Goal: Task Accomplishment & Management: Use online tool/utility

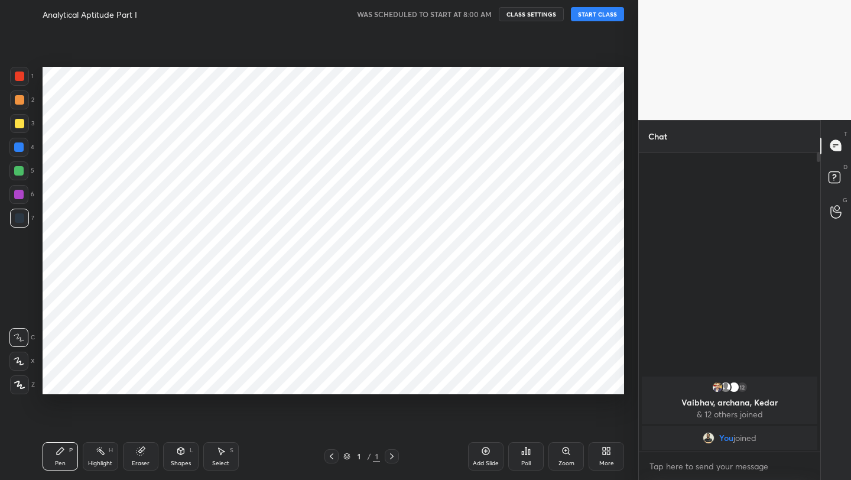
scroll to position [58703, 58516]
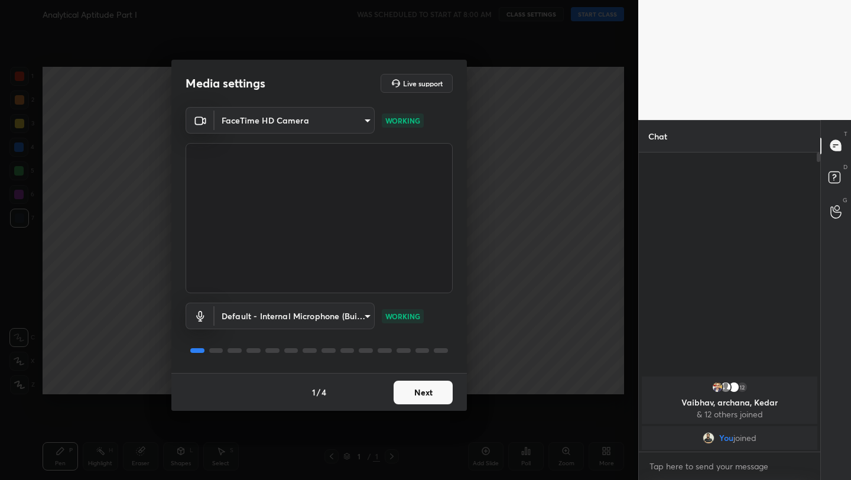
click at [431, 388] on button "Next" at bounding box center [423, 393] width 59 height 24
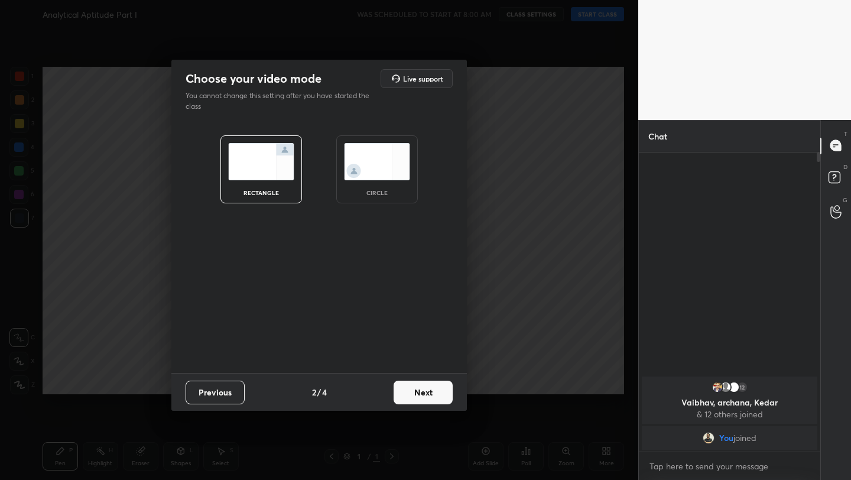
click at [431, 391] on button "Next" at bounding box center [423, 393] width 59 height 24
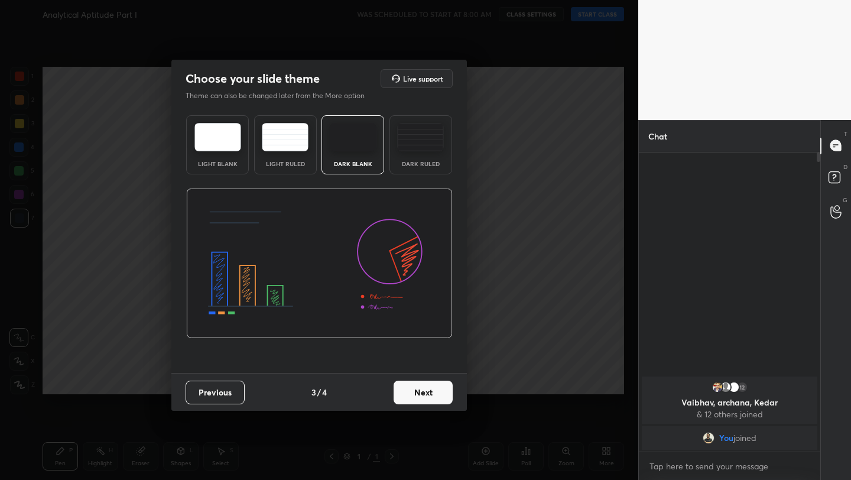
click at [431, 391] on button "Next" at bounding box center [423, 393] width 59 height 24
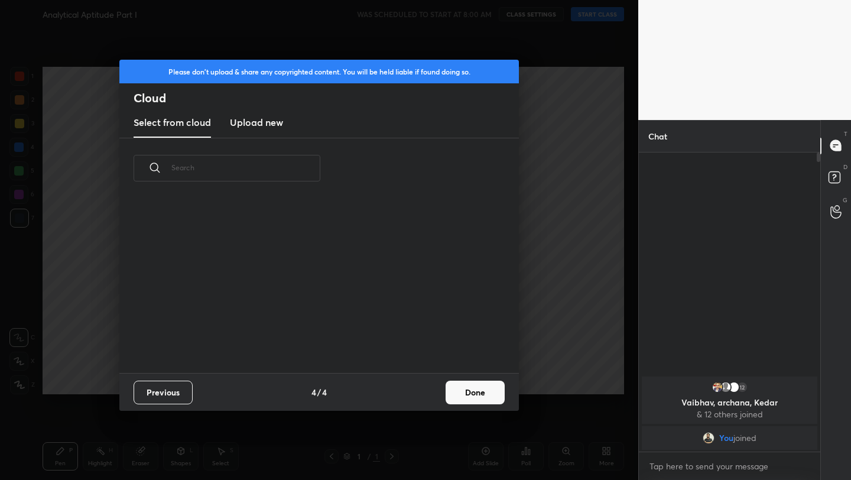
scroll to position [174, 379]
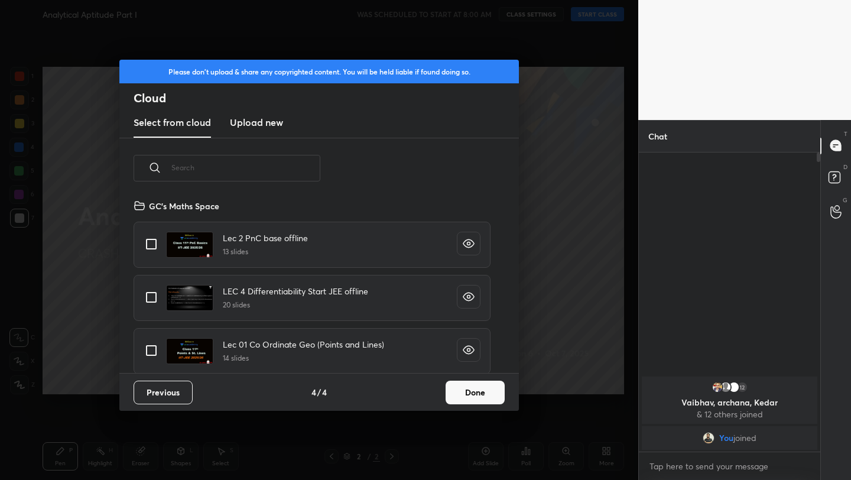
click at [476, 387] on button "Done" at bounding box center [475, 393] width 59 height 24
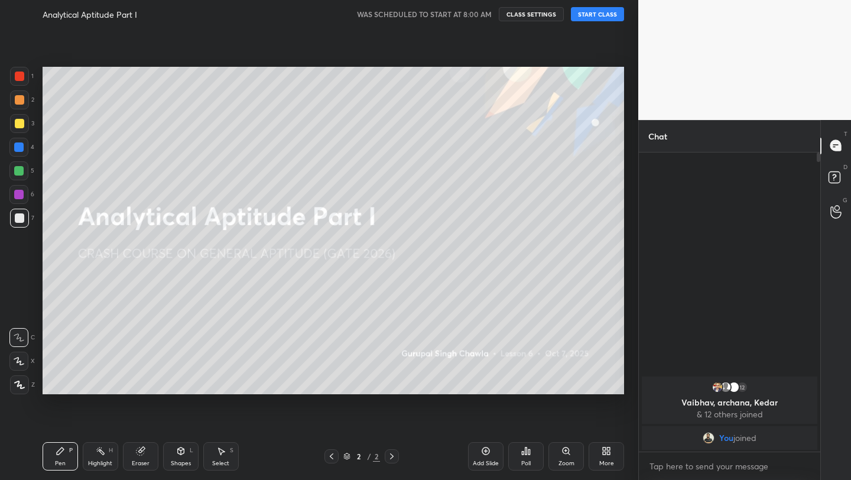
click at [598, 15] on button "START CLASS" at bounding box center [597, 14] width 53 height 14
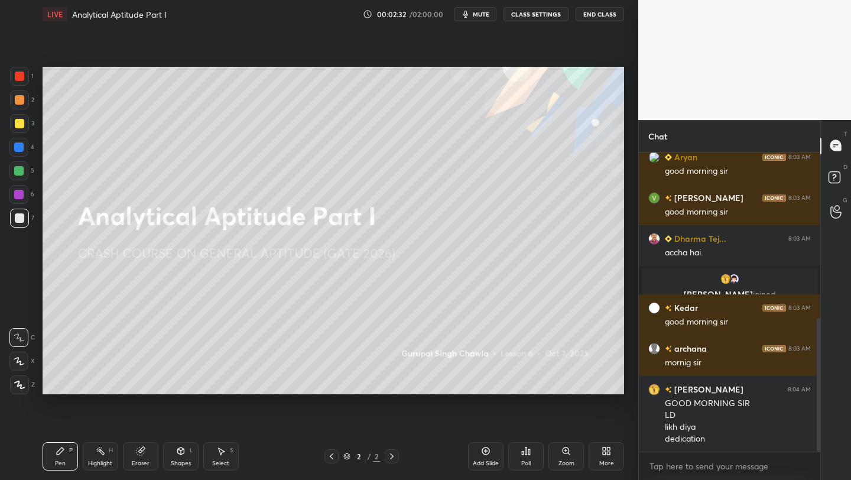
scroll to position [372, 0]
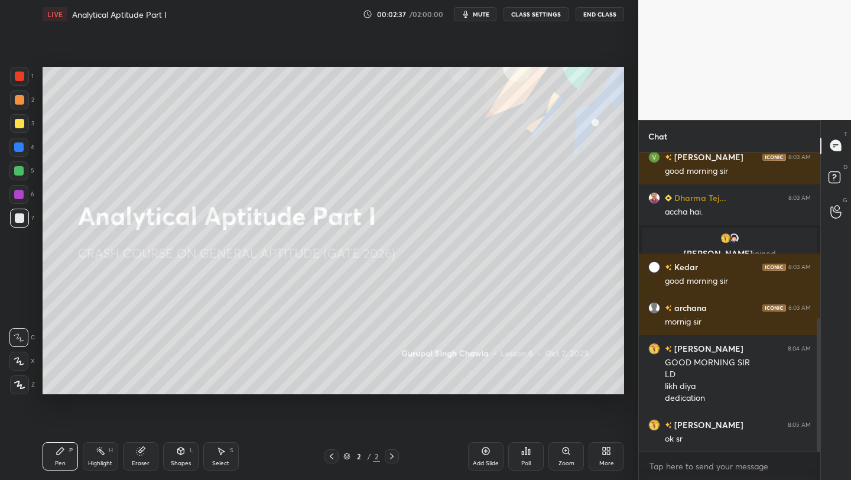
drag, startPoint x: 475, startPoint y: 456, endPoint x: 481, endPoint y: 446, distance: 11.7
click at [475, 456] on div "Add Slide" at bounding box center [485, 456] width 35 height 28
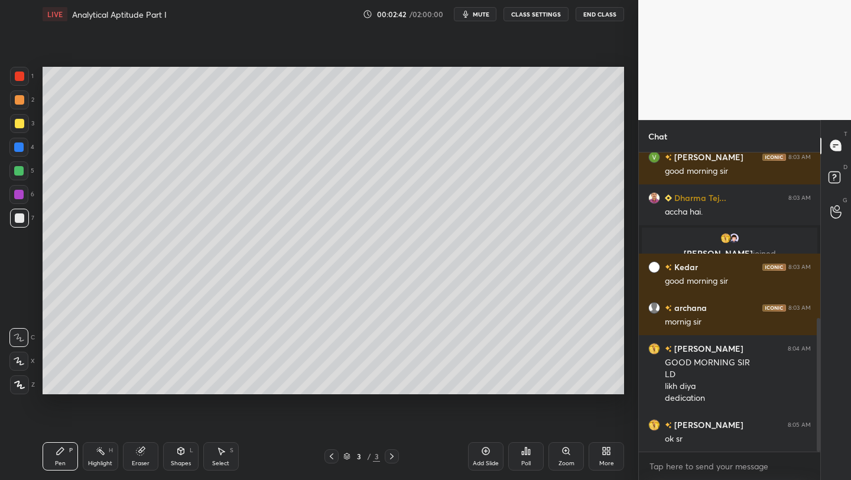
drag, startPoint x: 17, startPoint y: 128, endPoint x: 30, endPoint y: 128, distance: 12.4
click at [17, 128] on div at bounding box center [19, 123] width 19 height 19
click at [18, 365] on icon at bounding box center [19, 361] width 11 height 8
click at [22, 146] on div at bounding box center [18, 146] width 9 height 9
drag, startPoint x: 23, startPoint y: 99, endPoint x: 34, endPoint y: 93, distance: 12.4
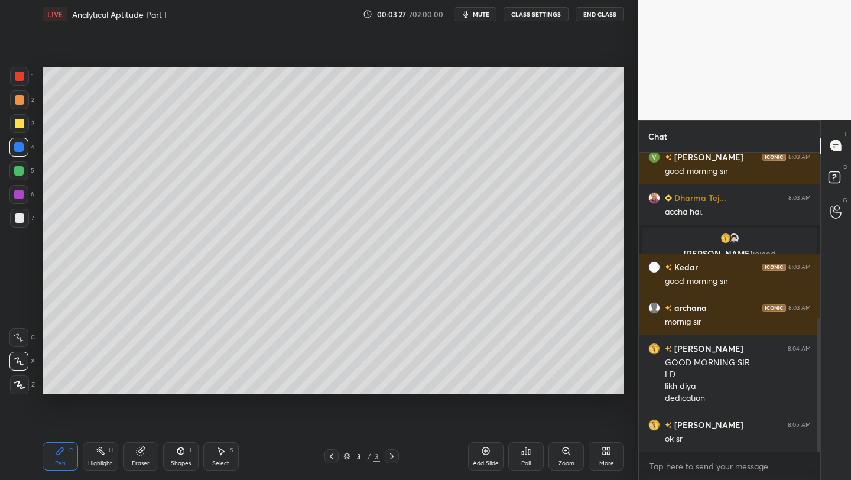
click at [22, 99] on div at bounding box center [19, 99] width 9 height 9
click at [23, 167] on div at bounding box center [18, 170] width 19 height 19
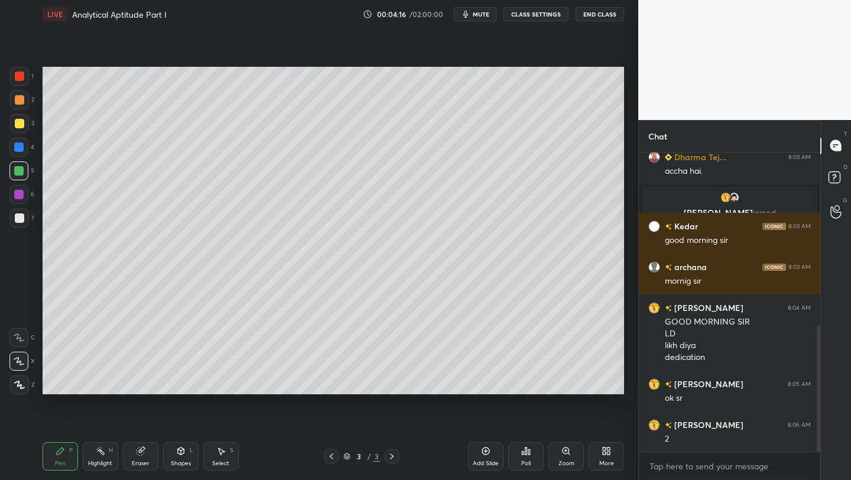
click at [20, 218] on div at bounding box center [19, 217] width 9 height 9
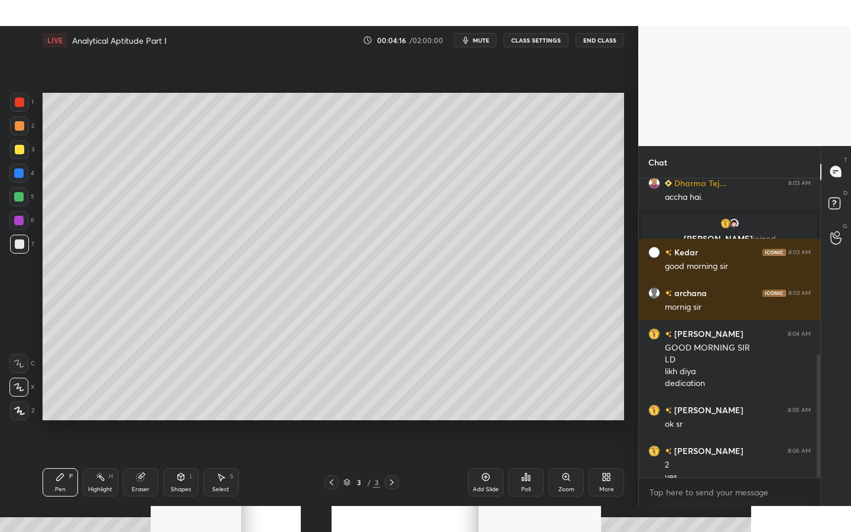
scroll to position [425, 0]
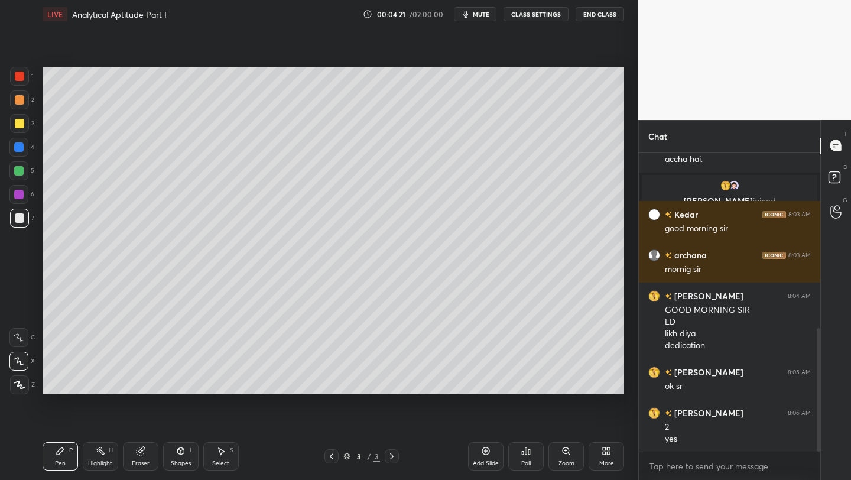
click at [608, 445] on div "More" at bounding box center [606, 456] width 35 height 28
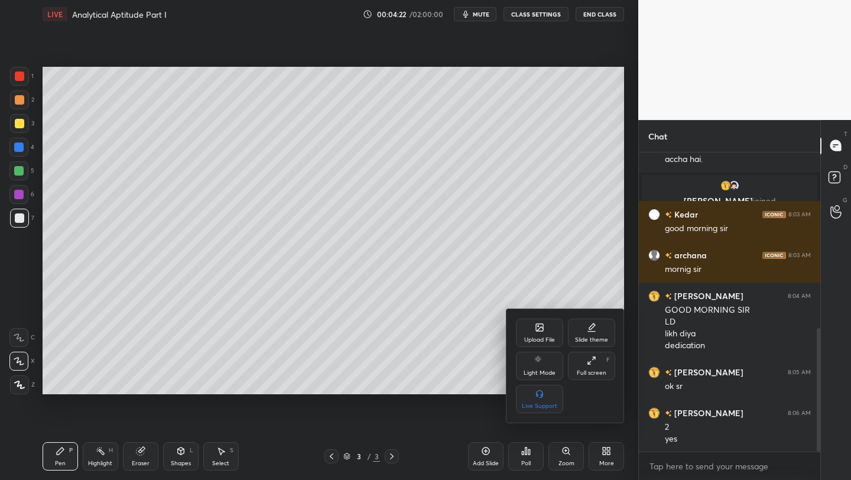
click at [599, 370] on div "Full screen" at bounding box center [592, 373] width 30 height 6
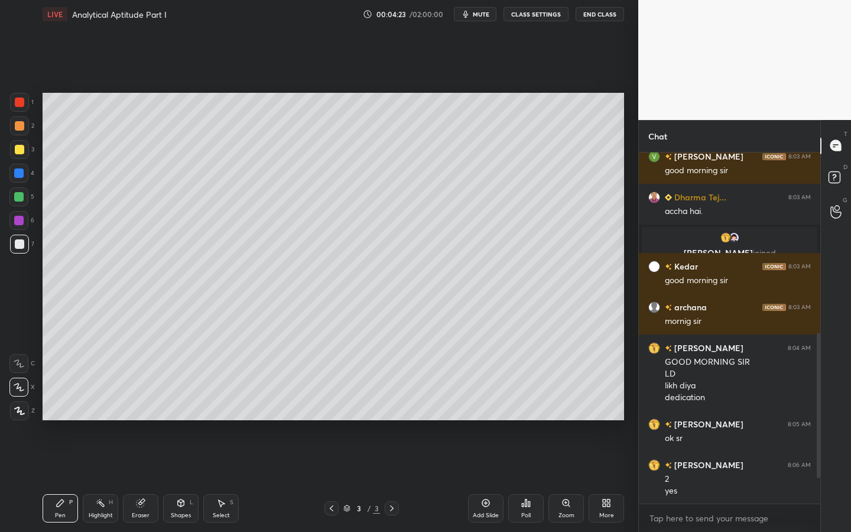
type textarea "x"
click at [14, 221] on div at bounding box center [18, 220] width 19 height 19
drag, startPoint x: 819, startPoint y: 372, endPoint x: 819, endPoint y: 395, distance: 23.7
click at [818, 398] on div at bounding box center [819, 418] width 4 height 171
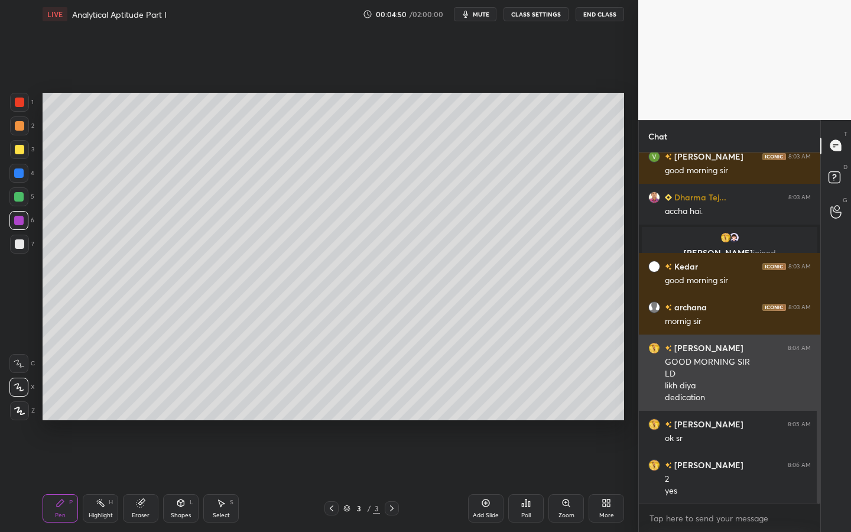
scroll to position [414, 0]
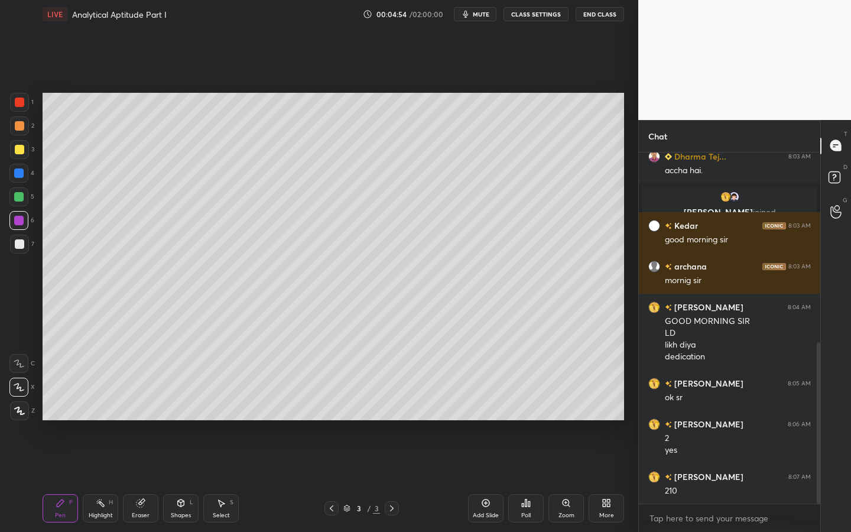
drag, startPoint x: 22, startPoint y: 250, endPoint x: 39, endPoint y: 252, distance: 16.6
click at [18, 250] on div at bounding box center [19, 244] width 19 height 19
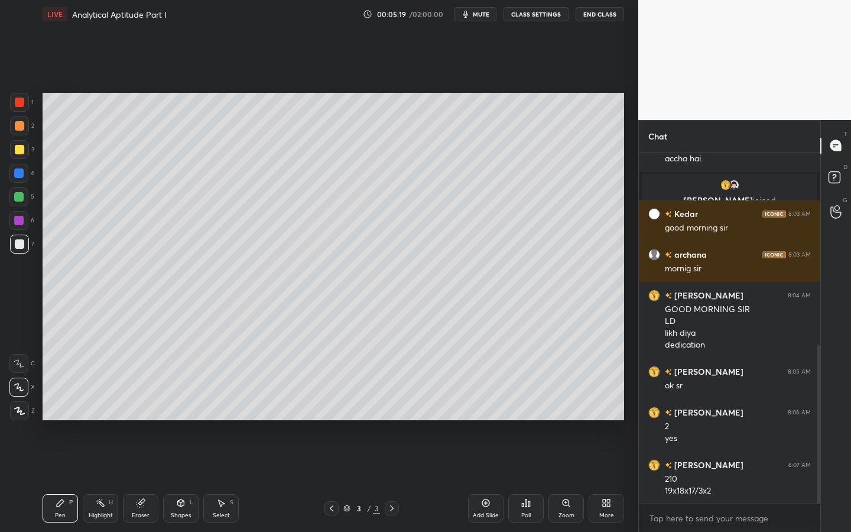
click at [18, 222] on div at bounding box center [18, 220] width 9 height 9
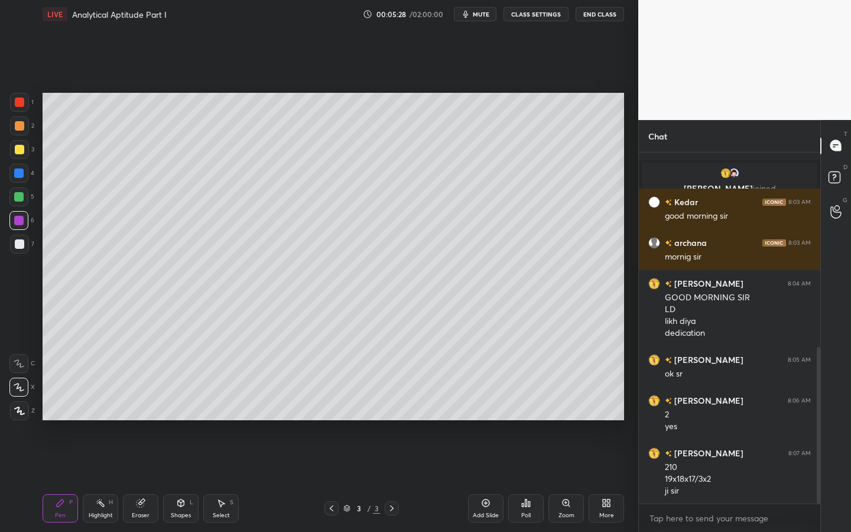
click at [485, 479] on icon at bounding box center [485, 502] width 9 height 9
drag, startPoint x: 18, startPoint y: 151, endPoint x: 32, endPoint y: 148, distance: 13.9
click at [21, 151] on div at bounding box center [19, 149] width 9 height 9
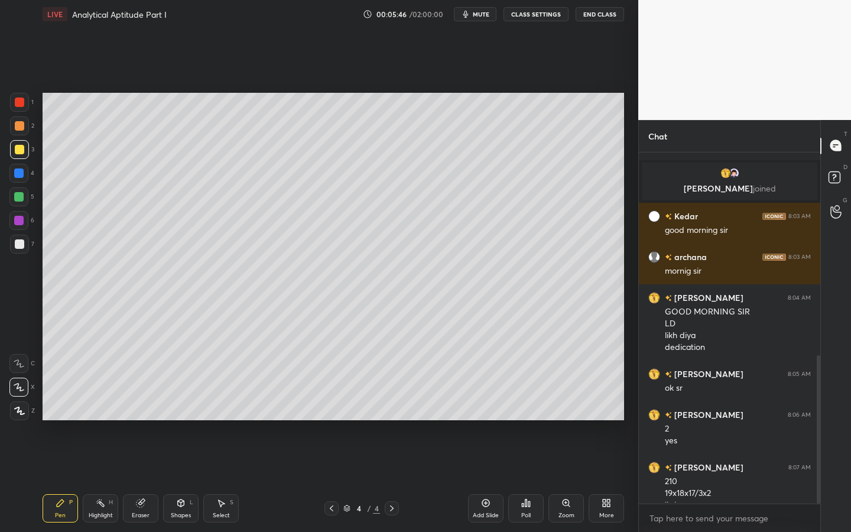
scroll to position [480, 0]
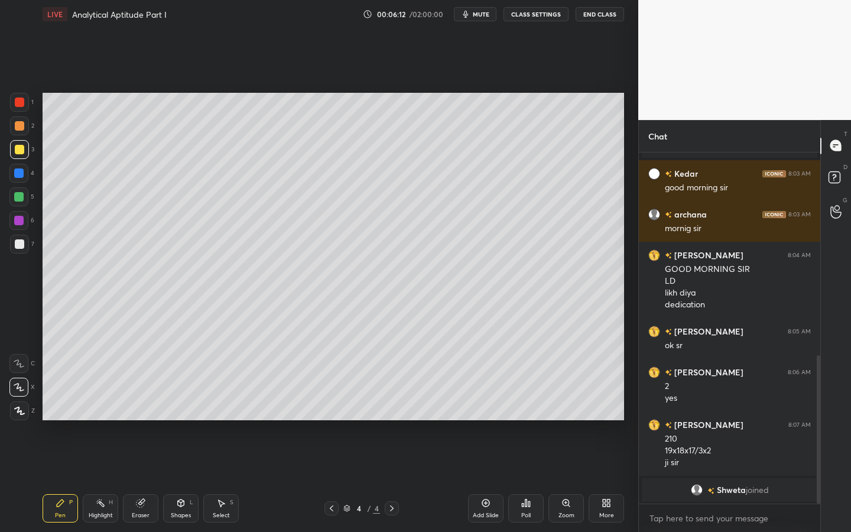
click at [524, 479] on div "Poll" at bounding box center [525, 508] width 35 height 28
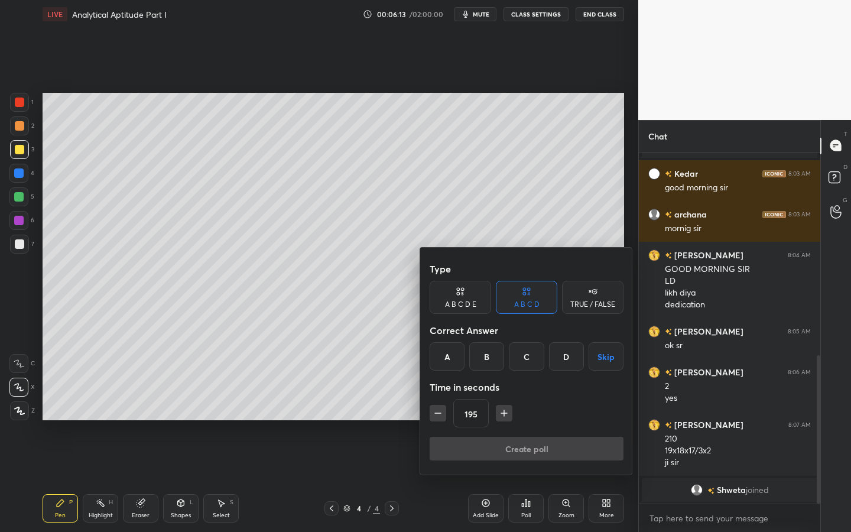
click at [446, 420] on div "195" at bounding box center [527, 413] width 194 height 28
click at [441, 417] on icon "button" at bounding box center [438, 413] width 12 height 12
click at [437, 416] on icon "button" at bounding box center [438, 413] width 12 height 12
click at [440, 414] on icon "button" at bounding box center [438, 413] width 12 height 12
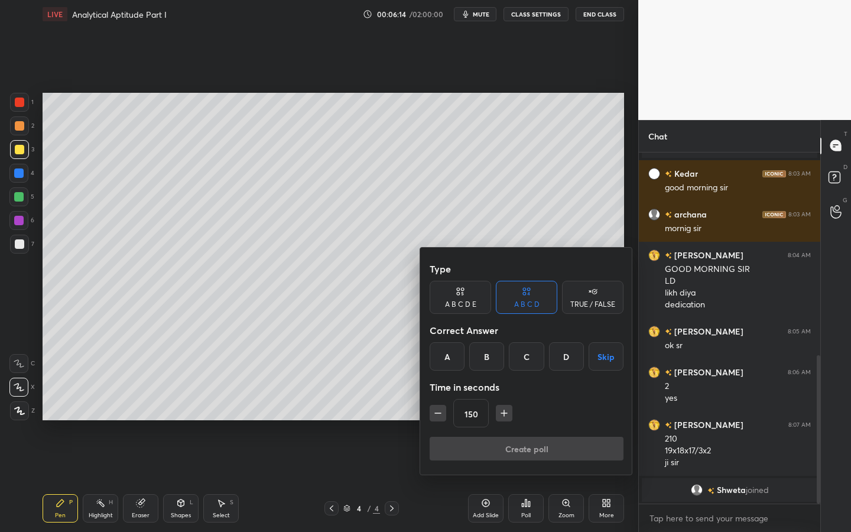
type input "135"
click at [609, 358] on button "Skip" at bounding box center [606, 356] width 35 height 28
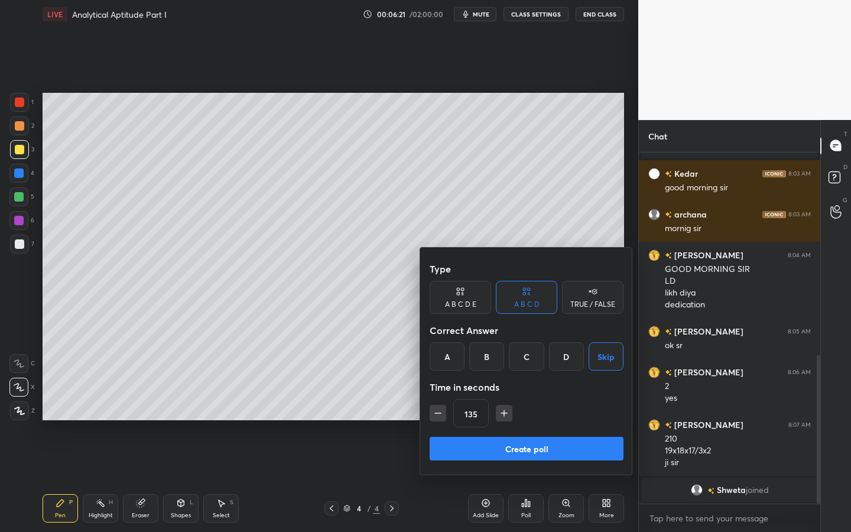
click at [554, 446] on button "Create poll" at bounding box center [527, 449] width 194 height 24
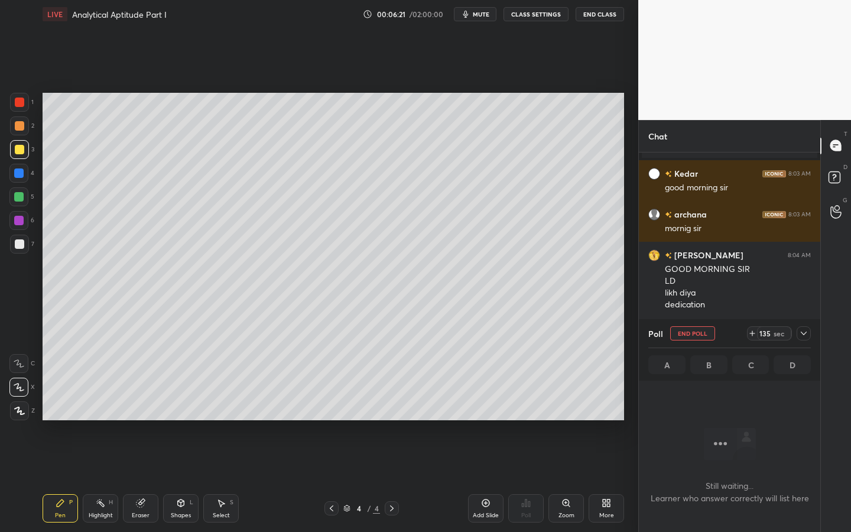
scroll to position [314, 178]
click at [24, 98] on div at bounding box center [19, 102] width 19 height 19
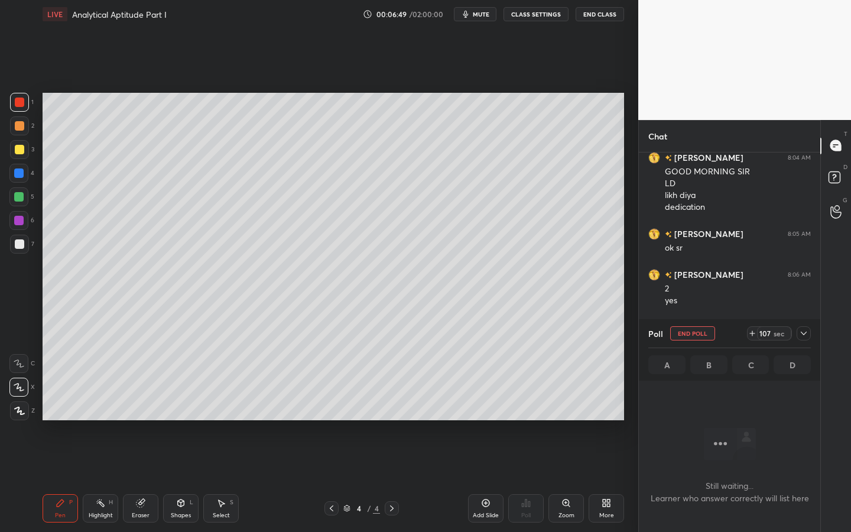
scroll to position [485, 0]
click at [608, 479] on icon at bounding box center [608, 505] width 3 height 3
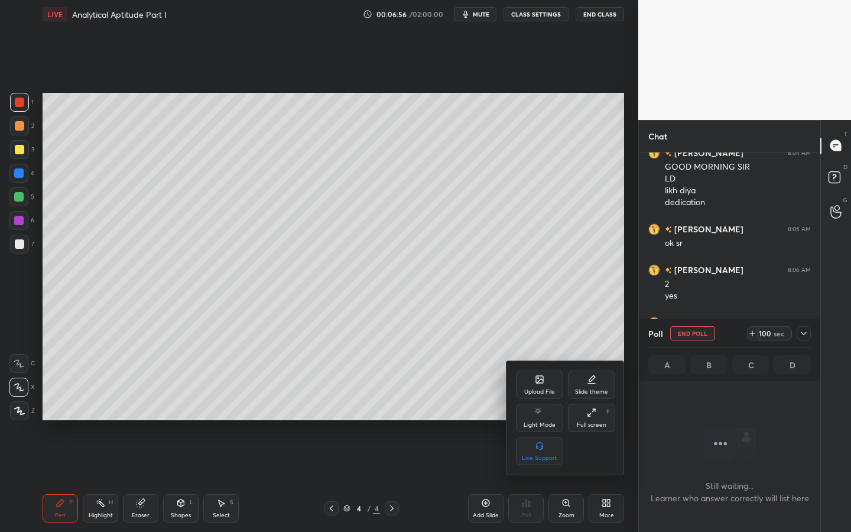
click at [547, 389] on div "Upload File" at bounding box center [539, 392] width 31 height 6
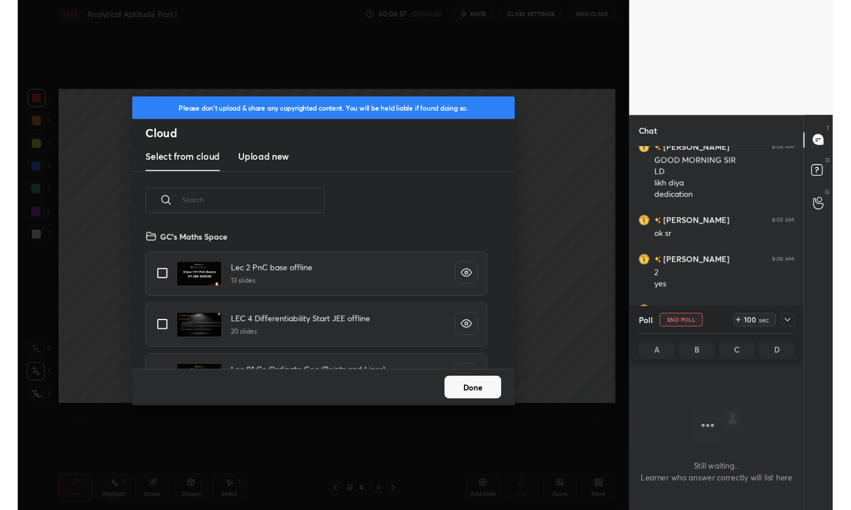
scroll to position [145, 379]
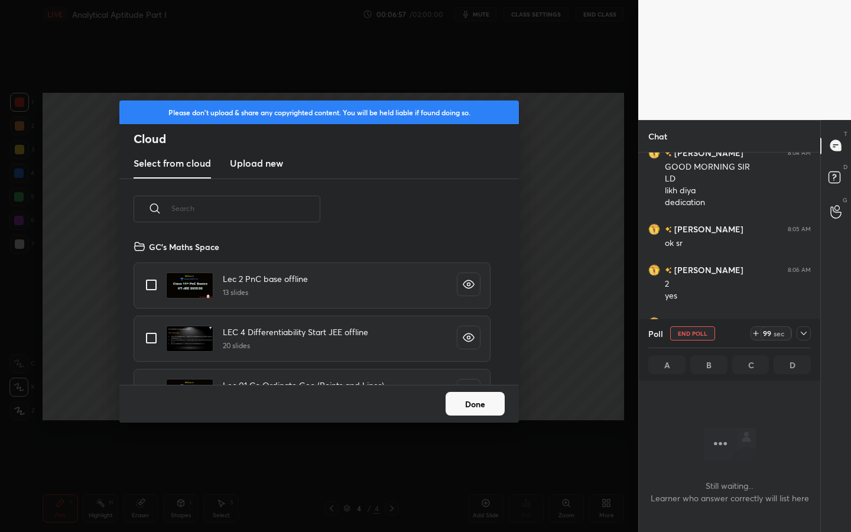
click at [271, 173] on new "Upload new" at bounding box center [256, 164] width 53 height 30
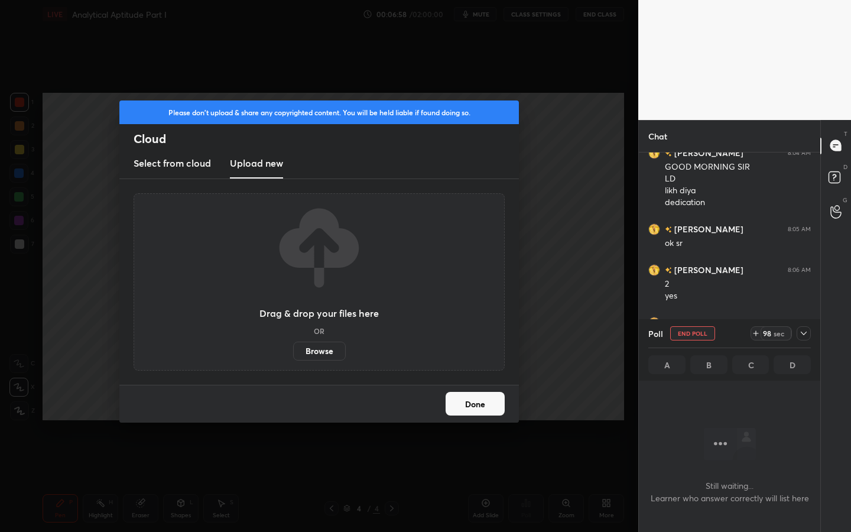
click at [330, 352] on label "Browse" at bounding box center [319, 351] width 53 height 19
click at [293, 352] on input "Browse" at bounding box center [293, 351] width 0 height 19
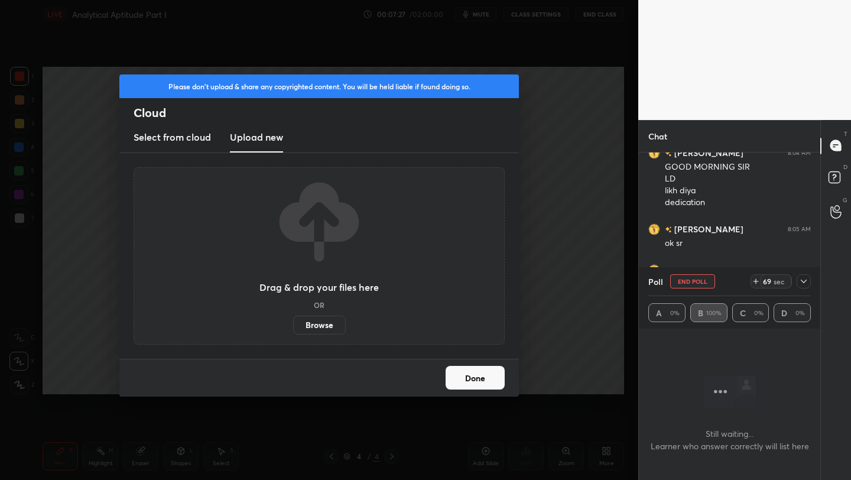
scroll to position [577, 0]
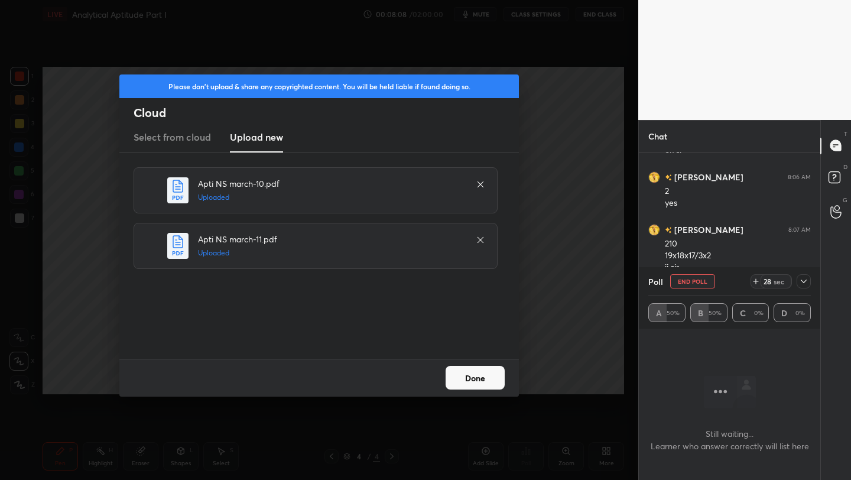
drag, startPoint x: 697, startPoint y: 280, endPoint x: 703, endPoint y: 277, distance: 6.6
click at [700, 278] on button "End Poll" at bounding box center [692, 281] width 45 height 14
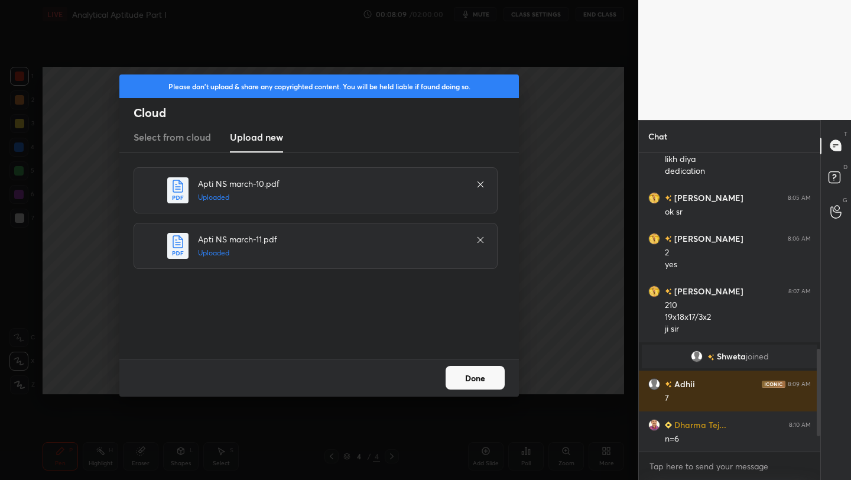
scroll to position [4, 4]
click at [479, 374] on button "Done" at bounding box center [475, 378] width 59 height 24
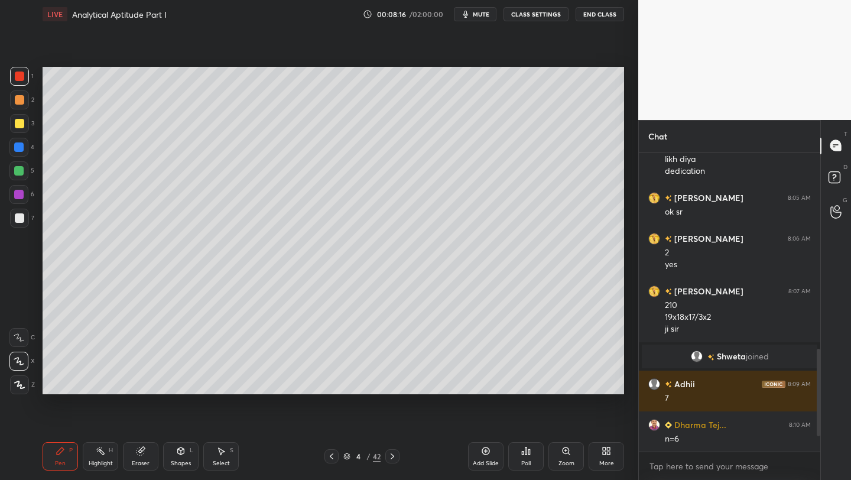
drag, startPoint x: 24, startPoint y: 171, endPoint x: 40, endPoint y: 160, distance: 19.5
click at [24, 171] on div at bounding box center [18, 170] width 19 height 19
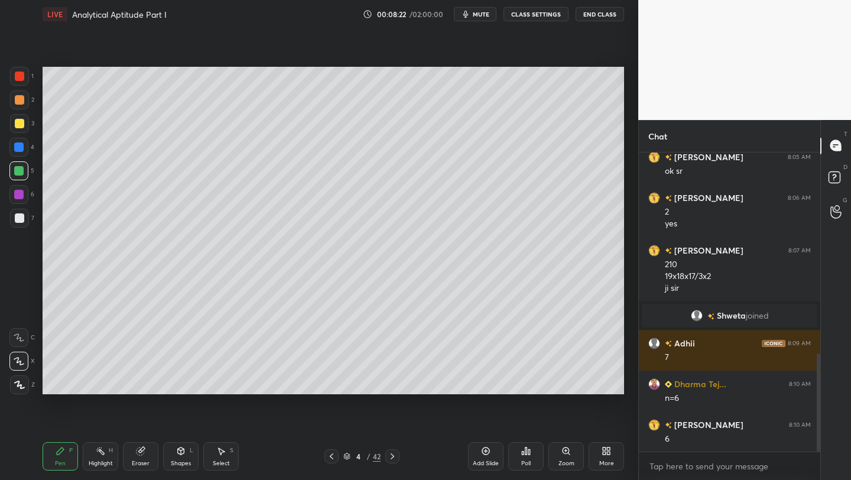
scroll to position [654, 0]
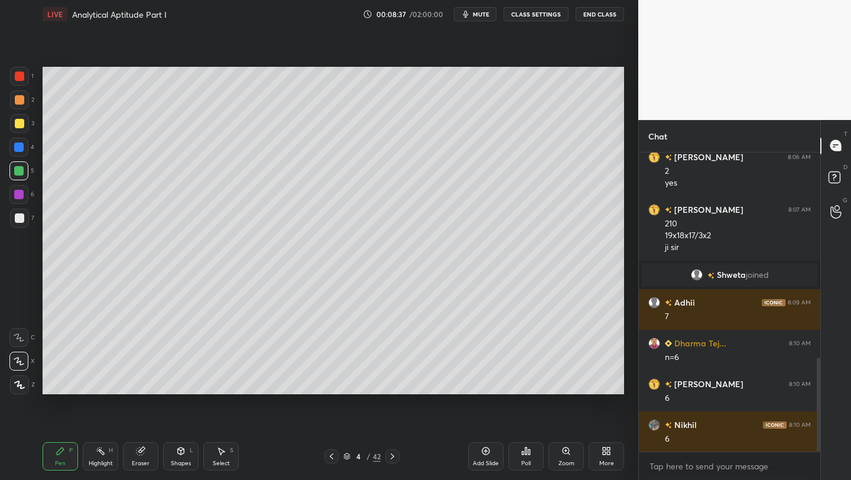
click at [22, 144] on div at bounding box center [18, 146] width 9 height 9
click at [20, 219] on div at bounding box center [19, 217] width 9 height 9
click at [9, 203] on div "6" at bounding box center [21, 194] width 25 height 19
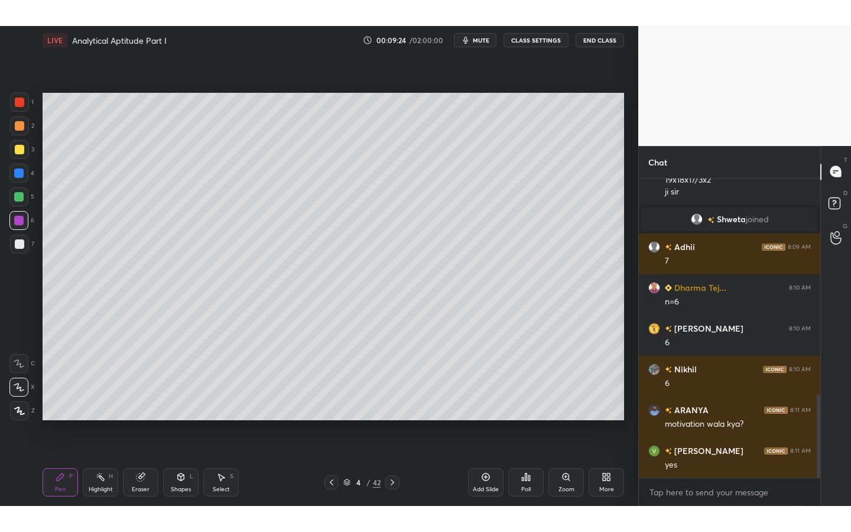
scroll to position [776, 0]
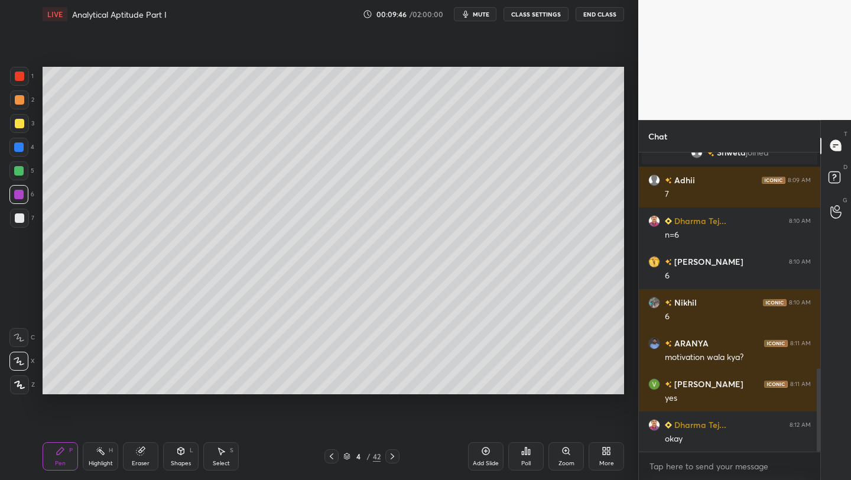
click at [24, 116] on div at bounding box center [19, 123] width 19 height 19
click at [608, 450] on div "More" at bounding box center [606, 456] width 35 height 28
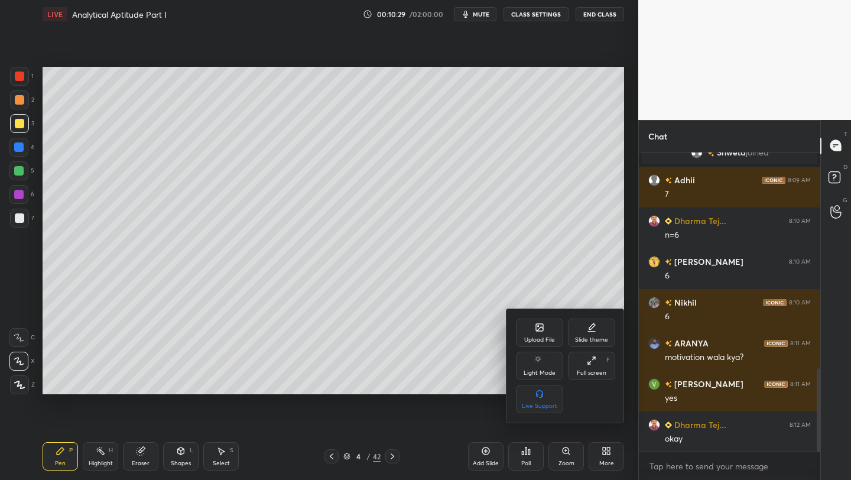
click at [594, 361] on icon at bounding box center [591, 360] width 9 height 9
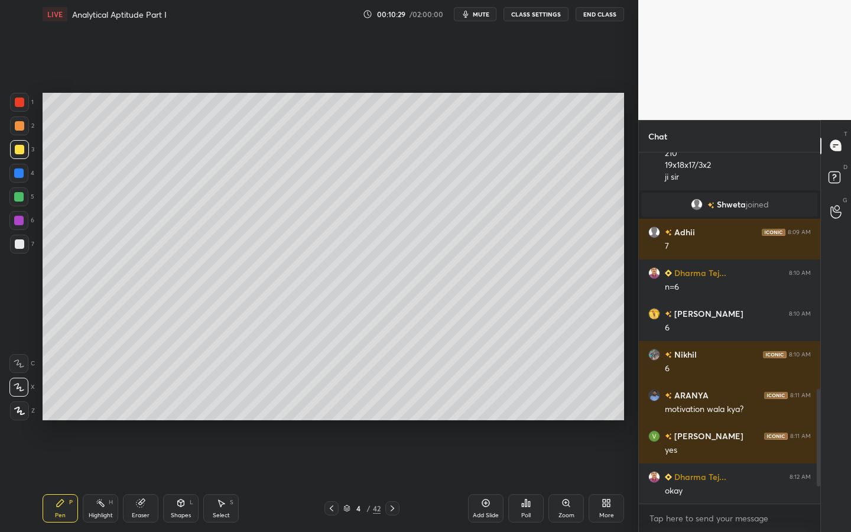
scroll to position [724, 0]
drag, startPoint x: 347, startPoint y: 506, endPoint x: 483, endPoint y: 434, distance: 153.6
click at [347, 479] on icon at bounding box center [346, 508] width 7 height 7
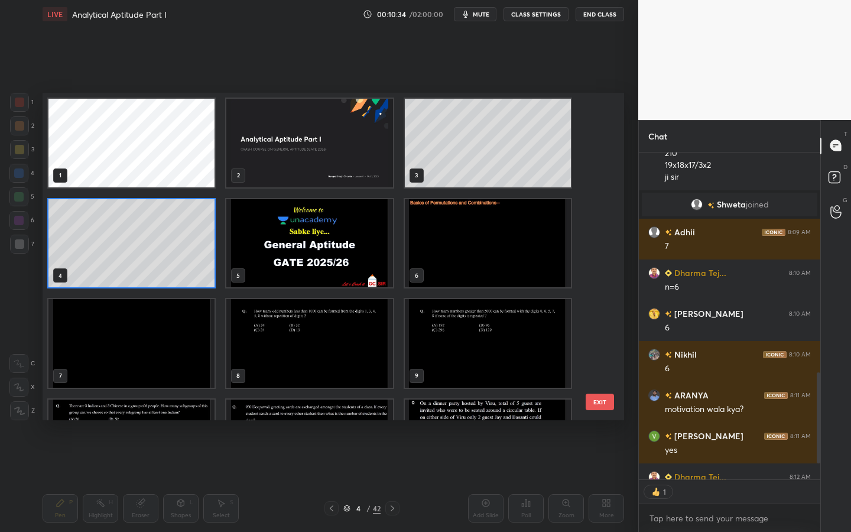
scroll to position [323, 178]
drag, startPoint x: 603, startPoint y: 151, endPoint x: 600, endPoint y: 161, distance: 10.7
click at [601, 162] on div "1 2 3 4 5 6 7 8 9 10 11 12 13 14 15 EXIT" at bounding box center [334, 256] width 582 height 327
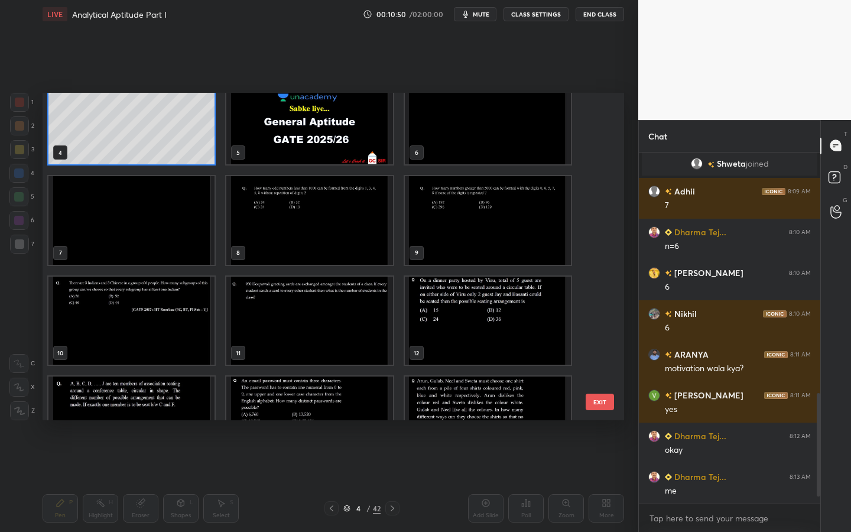
scroll to position [112, 0]
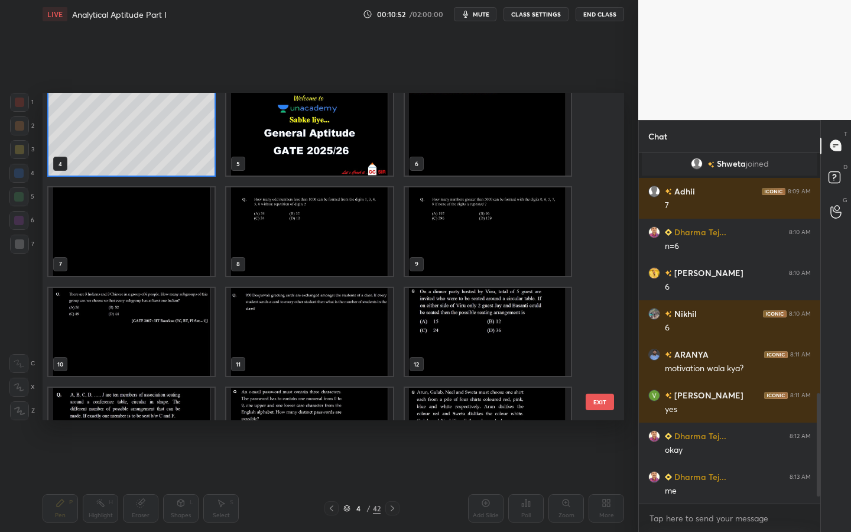
click at [328, 239] on img "grid" at bounding box center [309, 231] width 166 height 89
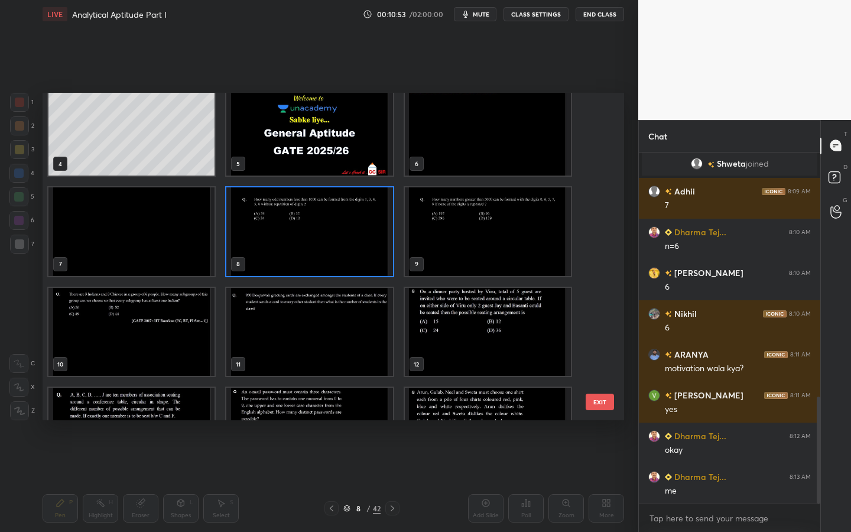
scroll to position [806, 0]
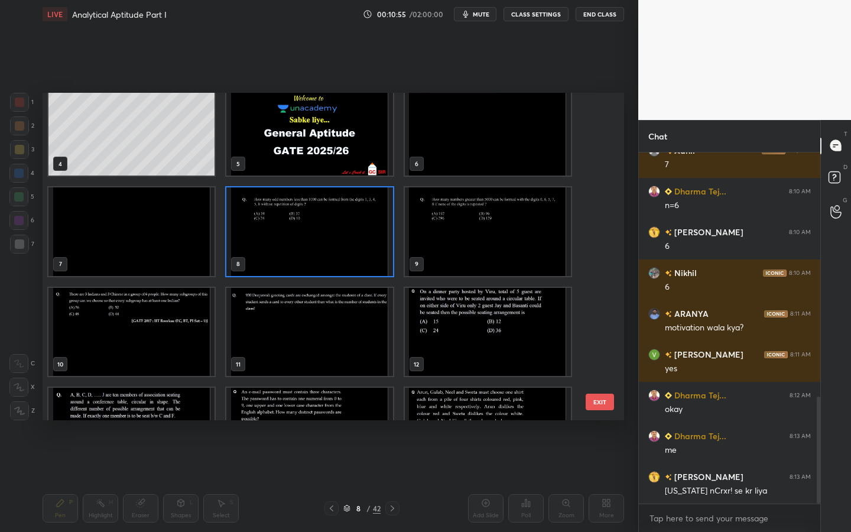
click at [336, 248] on img "grid" at bounding box center [309, 231] width 166 height 89
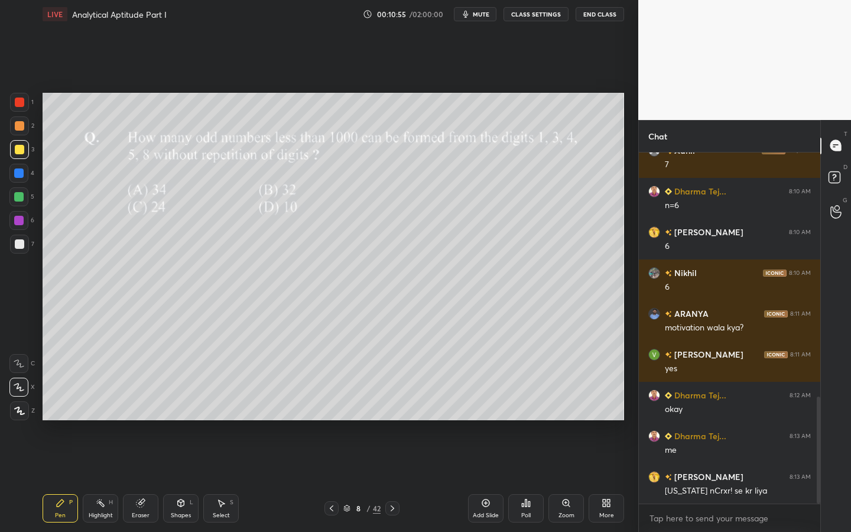
click at [336, 248] on img "grid" at bounding box center [309, 231] width 166 height 89
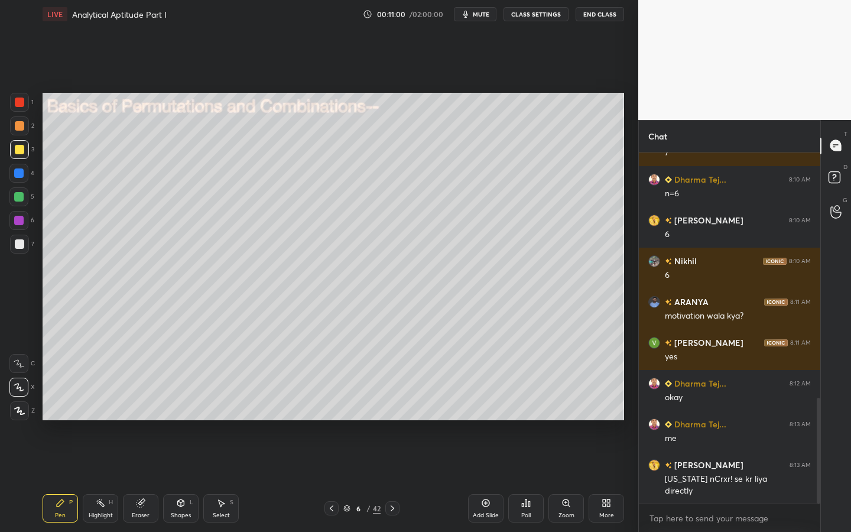
drag, startPoint x: 174, startPoint y: 501, endPoint x: 179, endPoint y: 491, distance: 10.9
click at [174, 479] on div "Shapes L" at bounding box center [180, 508] width 35 height 28
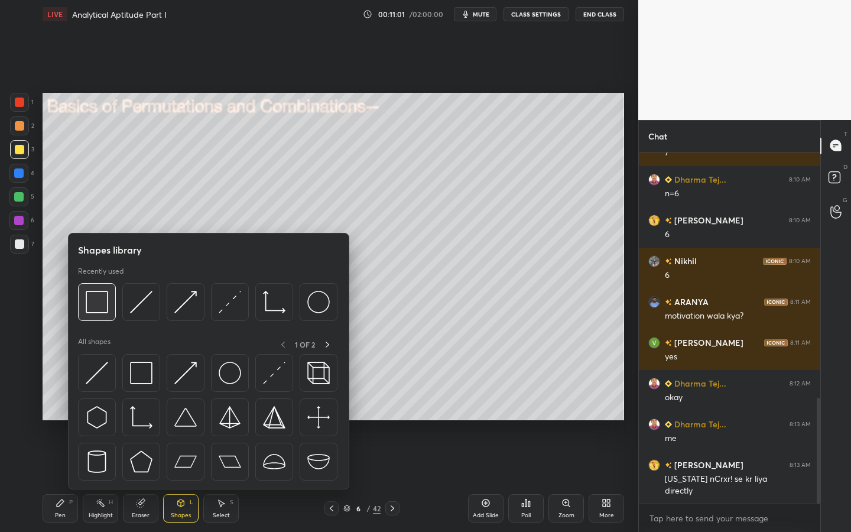
click at [103, 306] on img at bounding box center [97, 302] width 22 height 22
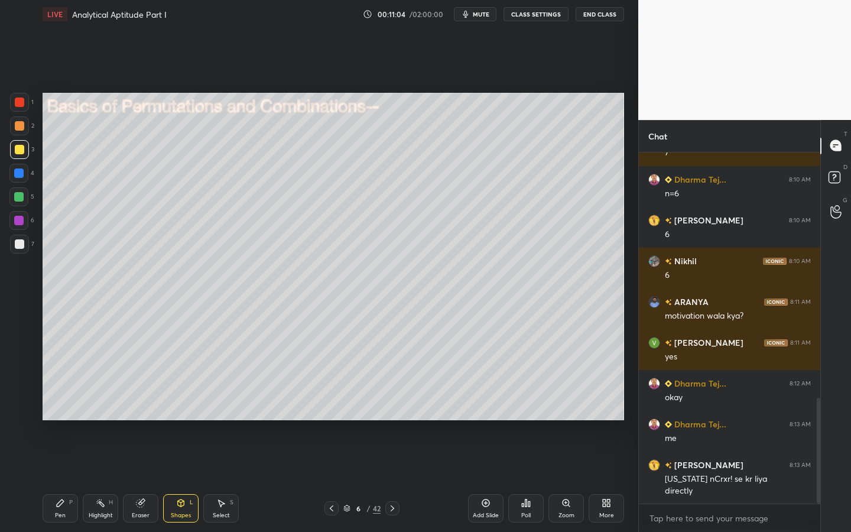
drag, startPoint x: 63, startPoint y: 505, endPoint x: 76, endPoint y: 483, distance: 25.4
click at [59, 479] on icon at bounding box center [60, 502] width 9 height 9
drag, startPoint x: 24, startPoint y: 172, endPoint x: 41, endPoint y: 168, distance: 17.6
click at [24, 172] on div at bounding box center [18, 173] width 19 height 19
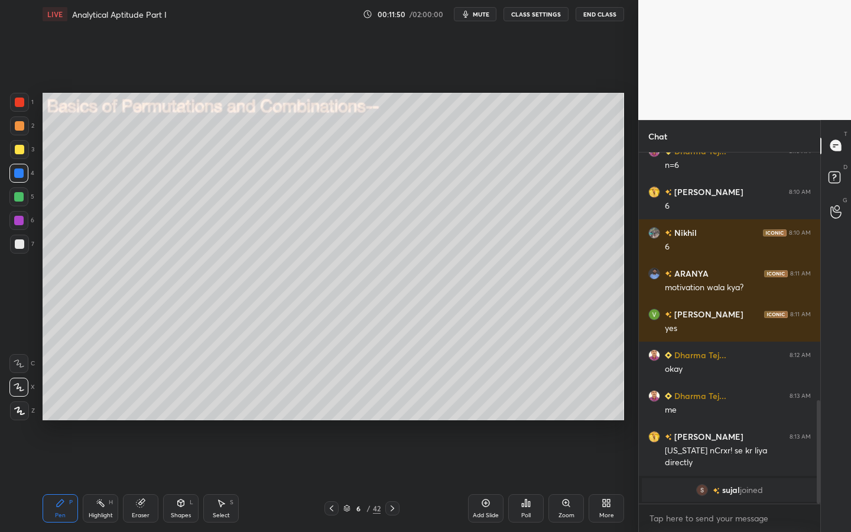
click at [22, 244] on div at bounding box center [19, 243] width 9 height 9
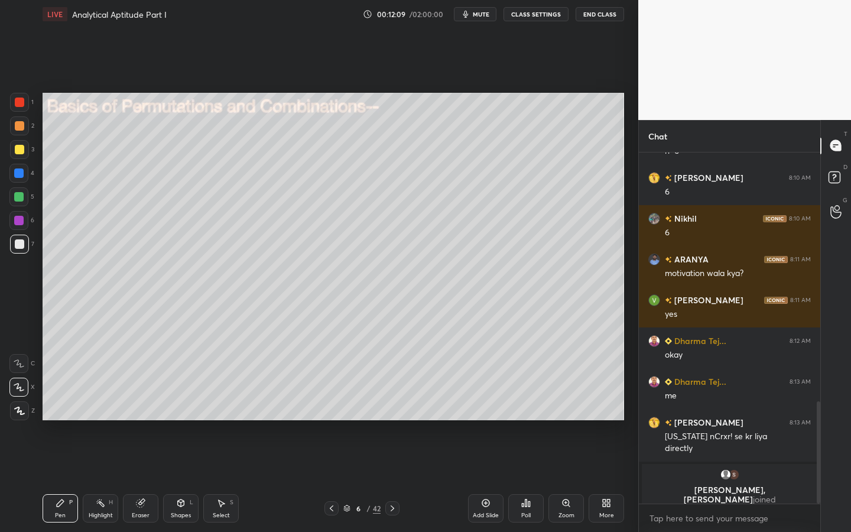
click at [140, 479] on div "Eraser" at bounding box center [141, 515] width 18 height 6
click at [56, 479] on div "Pen" at bounding box center [60, 515] width 11 height 6
drag, startPoint x: 22, startPoint y: 223, endPoint x: 35, endPoint y: 218, distance: 13.3
click at [22, 223] on div at bounding box center [18, 220] width 9 height 9
click at [20, 238] on div at bounding box center [19, 244] width 19 height 19
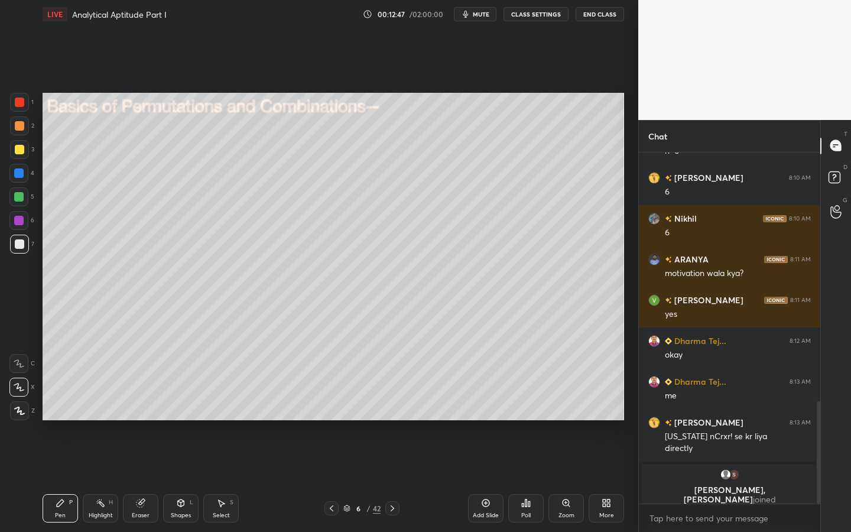
click at [220, 479] on icon at bounding box center [222, 503] width 7 height 7
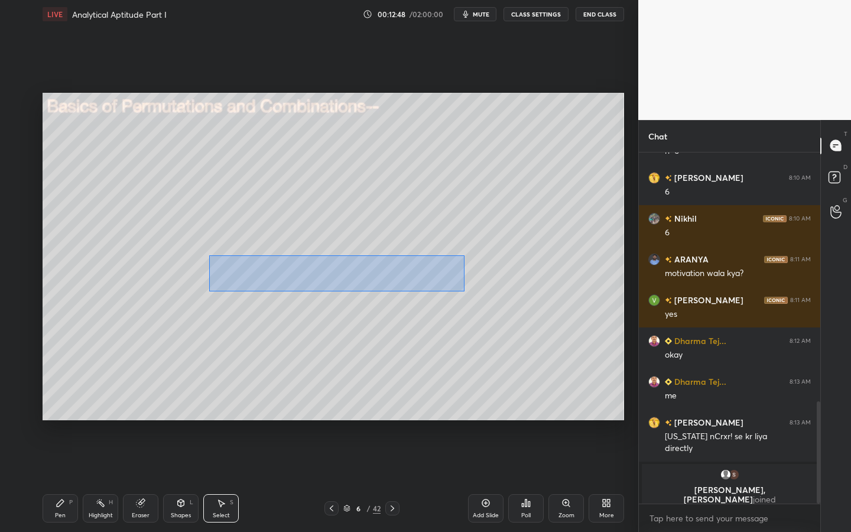
drag, startPoint x: 209, startPoint y: 255, endPoint x: 432, endPoint y: 287, distance: 225.7
click at [462, 294] on div "0 ° Undo Copy Duplicate Duplicate to new slide Delete" at bounding box center [334, 256] width 582 height 327
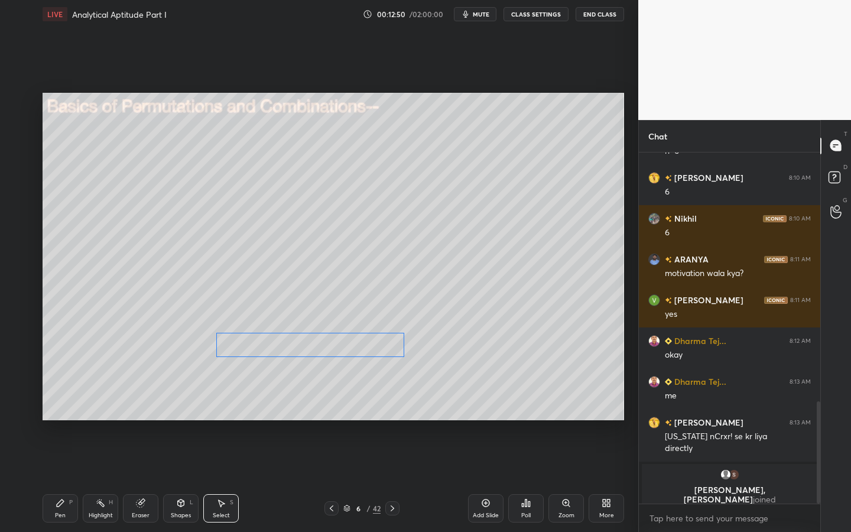
drag, startPoint x: 312, startPoint y: 264, endPoint x: 287, endPoint y: 366, distance: 104.8
click at [313, 346] on div "0 ° Undo Copy Duplicate Duplicate to new slide Delete" at bounding box center [334, 256] width 582 height 327
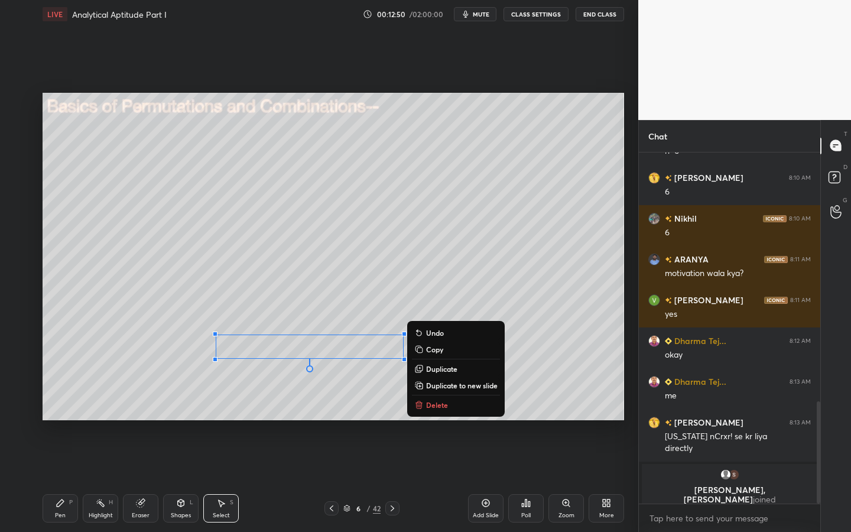
click at [54, 479] on div "Pen P" at bounding box center [60, 508] width 35 height 28
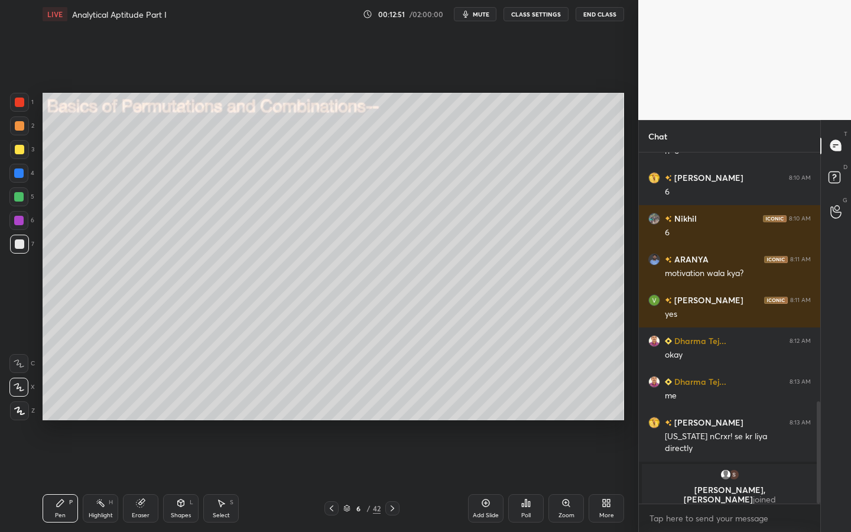
click at [21, 219] on div at bounding box center [18, 220] width 9 height 9
click at [17, 193] on div at bounding box center [18, 196] width 9 height 9
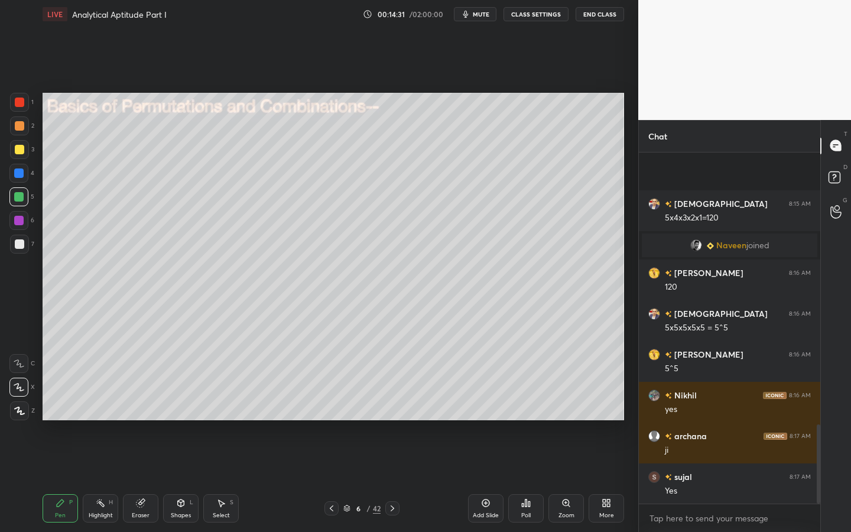
scroll to position [1211, 0]
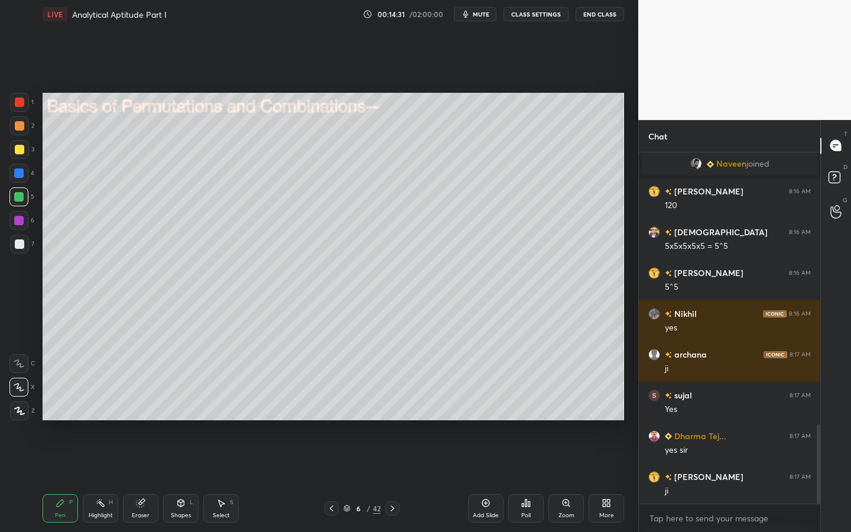
click at [226, 479] on div "Select S" at bounding box center [220, 508] width 35 height 28
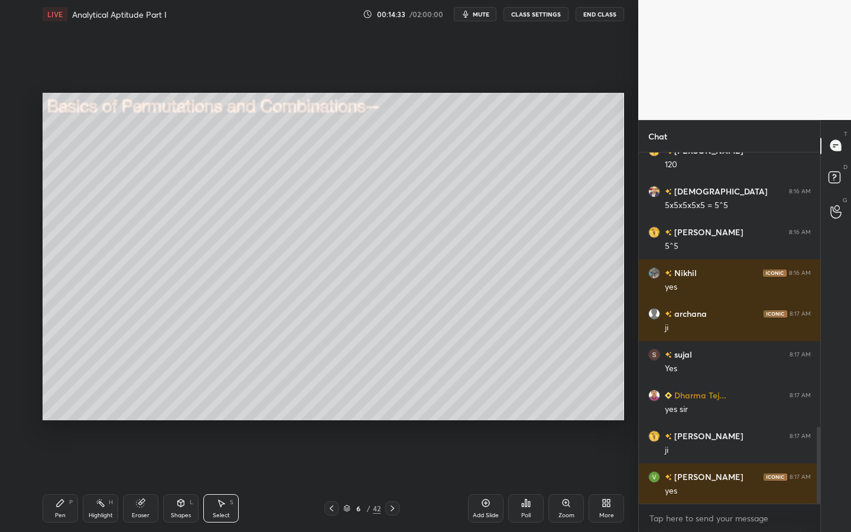
drag, startPoint x: 61, startPoint y: 497, endPoint x: 72, endPoint y: 474, distance: 25.6
click at [61, 479] on div "Pen P" at bounding box center [60, 508] width 35 height 28
click at [180, 479] on div "Shapes L" at bounding box center [180, 508] width 35 height 28
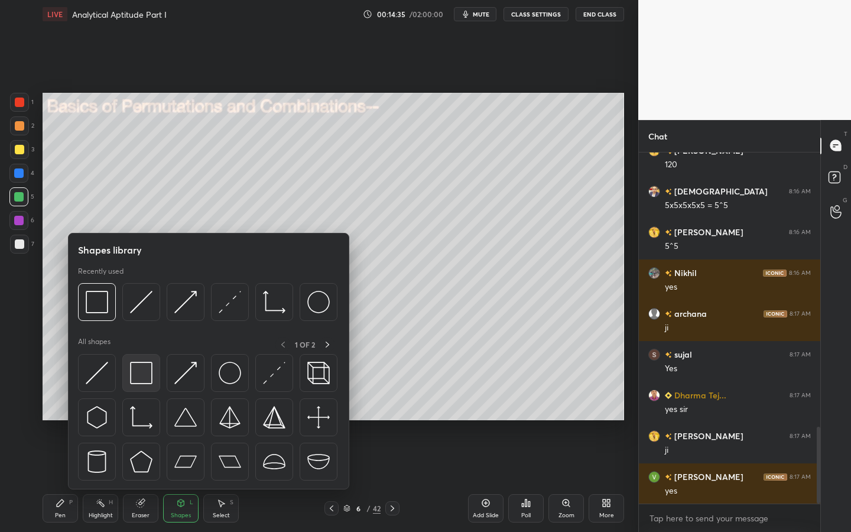
click at [150, 361] on div at bounding box center [141, 373] width 38 height 38
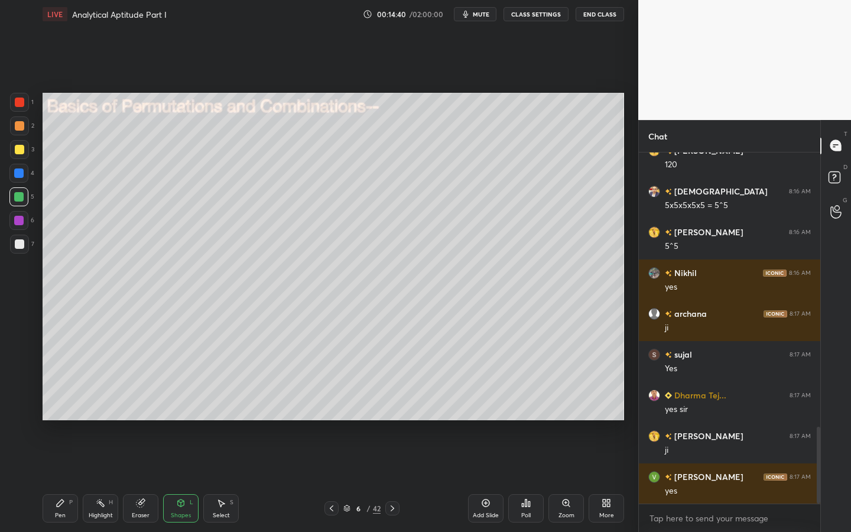
click at [62, 479] on icon at bounding box center [60, 502] width 9 height 9
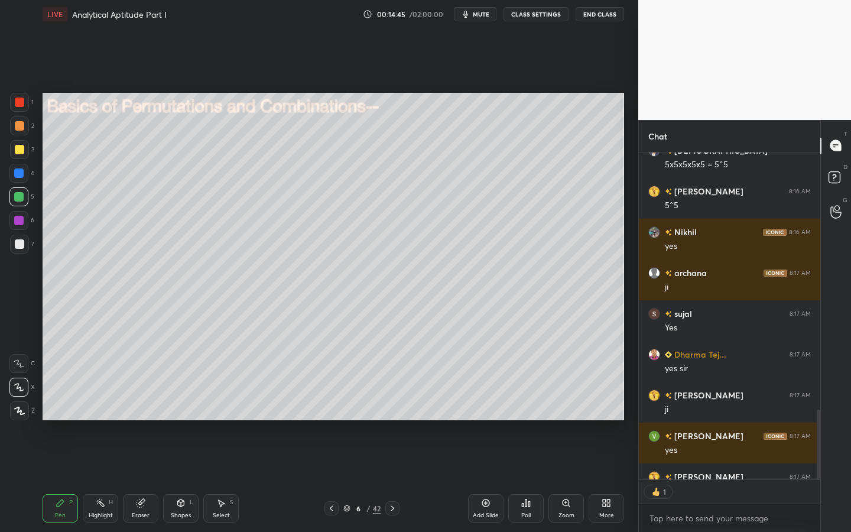
scroll to position [323, 178]
click at [470, 479] on div "Pen P Highlight H Eraser Shapes L Select S 6 / 42 Add Slide Poll Zoom More" at bounding box center [334, 508] width 582 height 47
click at [486, 479] on div "Add Slide" at bounding box center [485, 508] width 35 height 28
drag, startPoint x: 21, startPoint y: 248, endPoint x: 27, endPoint y: 239, distance: 11.2
click at [20, 246] on div at bounding box center [19, 243] width 9 height 9
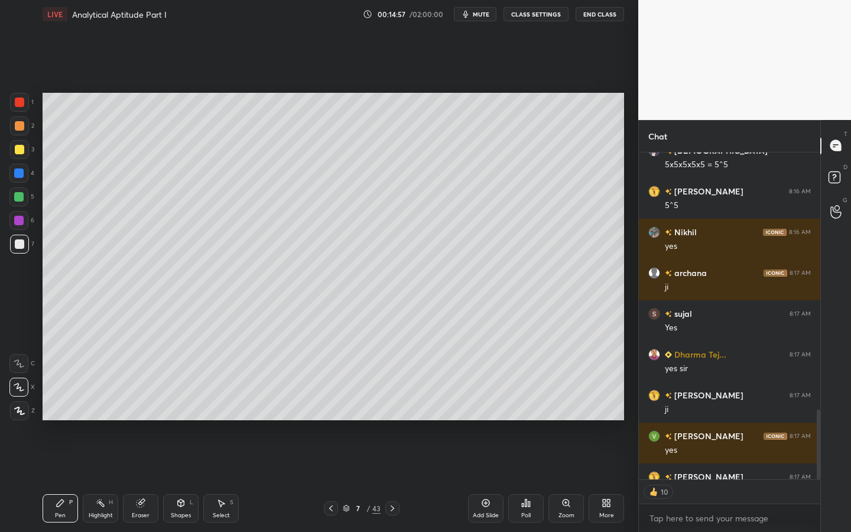
click at [22, 148] on div at bounding box center [19, 149] width 9 height 9
click at [230, 479] on div "Select S" at bounding box center [220, 508] width 35 height 28
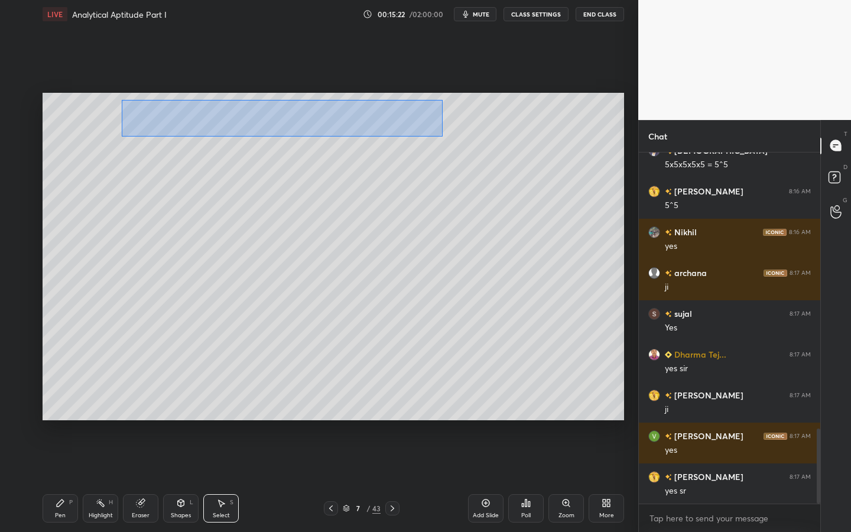
drag, startPoint x: 119, startPoint y: 100, endPoint x: 450, endPoint y: 132, distance: 332.6
click at [444, 135] on div "0 ° Undo Copy Duplicate Duplicate to new slide Delete" at bounding box center [334, 256] width 582 height 327
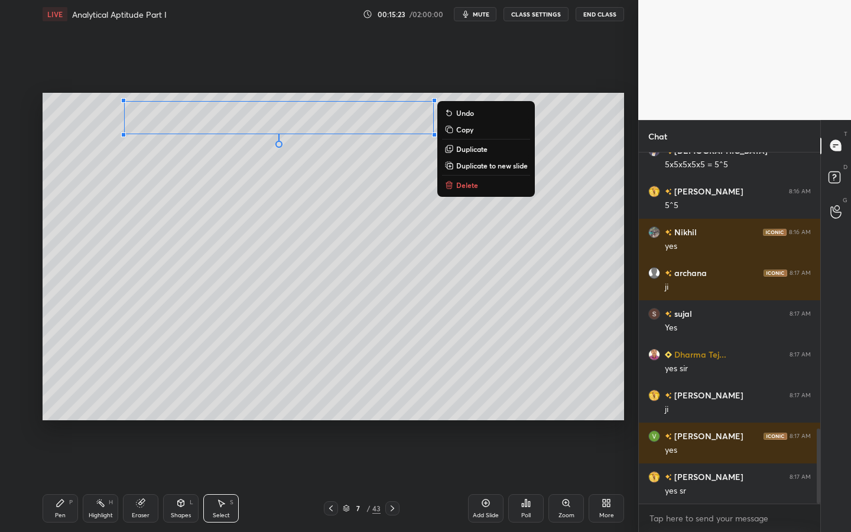
click at [487, 151] on p "Duplicate" at bounding box center [471, 148] width 31 height 9
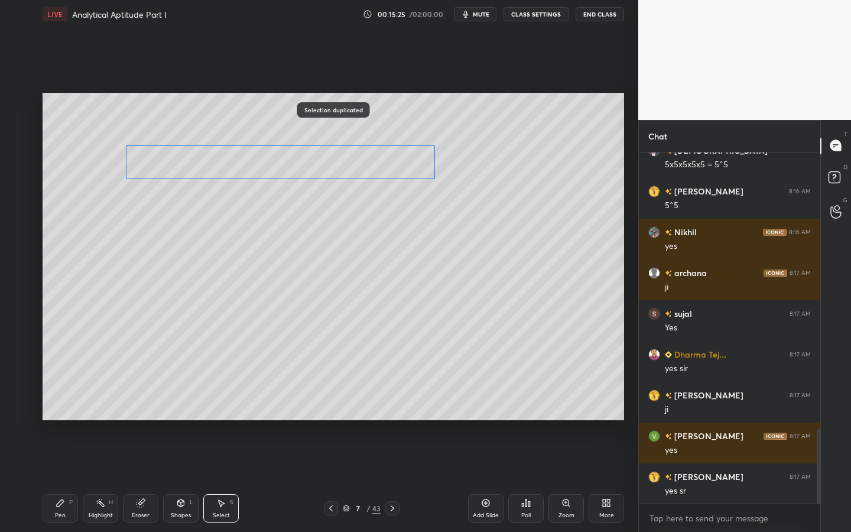
drag, startPoint x: 362, startPoint y: 160, endPoint x: 334, endPoint y: 198, distance: 46.9
click at [369, 167] on div "0 ° Undo Copy Duplicate Duplicate to new slide Delete" at bounding box center [334, 256] width 582 height 327
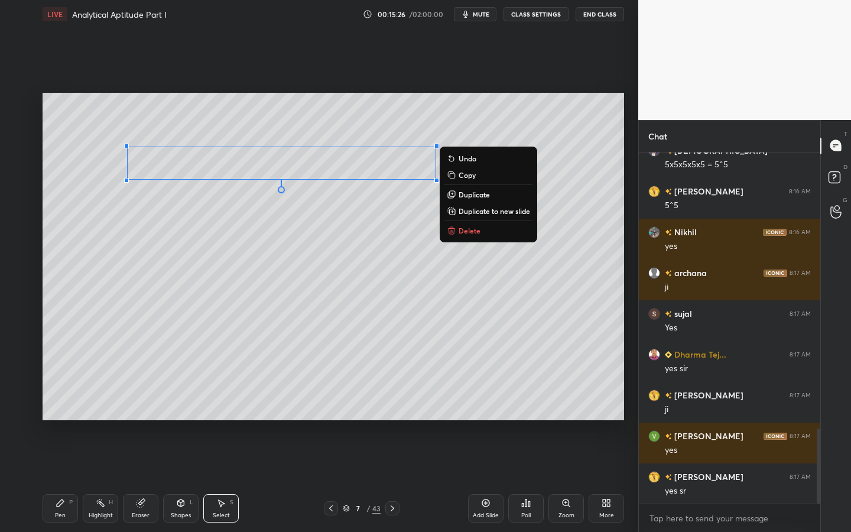
click at [65, 479] on div "Pen P" at bounding box center [60, 508] width 35 height 28
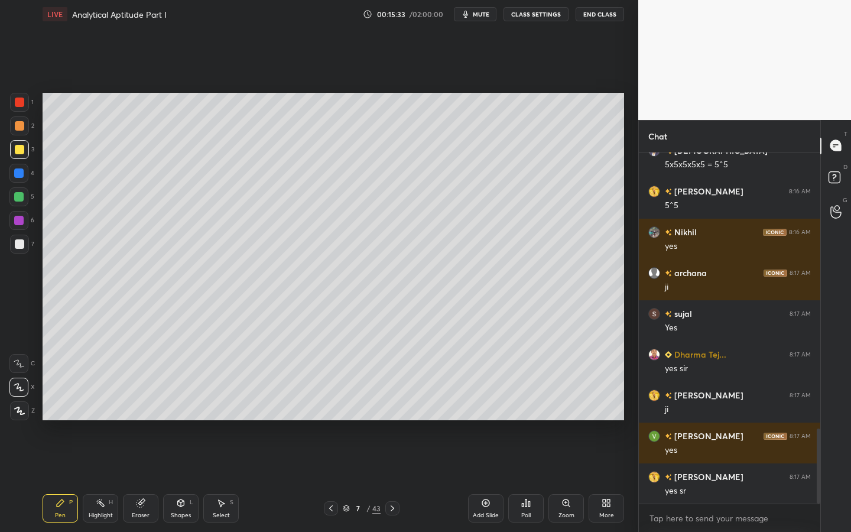
drag, startPoint x: 33, startPoint y: 99, endPoint x: 40, endPoint y: 101, distance: 7.5
click at [31, 99] on div "1 2 3 4 5 6 7 C X Z C X Z E E Erase all H H" at bounding box center [19, 256] width 38 height 327
click at [31, 100] on div "1 2 3 4 5 6 7" at bounding box center [21, 176] width 25 height 166
click at [18, 101] on div at bounding box center [19, 102] width 19 height 19
drag, startPoint x: 19, startPoint y: 252, endPoint x: 38, endPoint y: 236, distance: 25.1
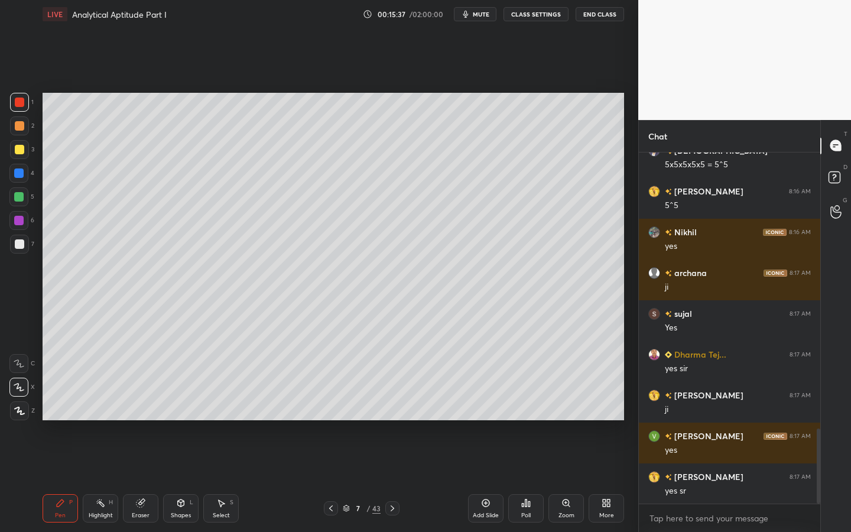
click at [17, 251] on div at bounding box center [19, 244] width 19 height 19
click at [14, 224] on div at bounding box center [18, 220] width 9 height 9
click at [19, 192] on div at bounding box center [18, 196] width 9 height 9
click at [15, 238] on div at bounding box center [19, 244] width 19 height 19
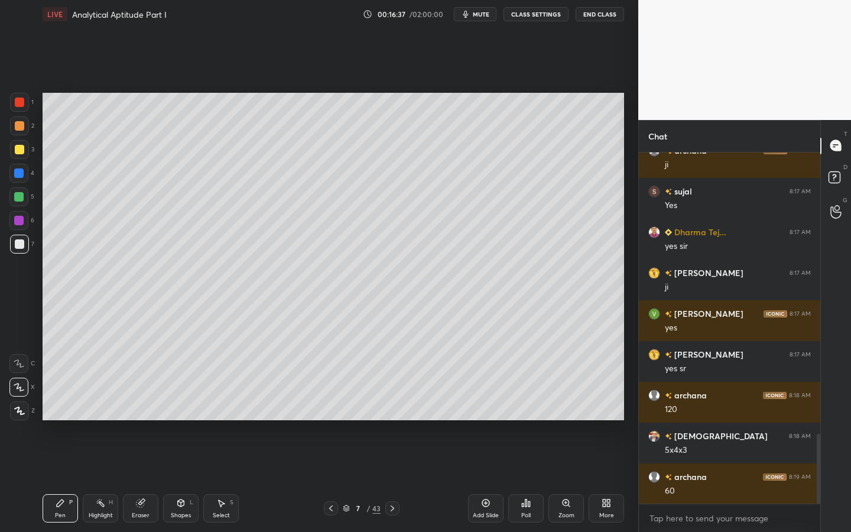
scroll to position [1455, 0]
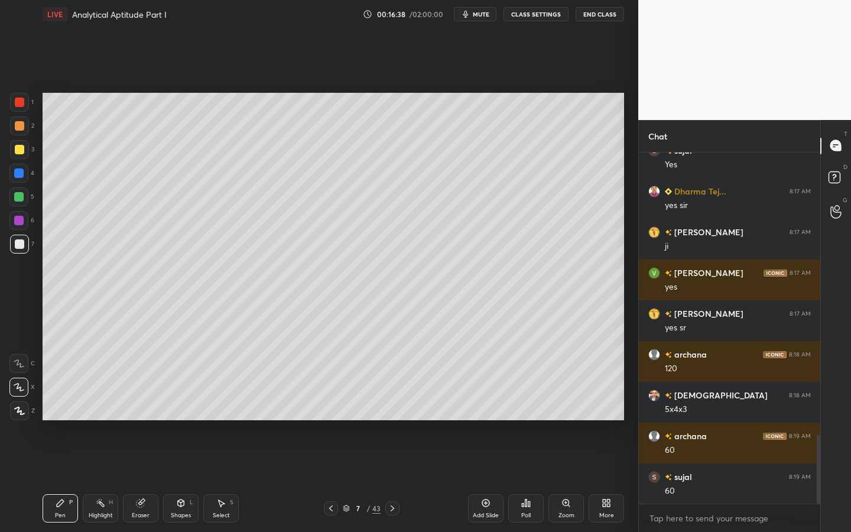
click at [186, 479] on div "Shapes L" at bounding box center [180, 508] width 35 height 28
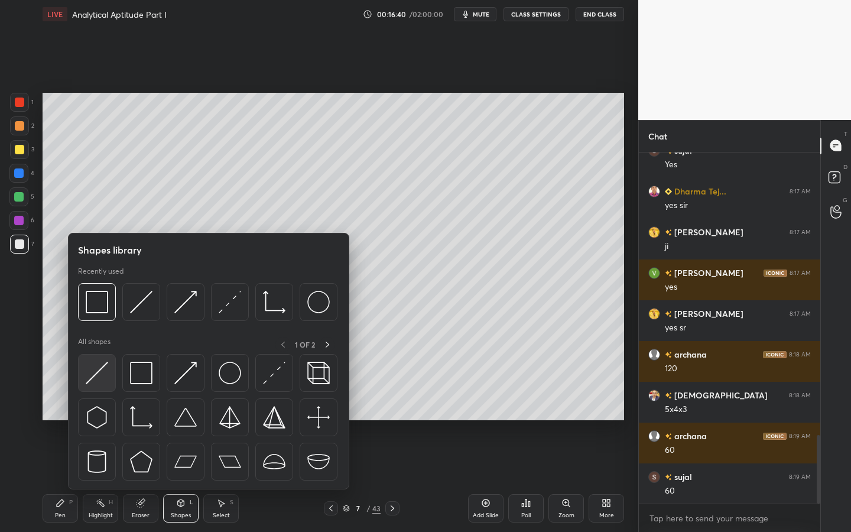
click at [94, 374] on img at bounding box center [97, 373] width 22 height 22
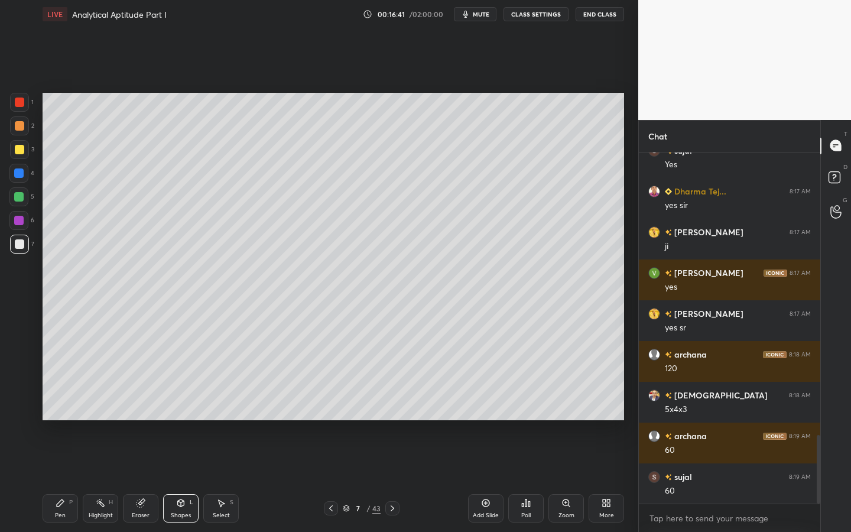
click at [63, 479] on icon at bounding box center [60, 502] width 7 height 7
click at [24, 197] on div at bounding box center [18, 196] width 19 height 19
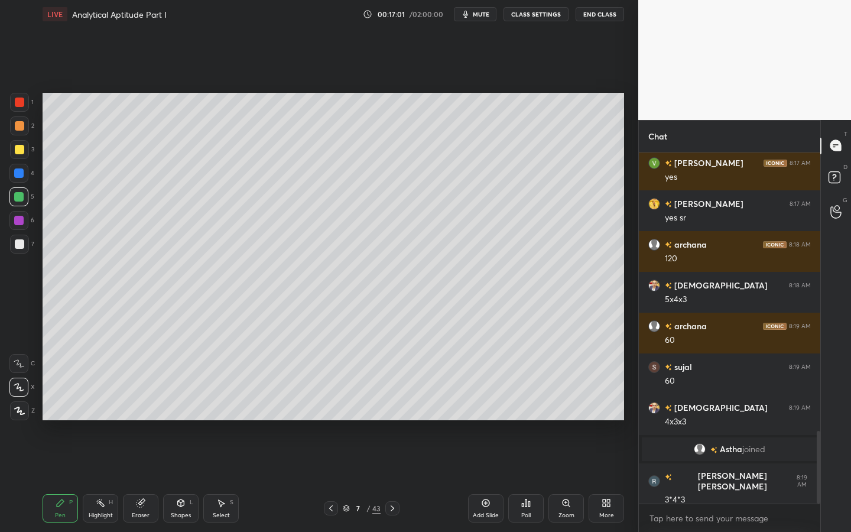
scroll to position [1344, 0]
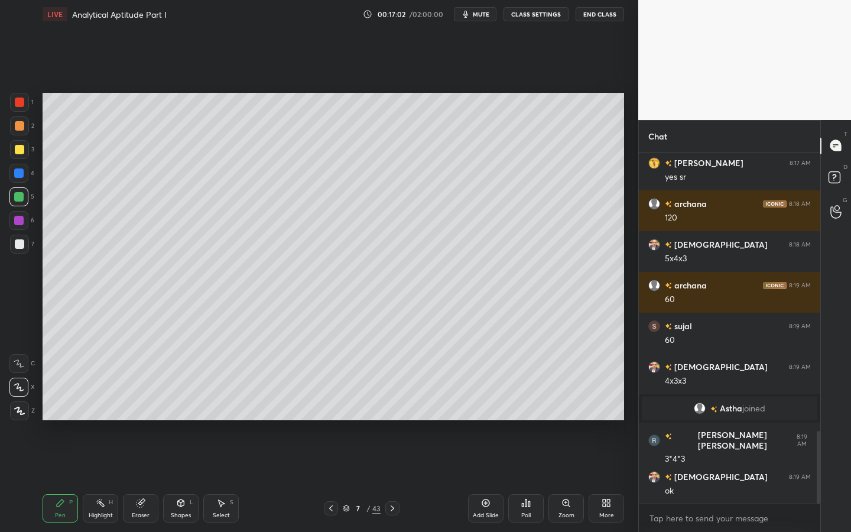
click at [16, 243] on div at bounding box center [19, 243] width 9 height 9
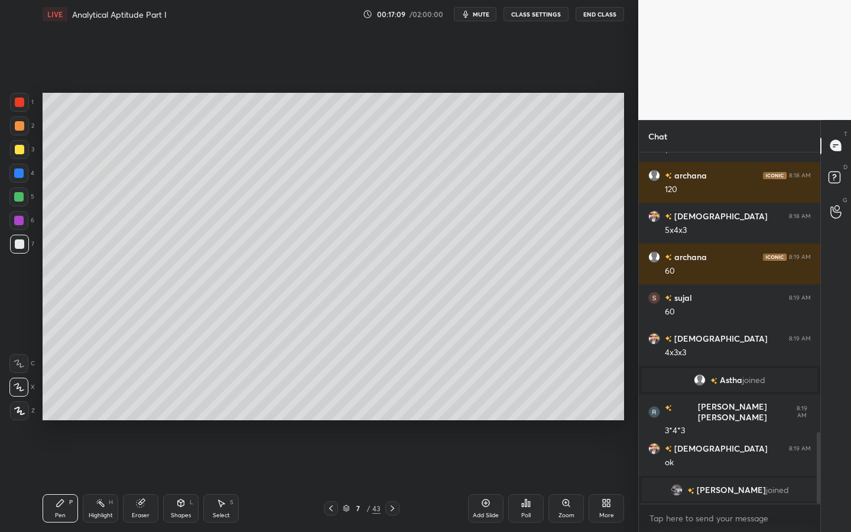
drag, startPoint x: 23, startPoint y: 245, endPoint x: 36, endPoint y: 242, distance: 13.3
click at [24, 245] on div at bounding box center [19, 244] width 19 height 19
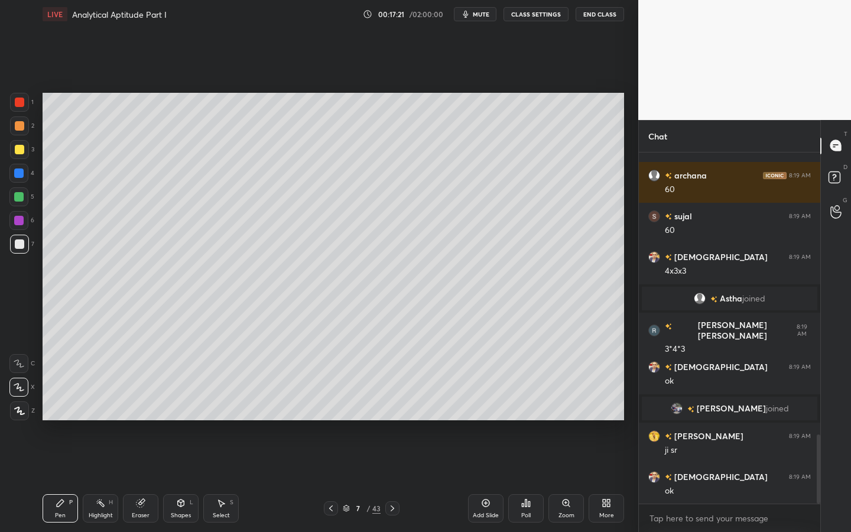
scroll to position [1435, 0]
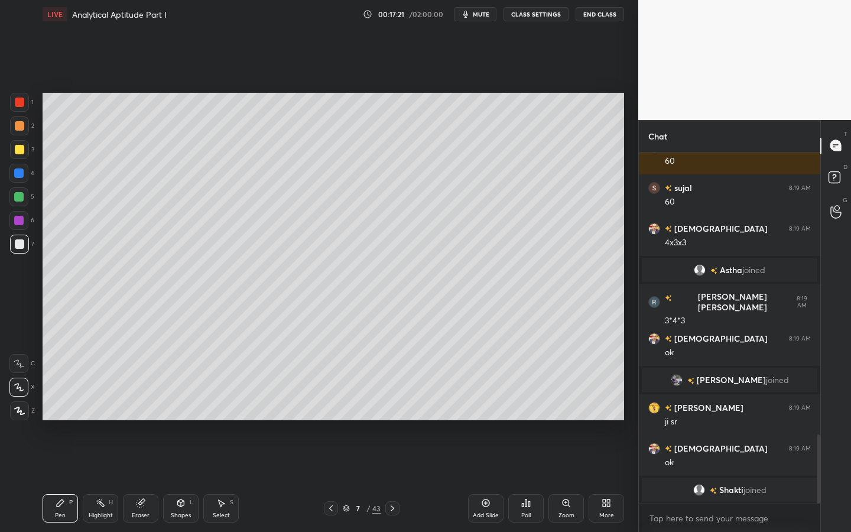
click at [28, 212] on div "6" at bounding box center [21, 220] width 25 height 19
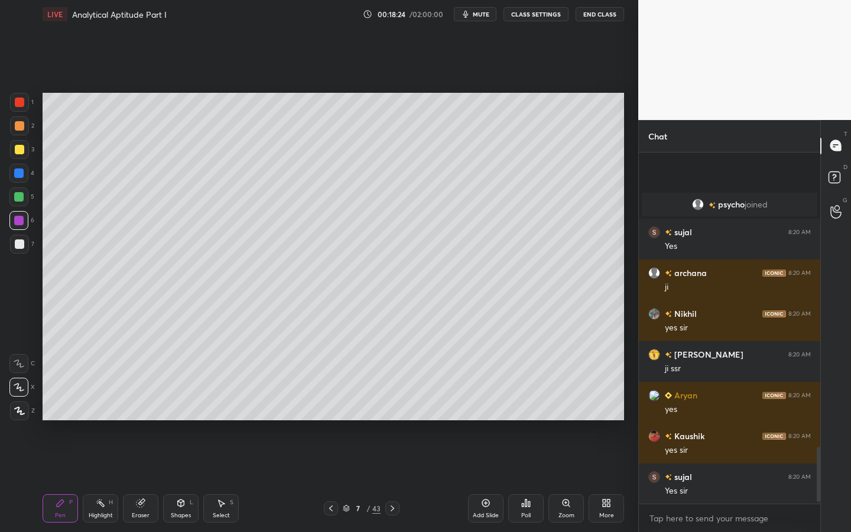
scroll to position [1888, 0]
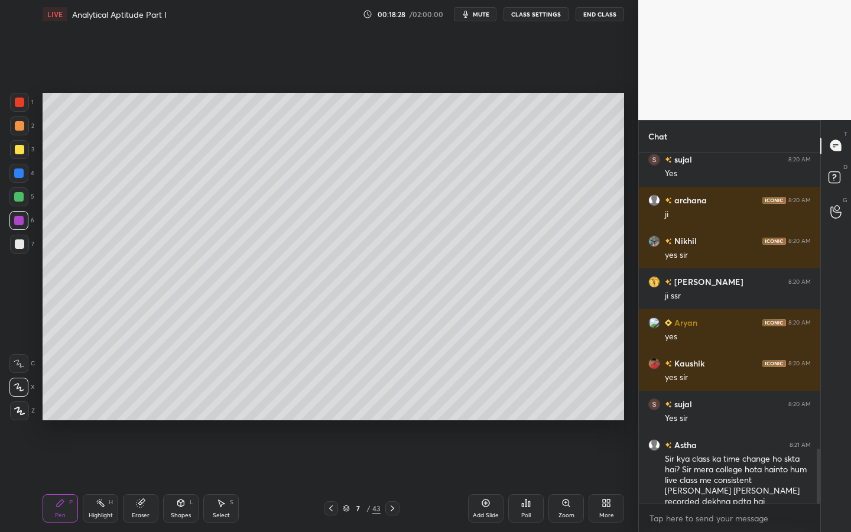
click at [21, 392] on div at bounding box center [18, 387] width 19 height 19
click at [14, 252] on div at bounding box center [19, 244] width 19 height 19
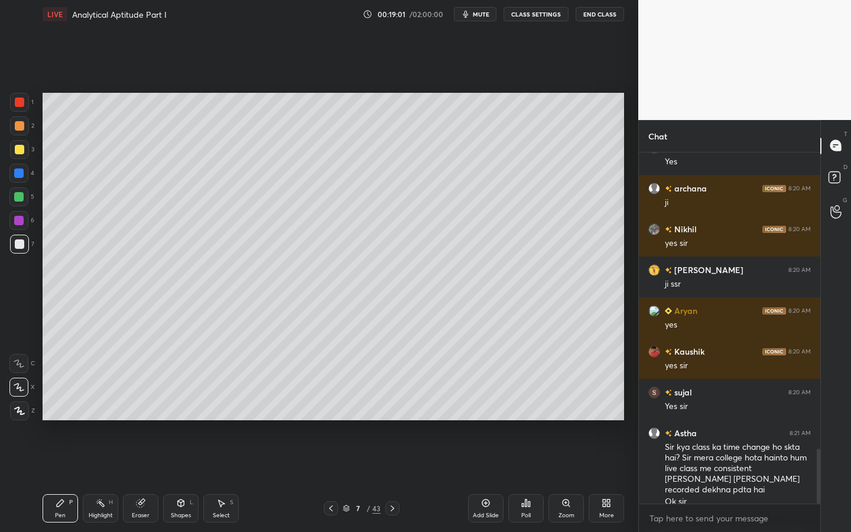
click at [27, 389] on div at bounding box center [18, 387] width 19 height 19
click at [476, 479] on div "Add Slide" at bounding box center [485, 508] width 35 height 28
click at [25, 148] on div at bounding box center [19, 149] width 19 height 19
type textarea "x"
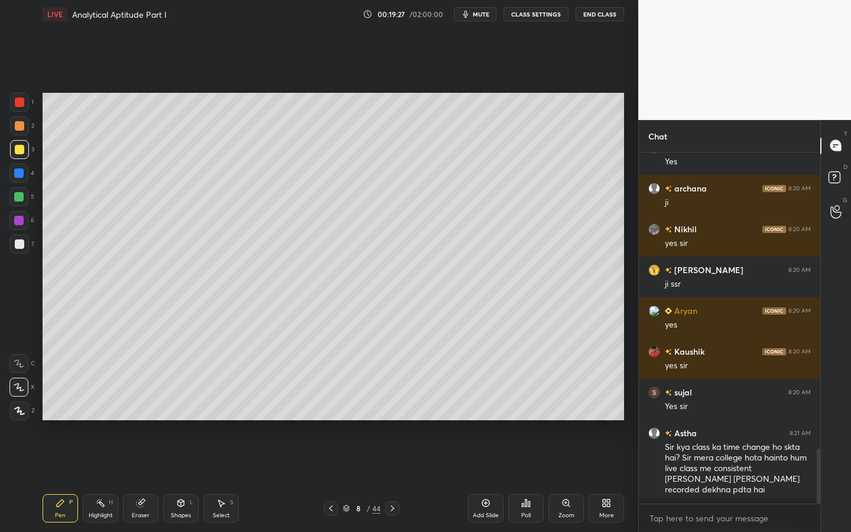
scroll to position [1900, 0]
drag, startPoint x: 18, startPoint y: 204, endPoint x: 38, endPoint y: 193, distance: 23.0
click at [18, 204] on div at bounding box center [18, 196] width 19 height 19
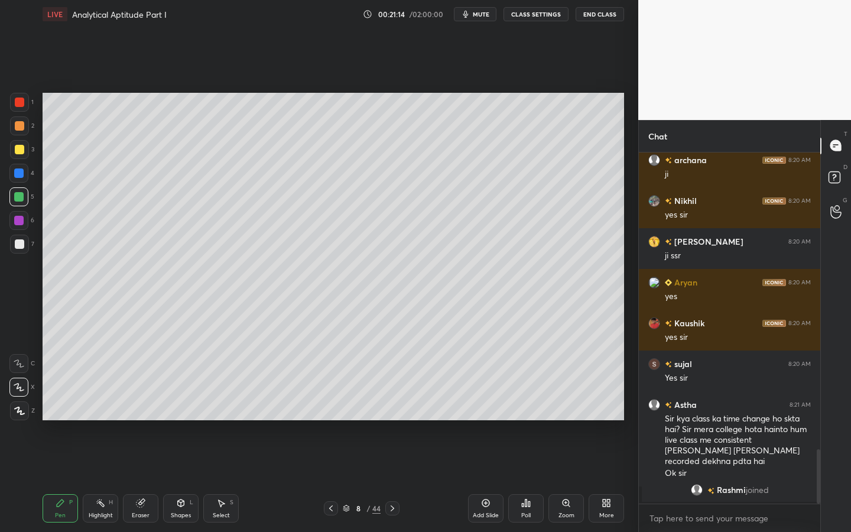
click at [517, 479] on div "Poll" at bounding box center [525, 508] width 35 height 28
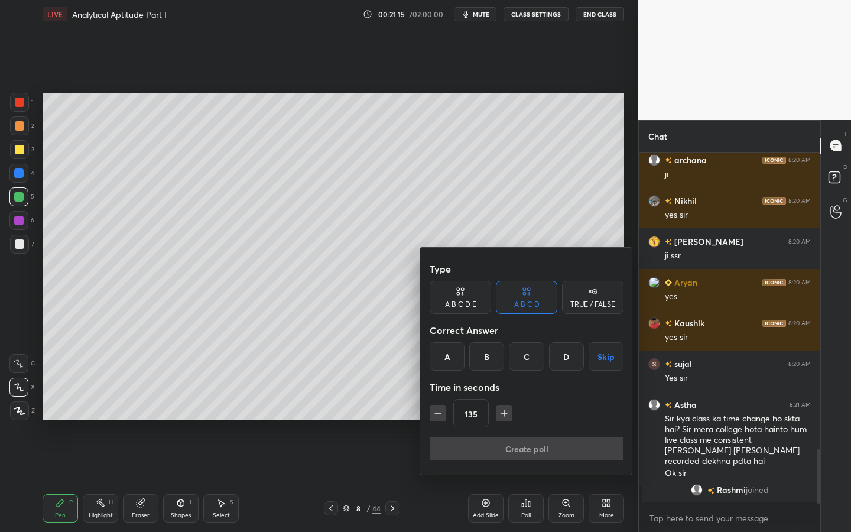
drag, startPoint x: 563, startPoint y: 357, endPoint x: 562, endPoint y: 372, distance: 15.4
click at [563, 356] on div "D" at bounding box center [566, 356] width 35 height 28
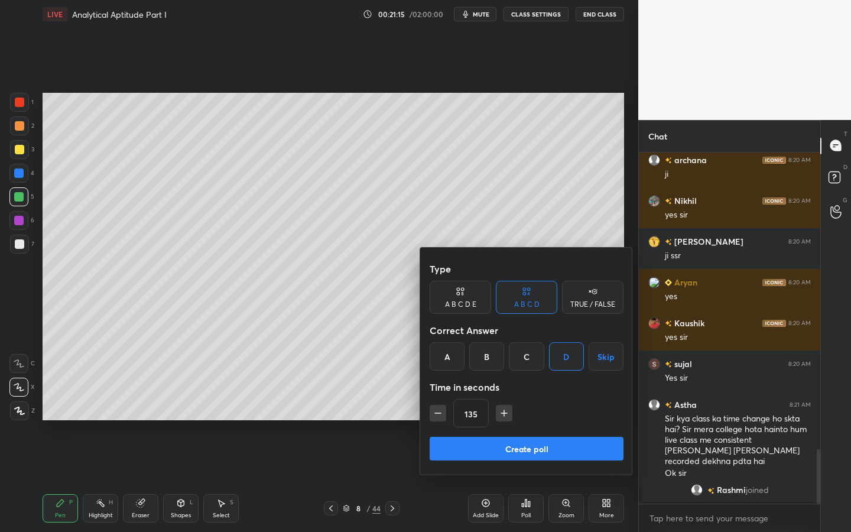
click at [506, 414] on icon "button" at bounding box center [504, 413] width 12 height 12
type input "150"
click at [476, 448] on button "Create poll" at bounding box center [527, 449] width 194 height 24
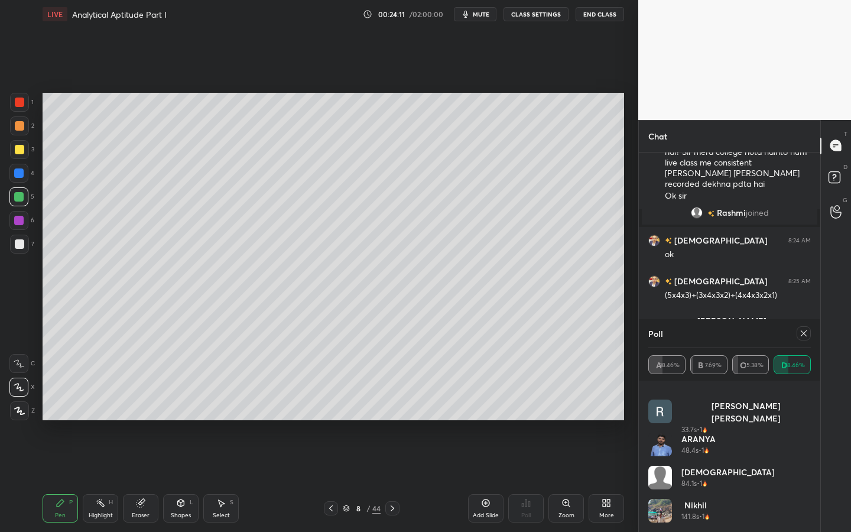
scroll to position [18, 0]
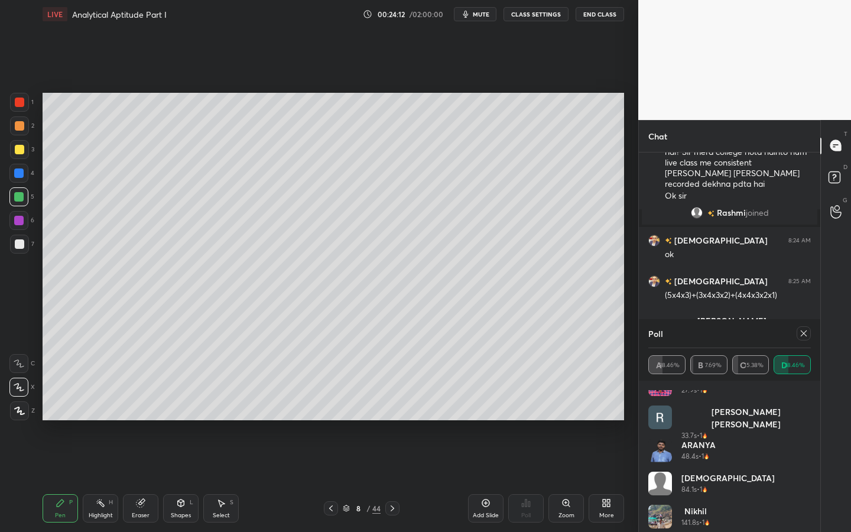
drag, startPoint x: 806, startPoint y: 411, endPoint x: 803, endPoint y: 384, distance: 27.3
click at [804, 388] on div "Dharma Tej... 27.9s • 1 [PERSON_NAME] [PERSON_NAME] 33.7s • 1 ARANYA 48.4s • 1 …" at bounding box center [729, 456] width 181 height 151
click at [803, 333] on icon at bounding box center [803, 333] width 9 height 9
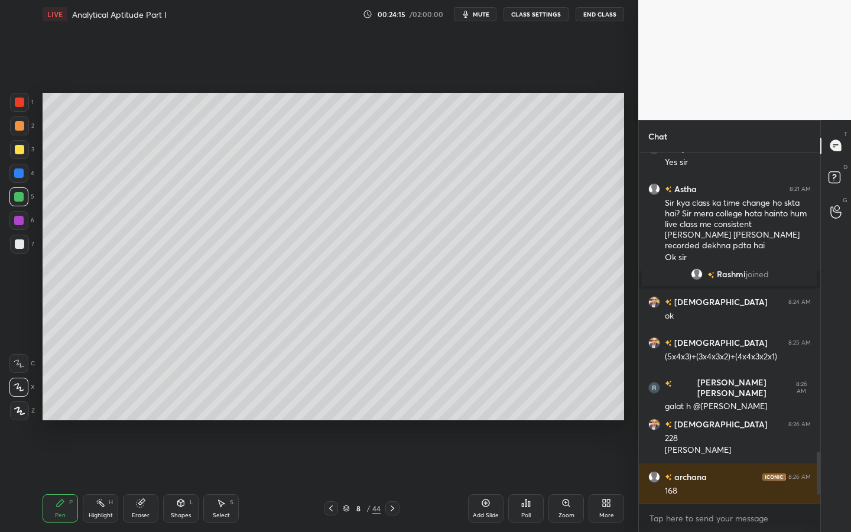
scroll to position [2063, 0]
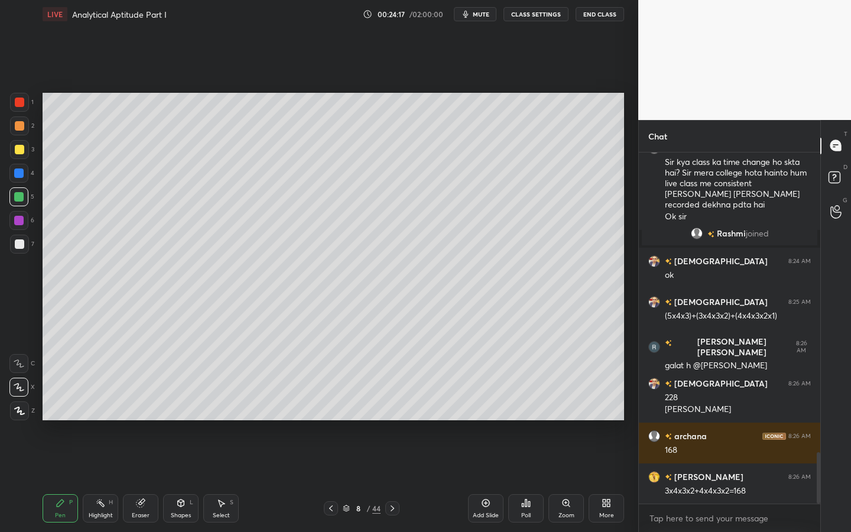
drag, startPoint x: 22, startPoint y: 199, endPoint x: 39, endPoint y: 210, distance: 20.8
click at [19, 200] on div at bounding box center [18, 196] width 9 height 9
click at [31, 252] on div "7" at bounding box center [22, 244] width 24 height 19
click at [18, 100] on div at bounding box center [19, 102] width 9 height 9
click at [24, 252] on div "7" at bounding box center [22, 244] width 24 height 19
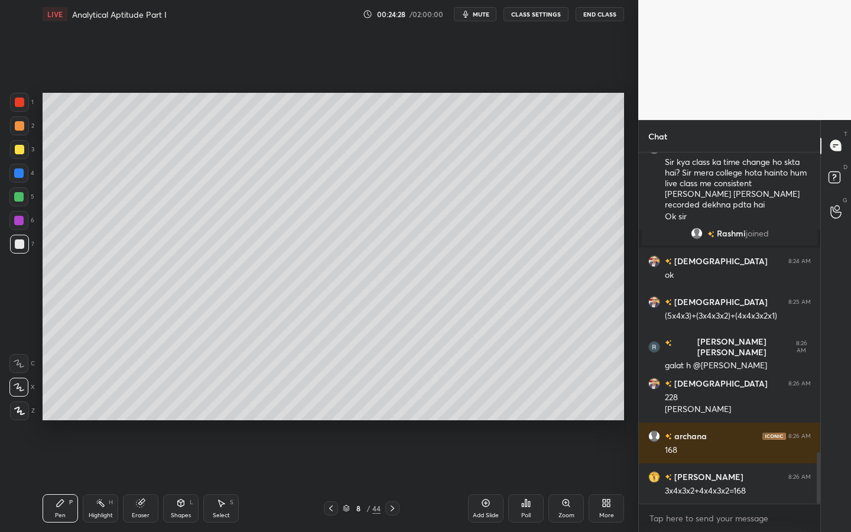
drag, startPoint x: 189, startPoint y: 507, endPoint x: 183, endPoint y: 504, distance: 6.9
click at [186, 479] on div "Shapes L" at bounding box center [180, 508] width 35 height 28
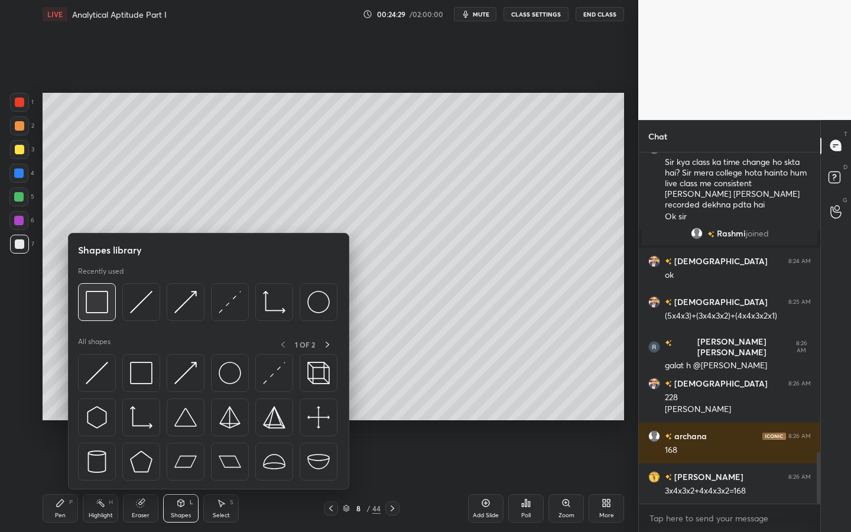
click at [101, 316] on div at bounding box center [97, 302] width 38 height 38
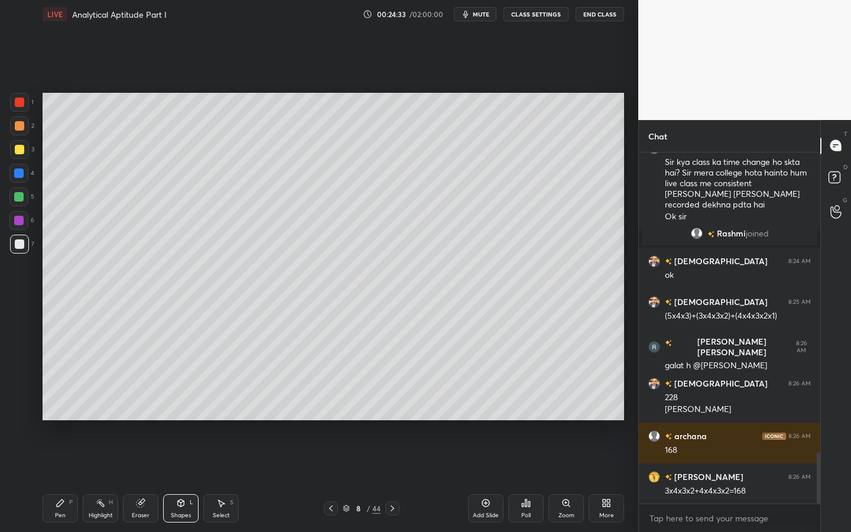
click at [54, 479] on div "Pen P Highlight H Eraser Shapes L Select S 8 / 44 Add Slide Poll Zoom More" at bounding box center [334, 508] width 582 height 47
click at [61, 479] on icon at bounding box center [60, 502] width 9 height 9
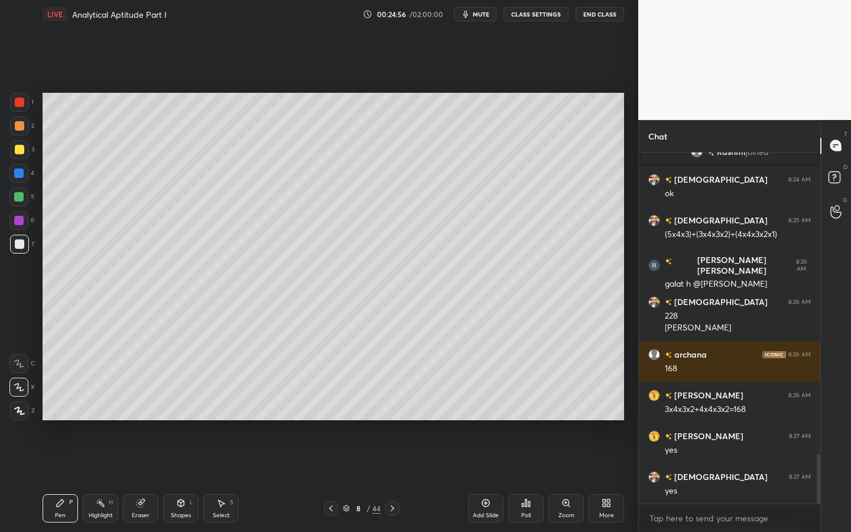
scroll to position [2156, 0]
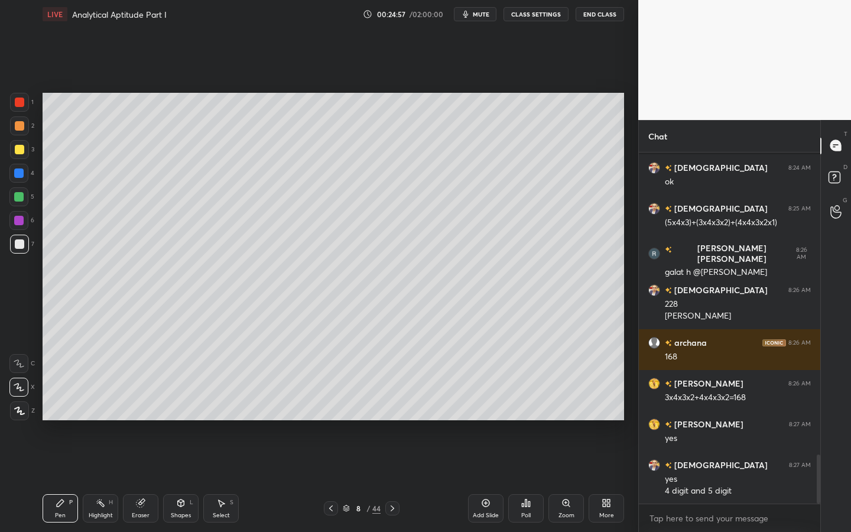
drag, startPoint x: 155, startPoint y: 511, endPoint x: 187, endPoint y: 512, distance: 31.3
click at [155, 479] on div "Eraser" at bounding box center [140, 508] width 35 height 28
click at [183, 479] on div "Shapes L" at bounding box center [180, 508] width 35 height 28
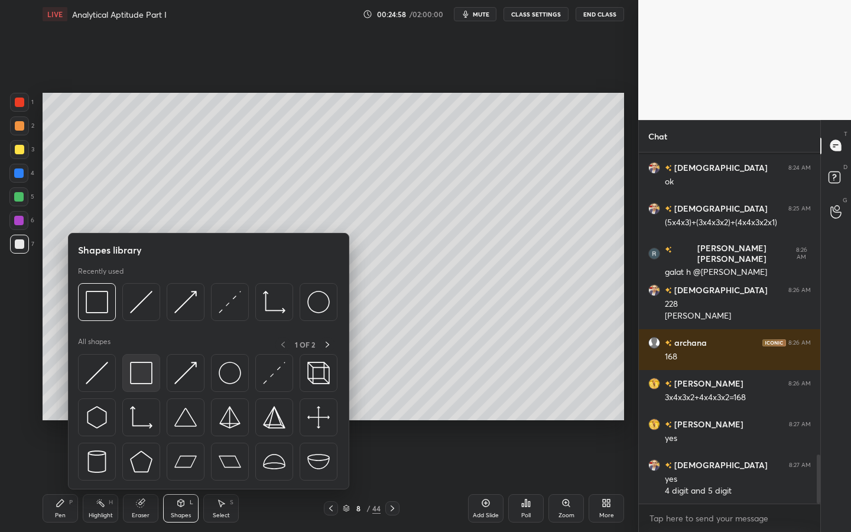
click at [147, 378] on img at bounding box center [141, 373] width 22 height 22
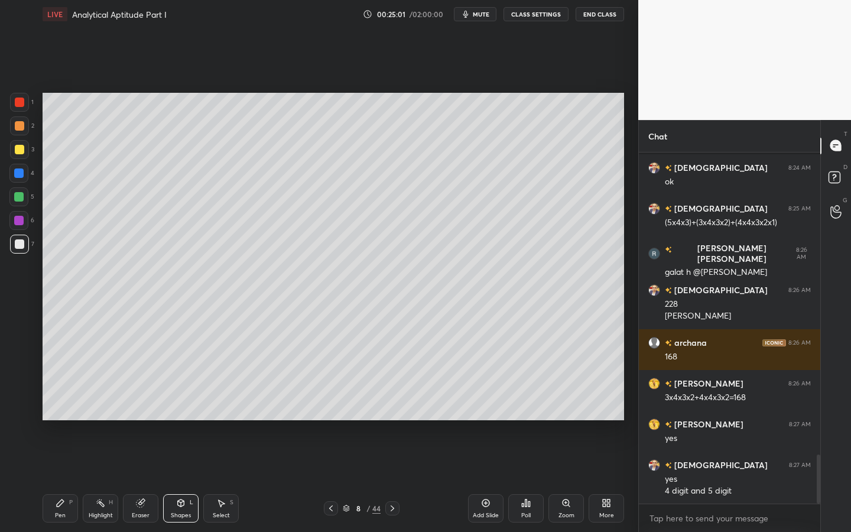
drag, startPoint x: 67, startPoint y: 505, endPoint x: 93, endPoint y: 433, distance: 75.9
click at [67, 479] on div "Pen P" at bounding box center [60, 508] width 35 height 28
click at [18, 222] on div at bounding box center [18, 220] width 9 height 9
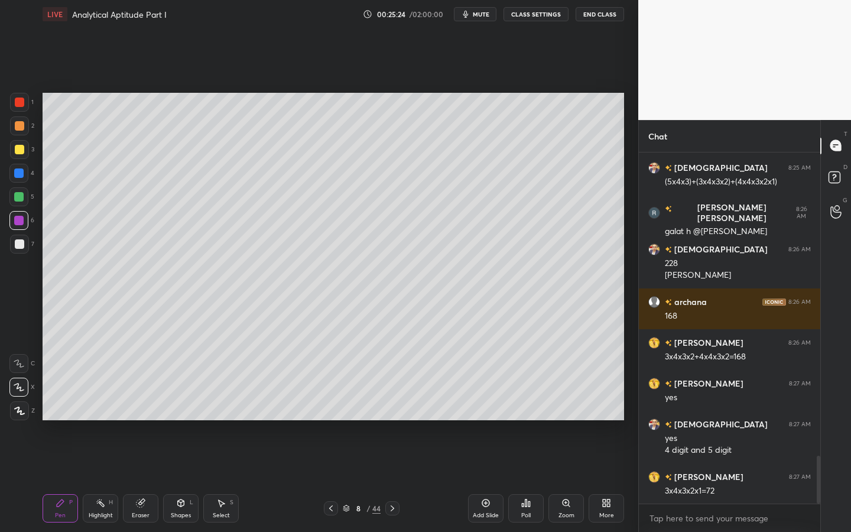
scroll to position [2238, 0]
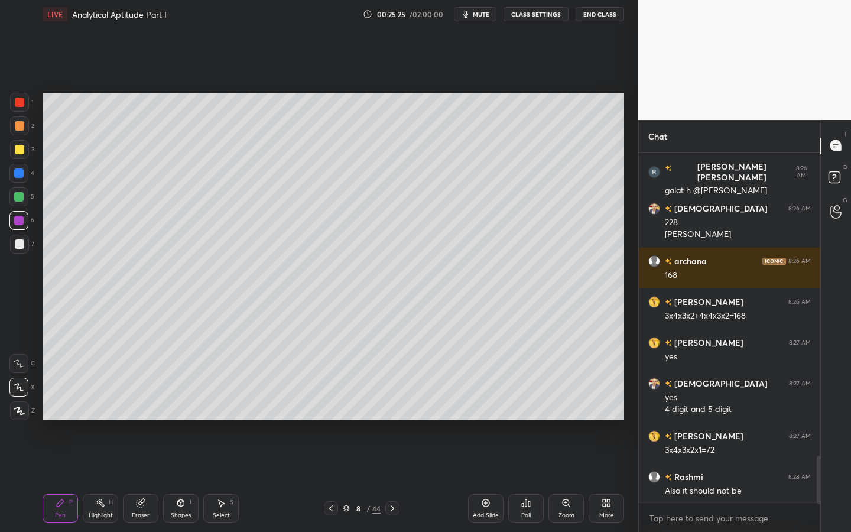
click at [21, 242] on div at bounding box center [19, 243] width 9 height 9
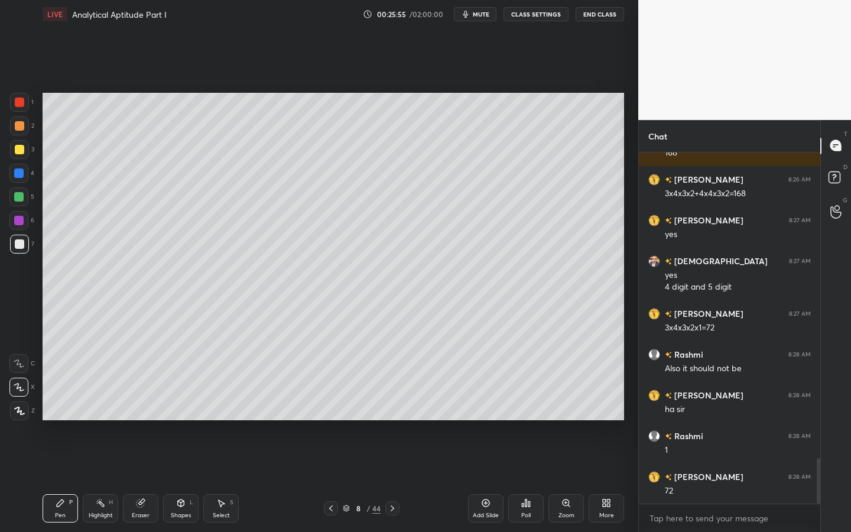
scroll to position [323, 178]
type textarea "x"
click at [186, 479] on div "Shapes L" at bounding box center [180, 508] width 35 height 28
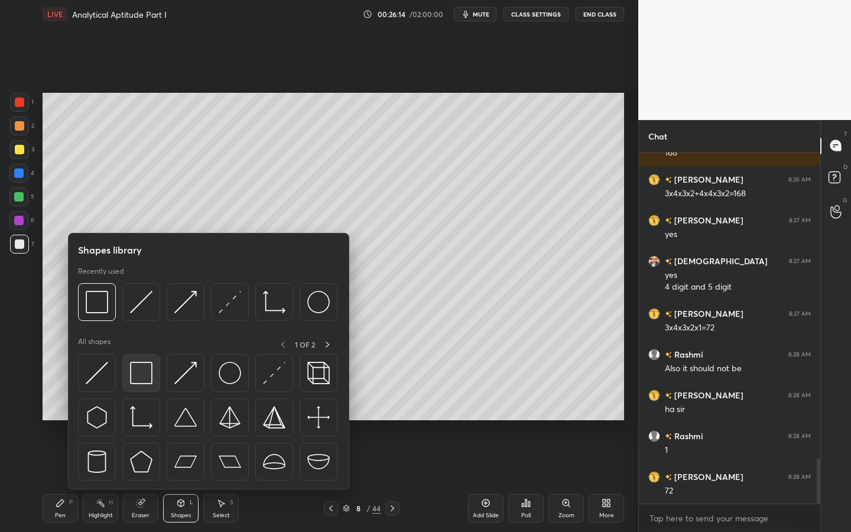
click at [145, 372] on img at bounding box center [141, 373] width 22 height 22
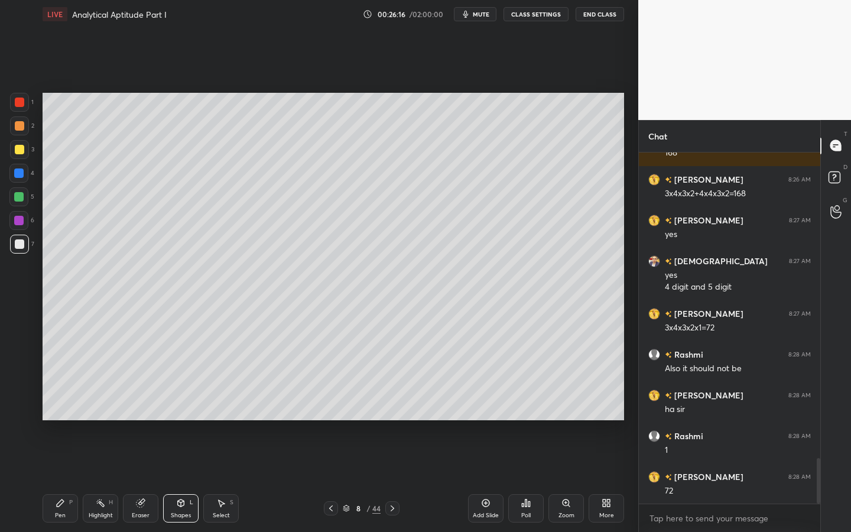
click at [54, 479] on div "Pen P Highlight H Eraser Shapes L Select S 8 / 44 Add Slide Poll Zoom More" at bounding box center [334, 508] width 582 height 47
click at [69, 479] on div "Pen P" at bounding box center [60, 508] width 35 height 28
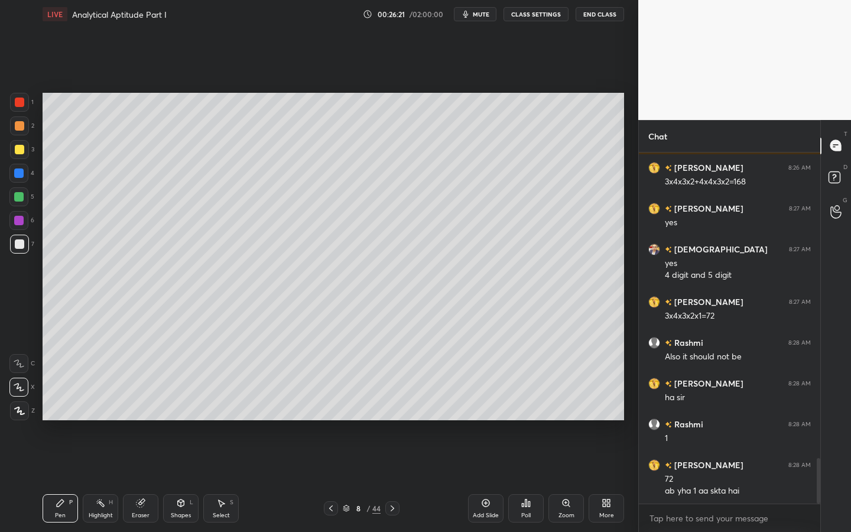
click at [20, 218] on div at bounding box center [18, 220] width 9 height 9
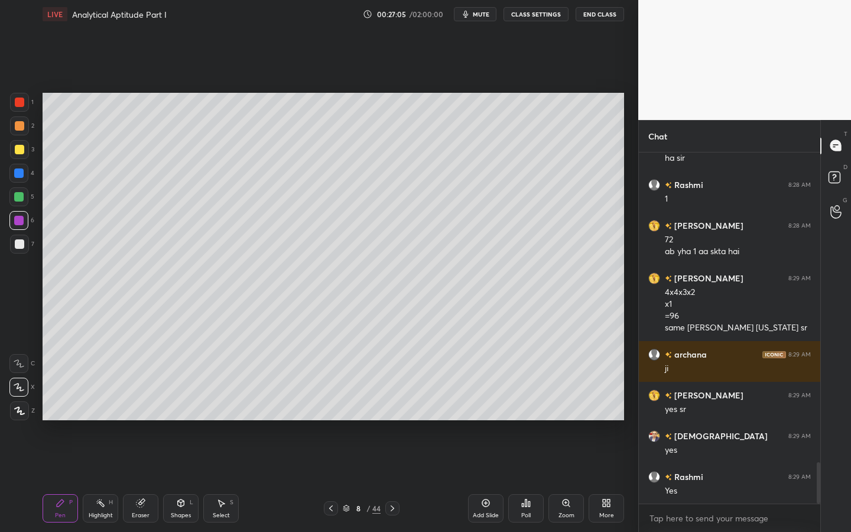
scroll to position [2652, 0]
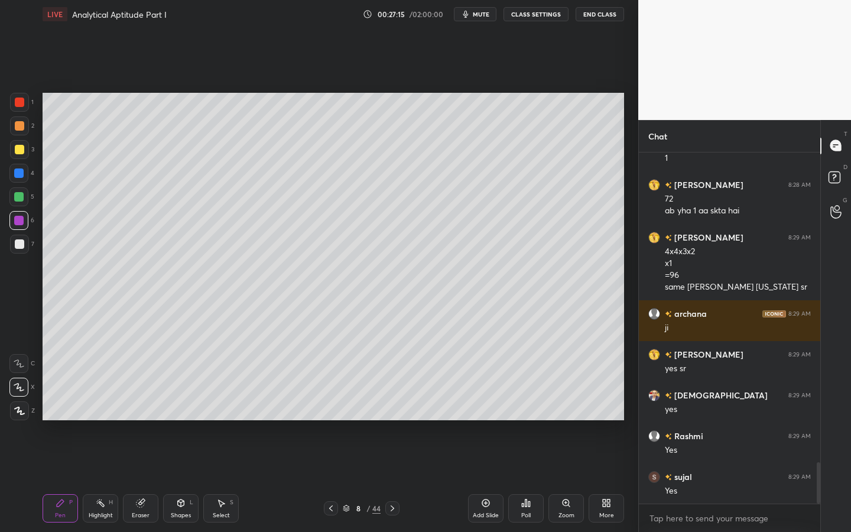
click at [24, 255] on div "7" at bounding box center [22, 247] width 24 height 24
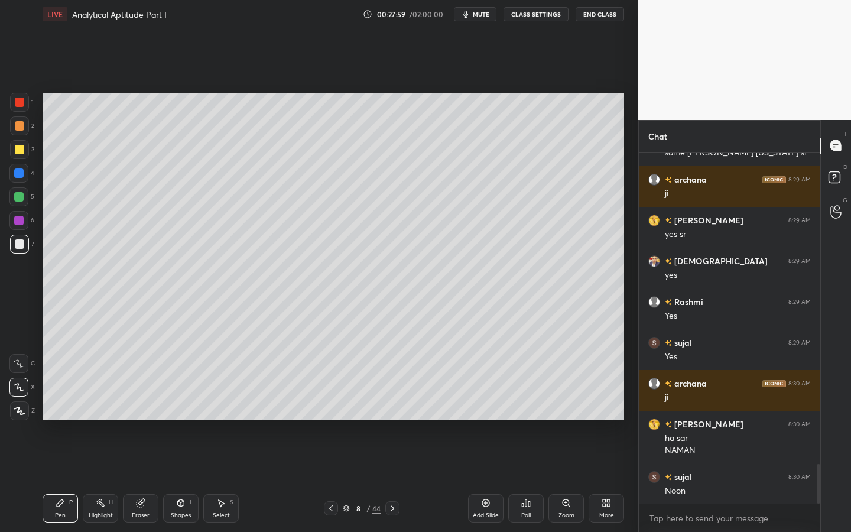
scroll to position [2827, 0]
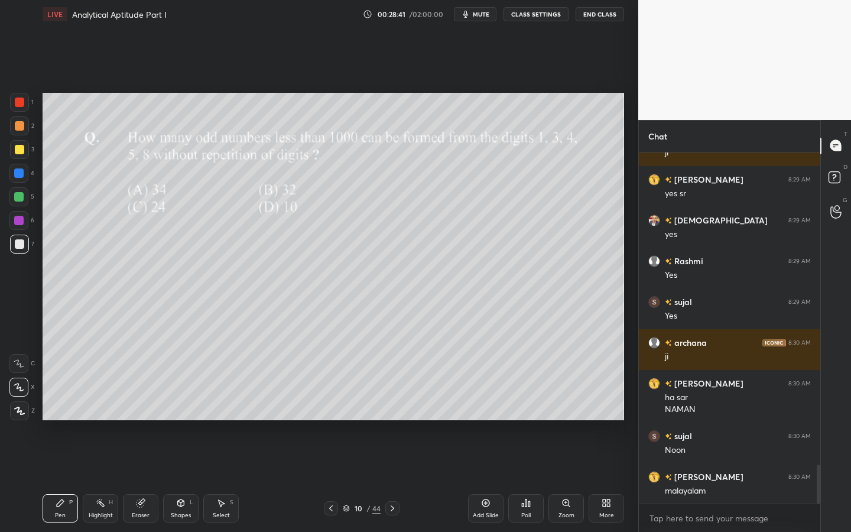
click at [18, 130] on div at bounding box center [19, 125] width 9 height 9
click at [184, 479] on div "Shapes L" at bounding box center [180, 508] width 35 height 28
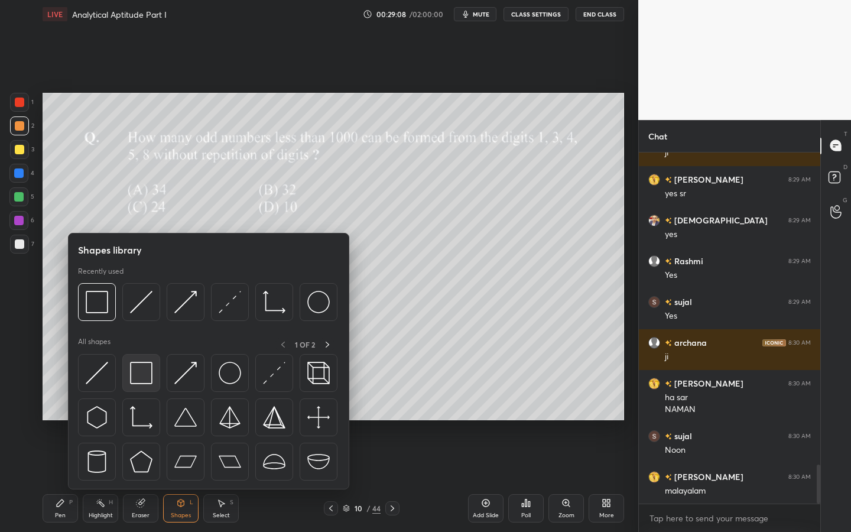
click at [153, 374] on div at bounding box center [141, 373] width 38 height 38
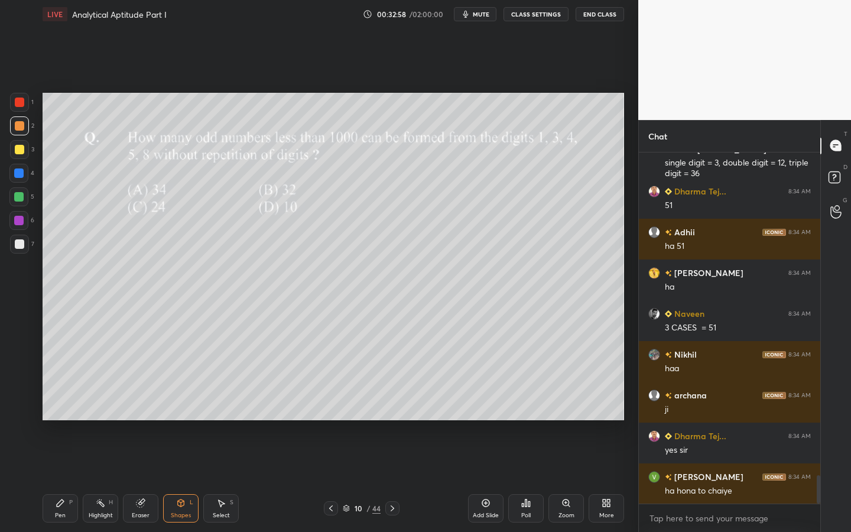
scroll to position [4002, 0]
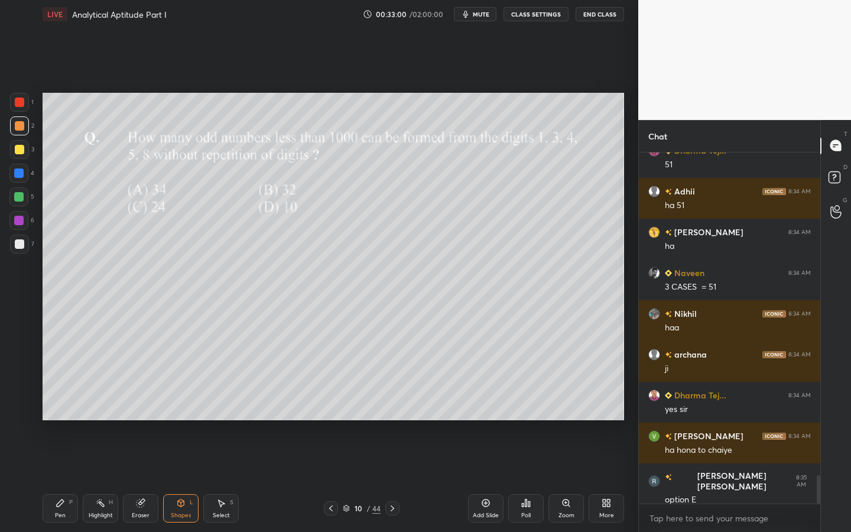
drag, startPoint x: 63, startPoint y: 504, endPoint x: 60, endPoint y: 493, distance: 11.5
click at [63, 479] on icon at bounding box center [60, 502] width 9 height 9
click at [19, 105] on div at bounding box center [19, 102] width 9 height 9
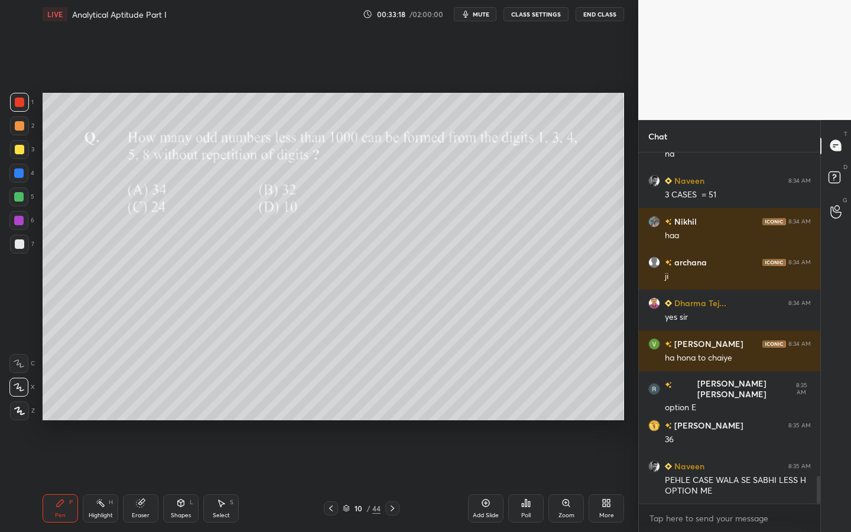
scroll to position [4135, 0]
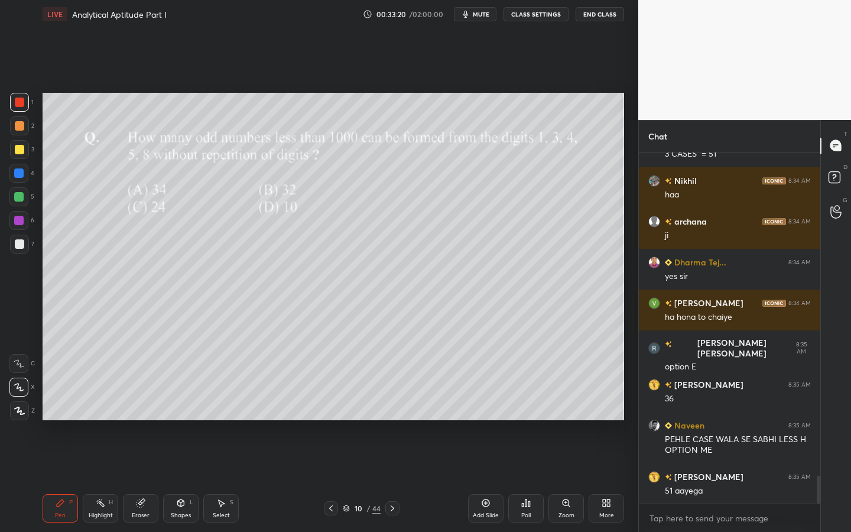
click at [388, 479] on div at bounding box center [392, 508] width 14 height 14
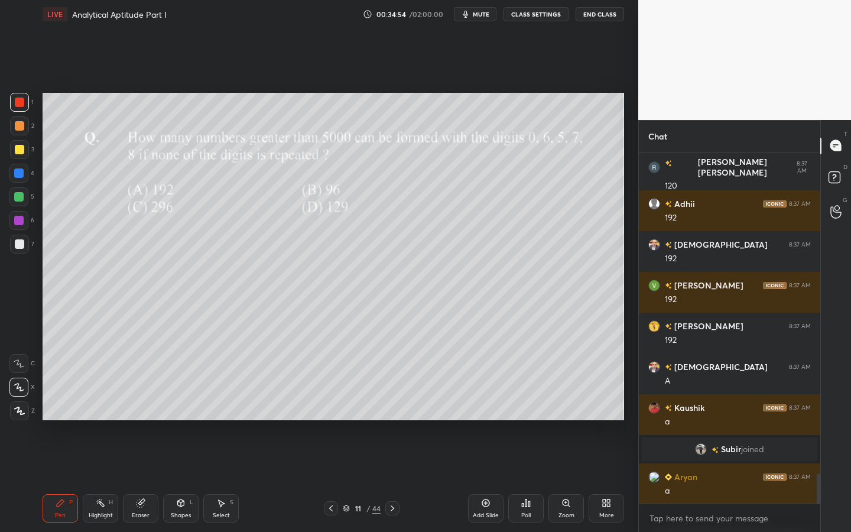
scroll to position [3765, 0]
click at [23, 174] on div at bounding box center [18, 172] width 9 height 9
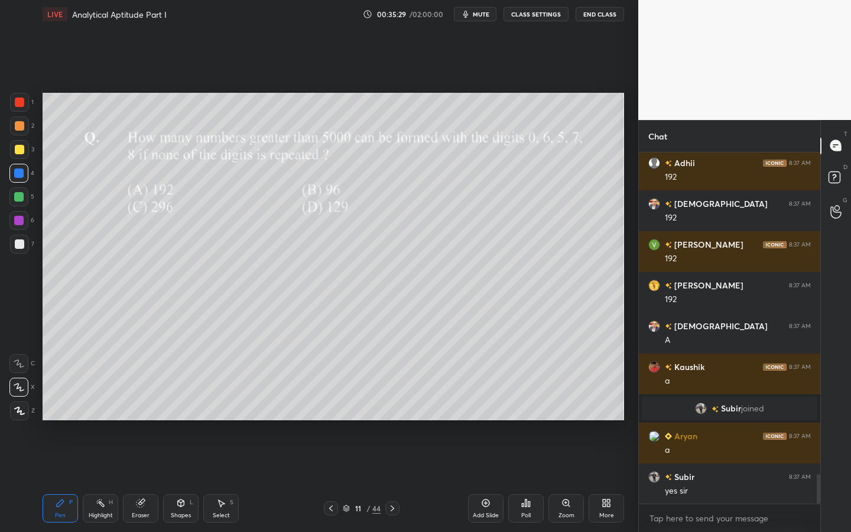
scroll to position [3847, 0]
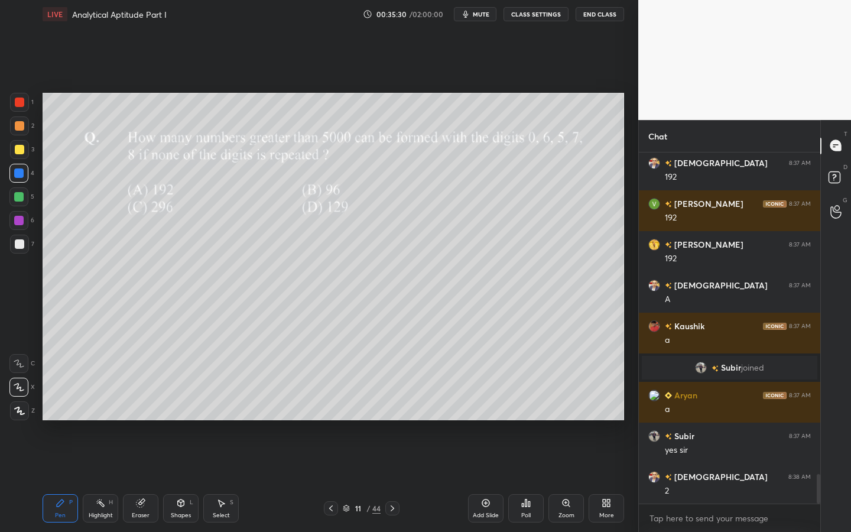
drag, startPoint x: 21, startPoint y: 100, endPoint x: 35, endPoint y: 98, distance: 13.7
click at [21, 102] on div at bounding box center [19, 102] width 9 height 9
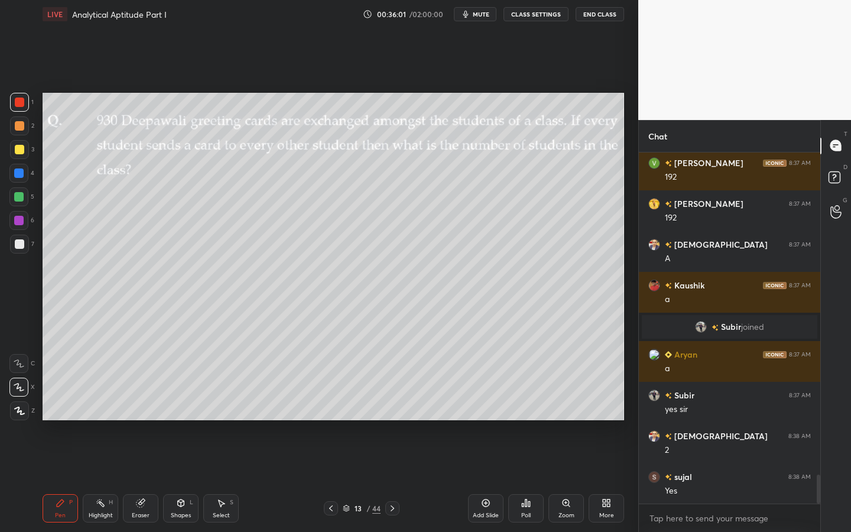
click at [28, 124] on div at bounding box center [19, 125] width 19 height 19
click at [21, 154] on div at bounding box center [19, 149] width 9 height 9
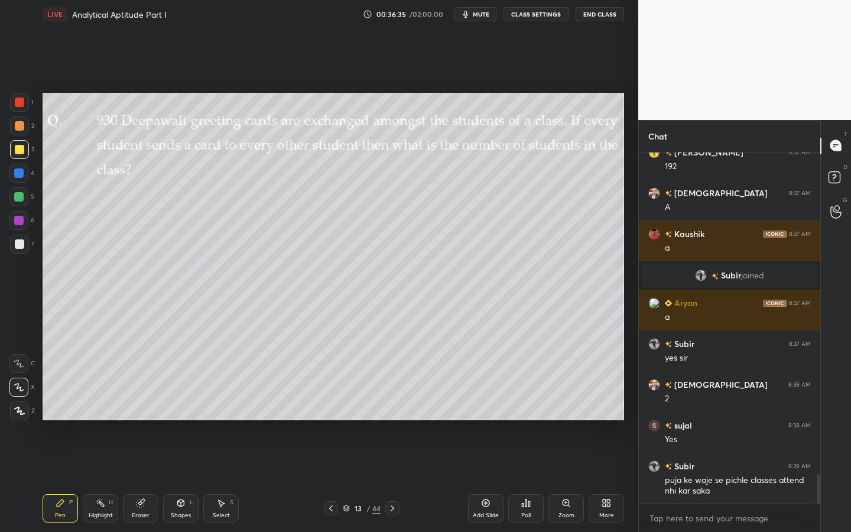
click at [524, 479] on div "Poll" at bounding box center [525, 508] width 35 height 28
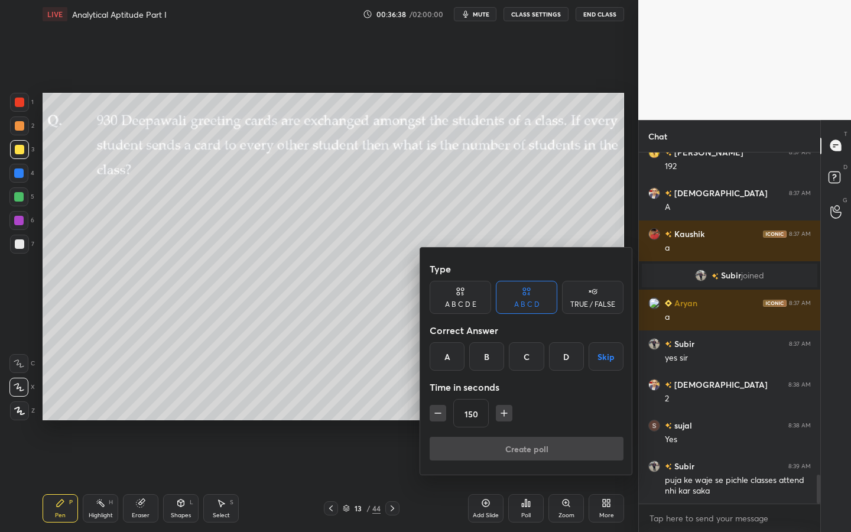
click at [534, 358] on div "C" at bounding box center [526, 356] width 35 height 28
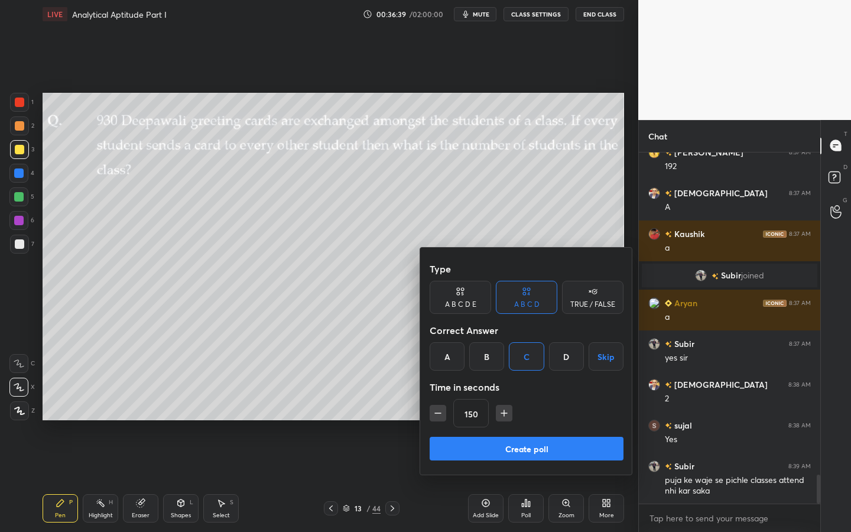
click at [443, 413] on icon "button" at bounding box center [438, 413] width 12 height 12
type input "135"
click at [470, 444] on button "Create poll" at bounding box center [527, 449] width 194 height 24
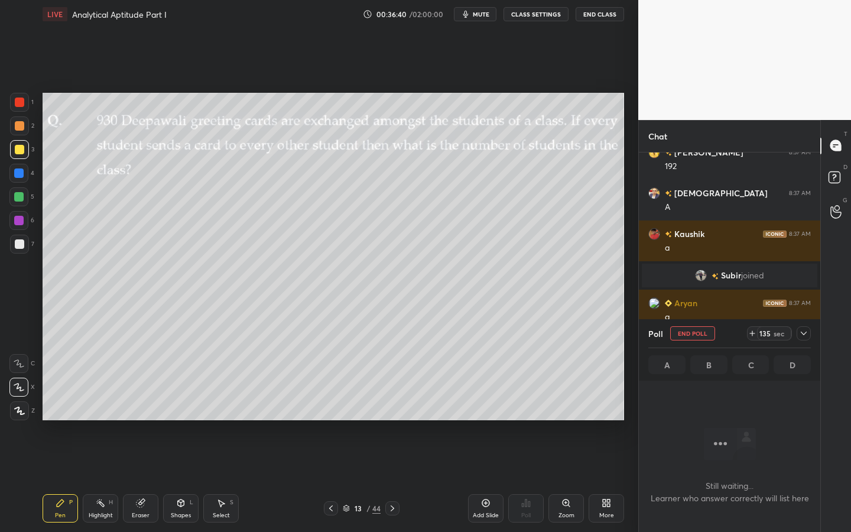
scroll to position [314, 178]
drag, startPoint x: 25, startPoint y: 129, endPoint x: 38, endPoint y: 125, distance: 14.4
click at [25, 129] on div at bounding box center [19, 125] width 19 height 19
click at [181, 479] on icon at bounding box center [180, 502] width 9 height 9
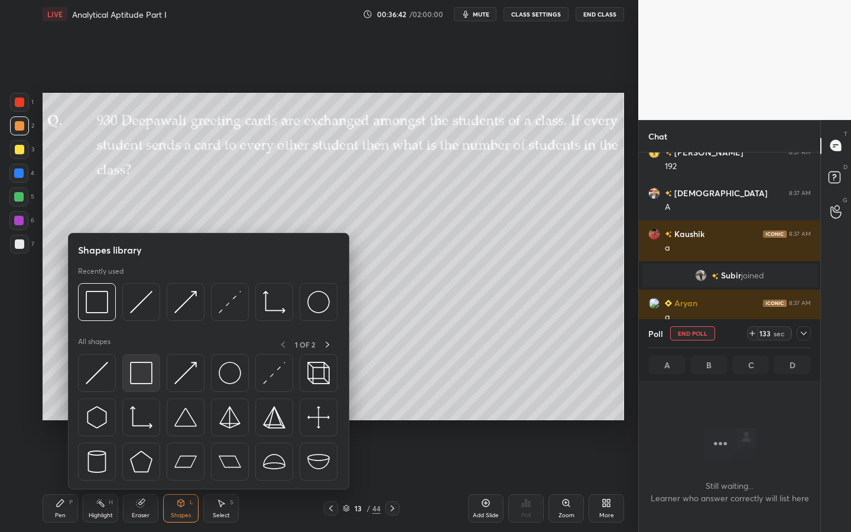
click at [151, 377] on img at bounding box center [141, 373] width 22 height 22
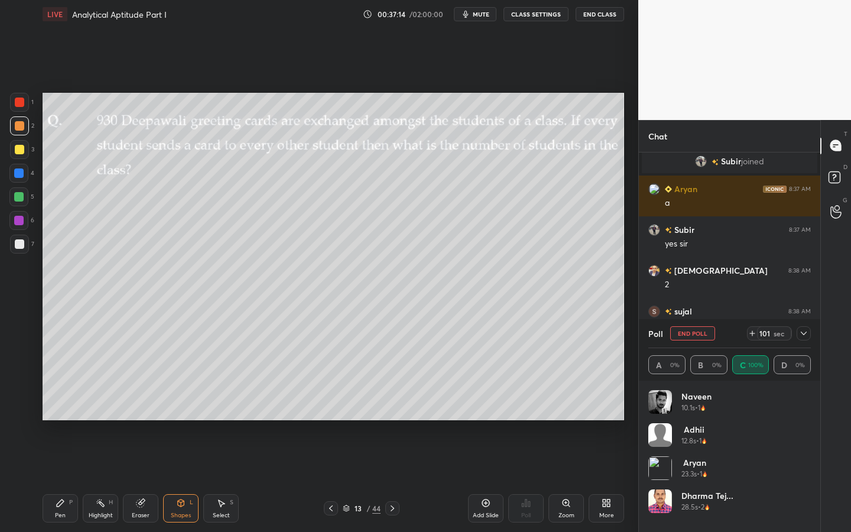
scroll to position [4065, 0]
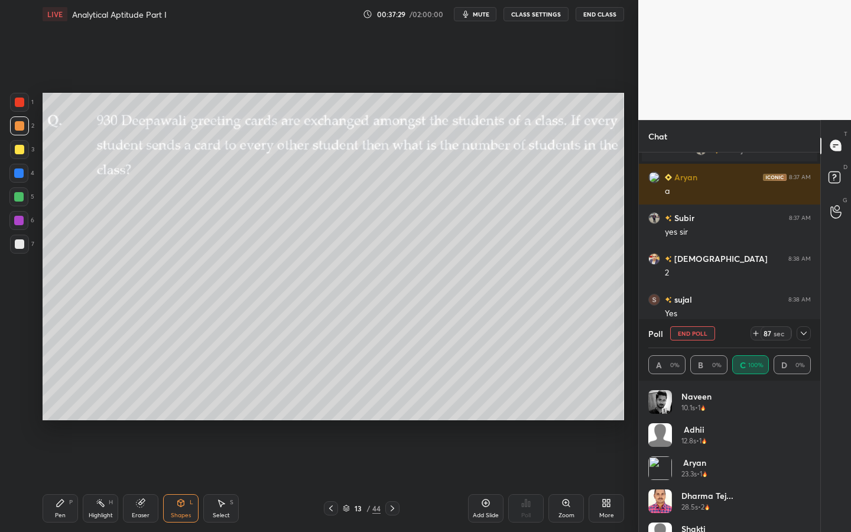
click at [16, 245] on div at bounding box center [19, 243] width 9 height 9
drag, startPoint x: 66, startPoint y: 510, endPoint x: 83, endPoint y: 446, distance: 65.5
click at [66, 479] on div "Pen P" at bounding box center [60, 508] width 35 height 28
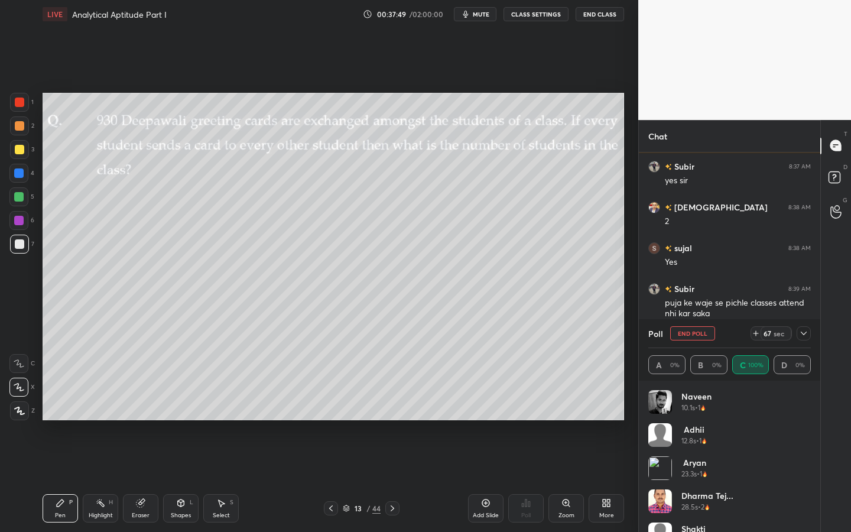
scroll to position [4157, 0]
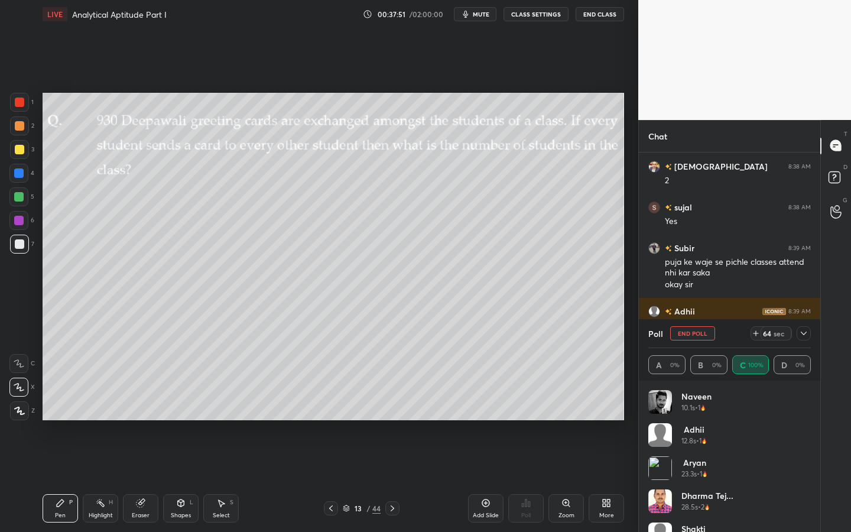
click at [19, 218] on div at bounding box center [18, 220] width 9 height 9
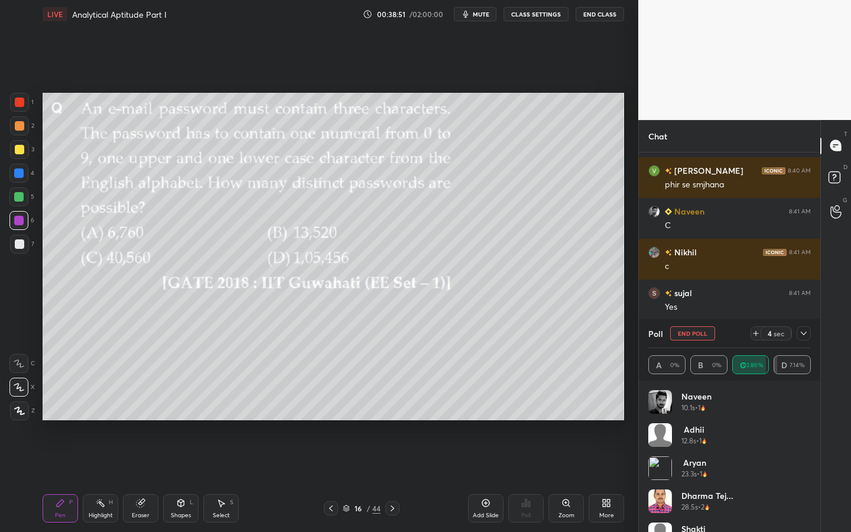
scroll to position [4483, 0]
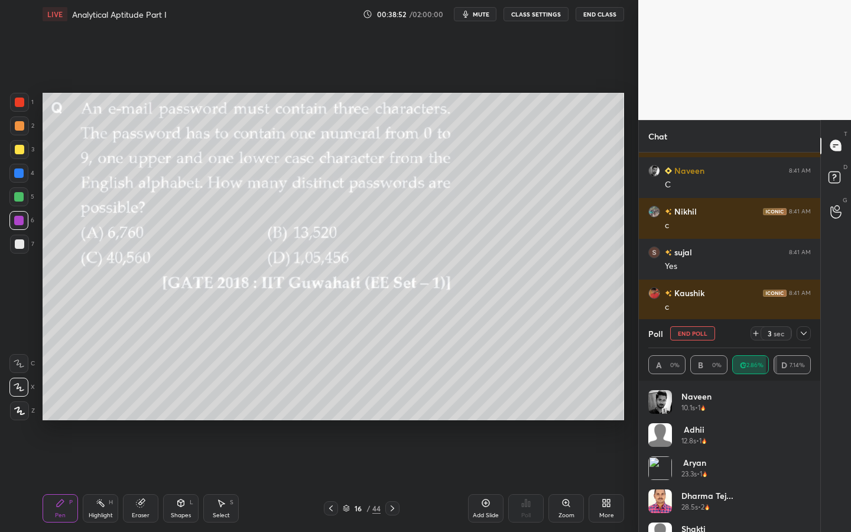
drag, startPoint x: 803, startPoint y: 337, endPoint x: 809, endPoint y: 340, distance: 6.6
click at [803, 337] on icon at bounding box center [803, 333] width 9 height 9
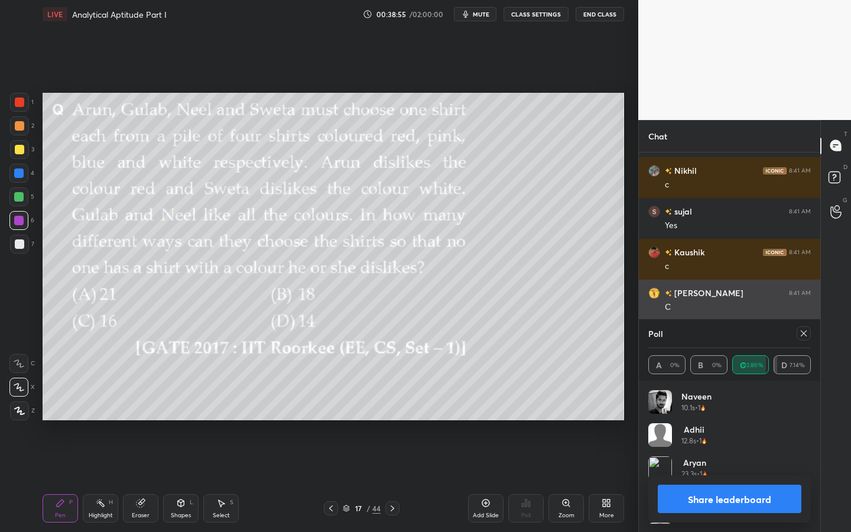
scroll to position [138, 159]
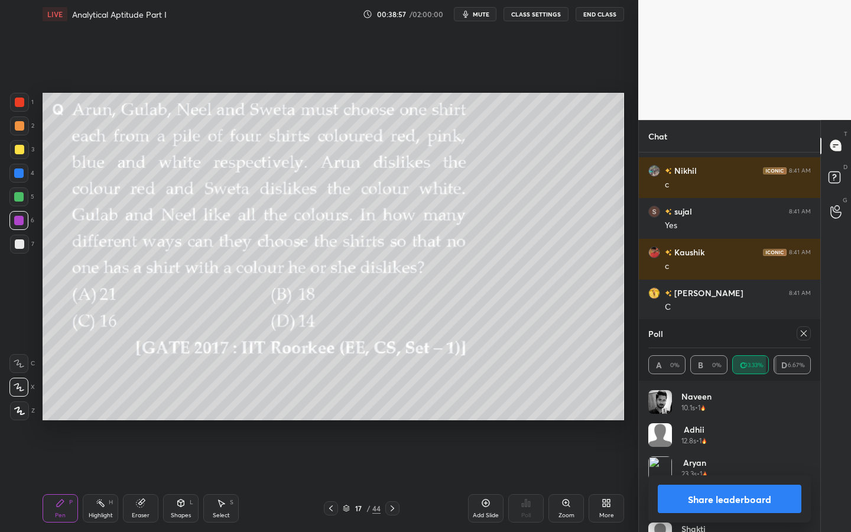
click at [735, 479] on button "Share leaderboard" at bounding box center [730, 499] width 144 height 28
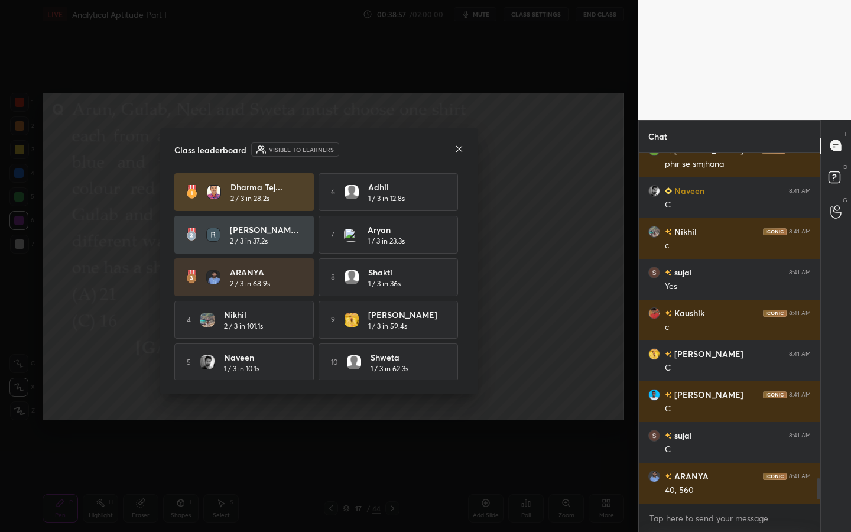
scroll to position [4463, 0]
click at [459, 148] on icon at bounding box center [459, 148] width 6 height 6
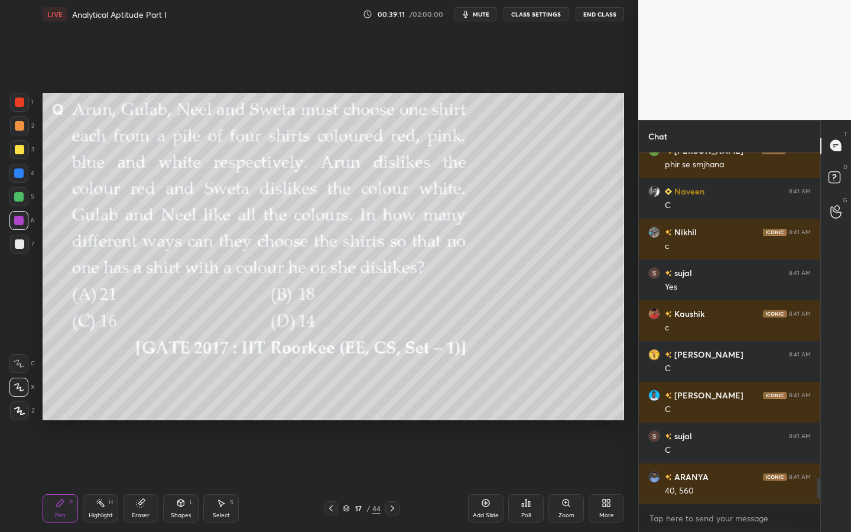
drag, startPoint x: 11, startPoint y: 151, endPoint x: 38, endPoint y: 141, distance: 28.4
click at [12, 152] on div at bounding box center [19, 149] width 19 height 19
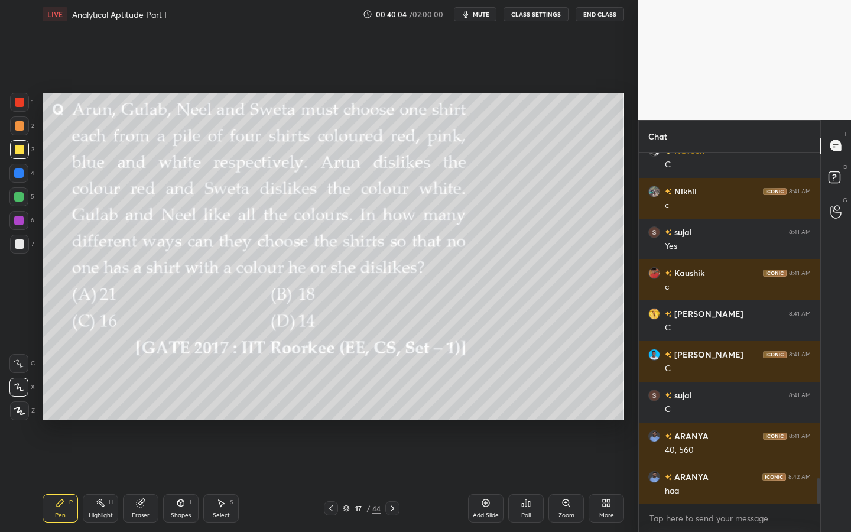
scroll to position [4544, 0]
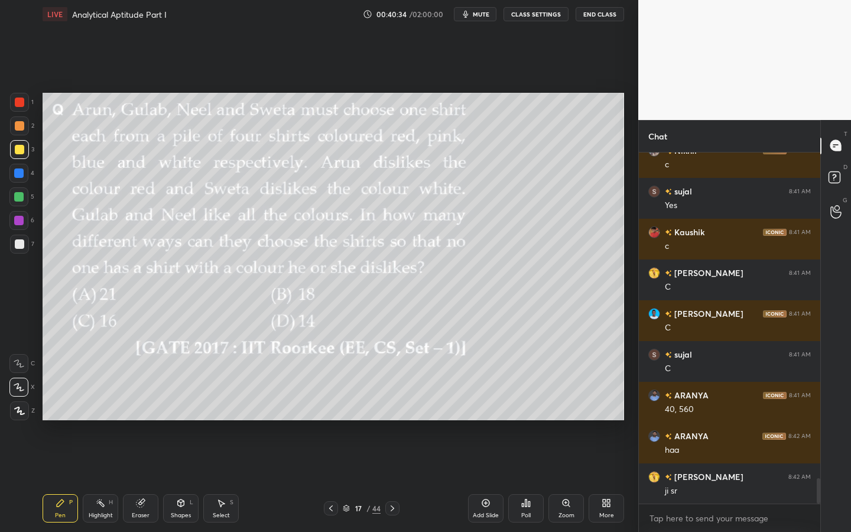
click at [167, 479] on div "Shapes L" at bounding box center [180, 508] width 35 height 28
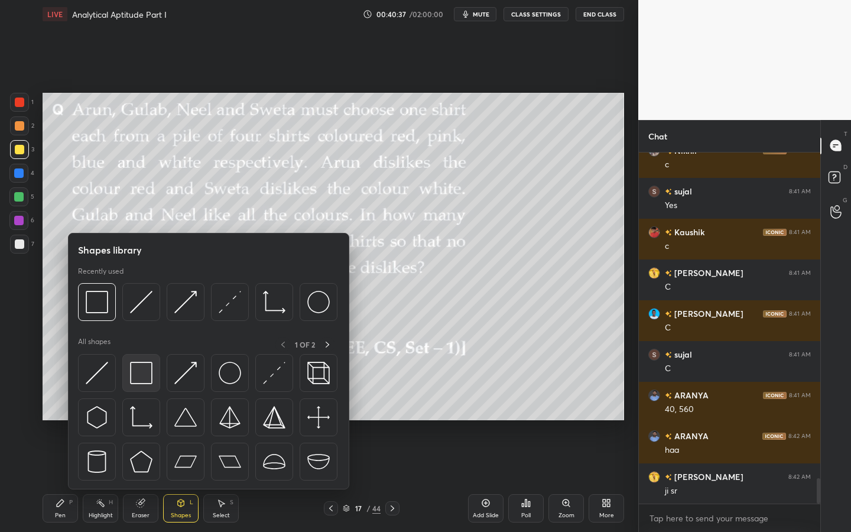
click at [147, 368] on img at bounding box center [141, 373] width 22 height 22
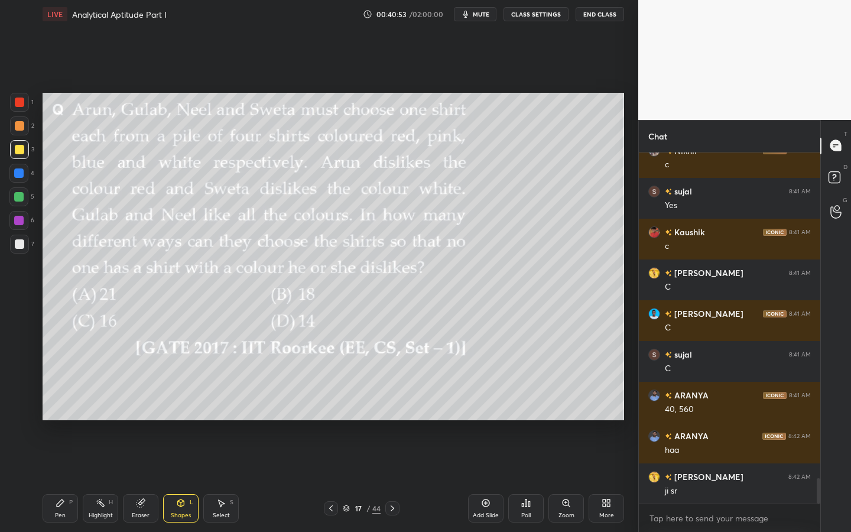
drag, startPoint x: 73, startPoint y: 505, endPoint x: 74, endPoint y: 498, distance: 7.2
click at [73, 479] on div "Pen P" at bounding box center [60, 508] width 35 height 28
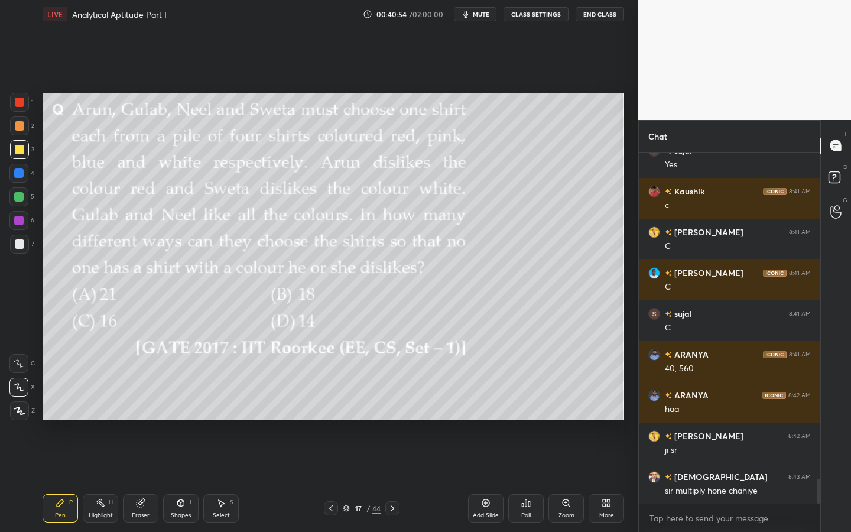
click at [17, 225] on div at bounding box center [18, 220] width 9 height 9
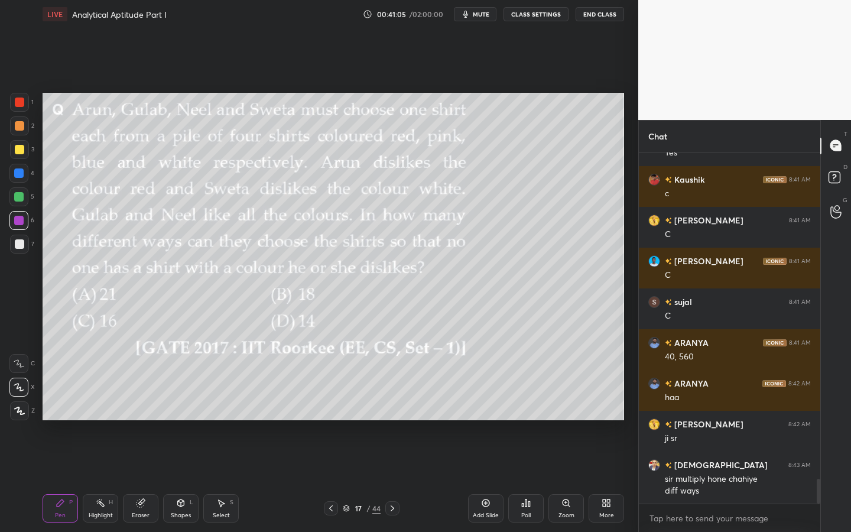
scroll to position [4638, 0]
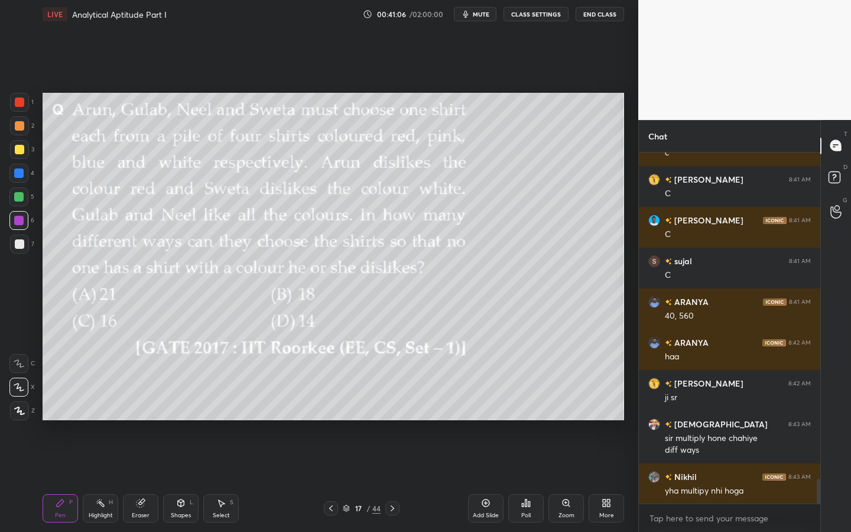
click at [66, 479] on div "Pen P" at bounding box center [60, 508] width 35 height 28
click at [23, 245] on div at bounding box center [19, 243] width 9 height 9
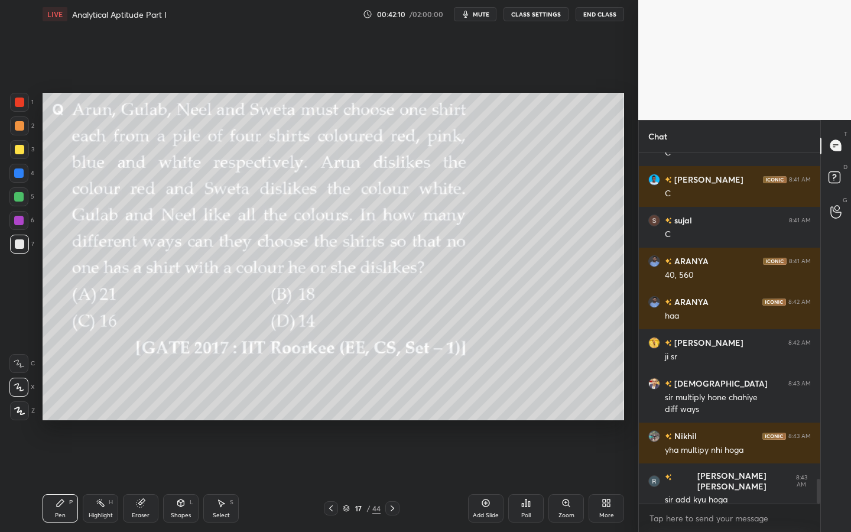
scroll to position [4719, 0]
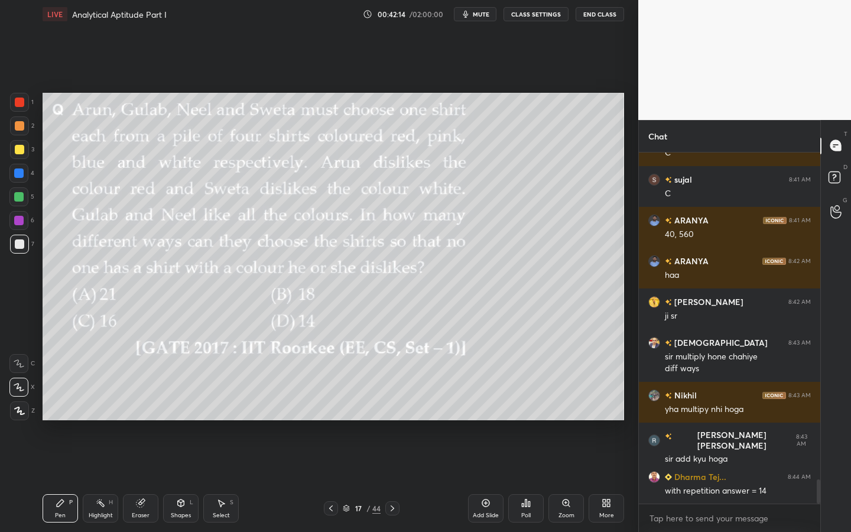
drag, startPoint x: 18, startPoint y: 102, endPoint x: 24, endPoint y: 101, distance: 5.9
click at [21, 102] on div at bounding box center [19, 102] width 9 height 9
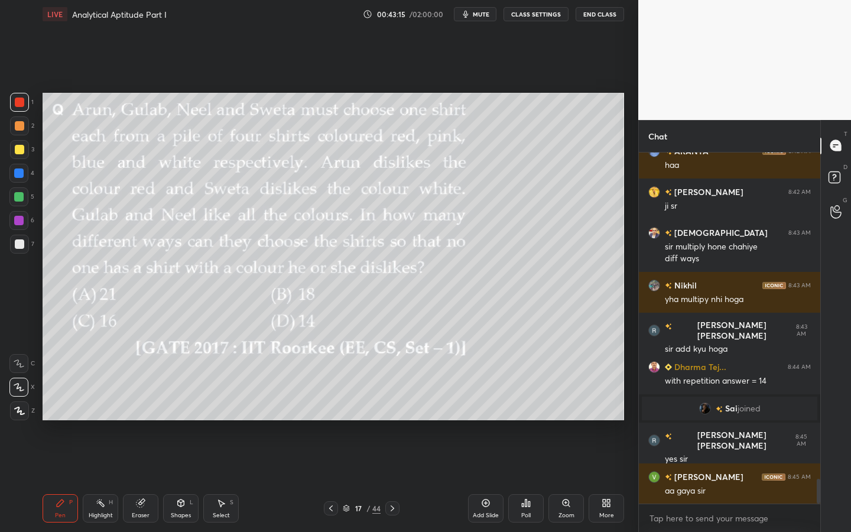
scroll to position [4613, 0]
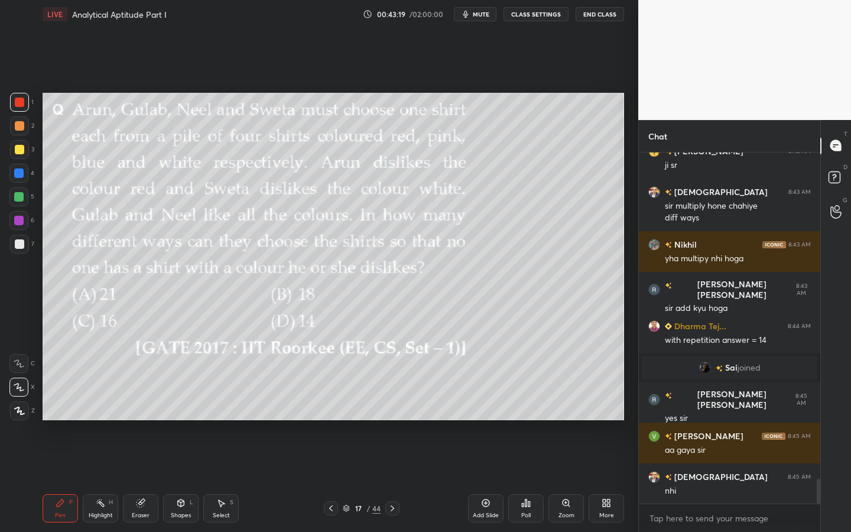
click at [24, 152] on div at bounding box center [19, 149] width 19 height 19
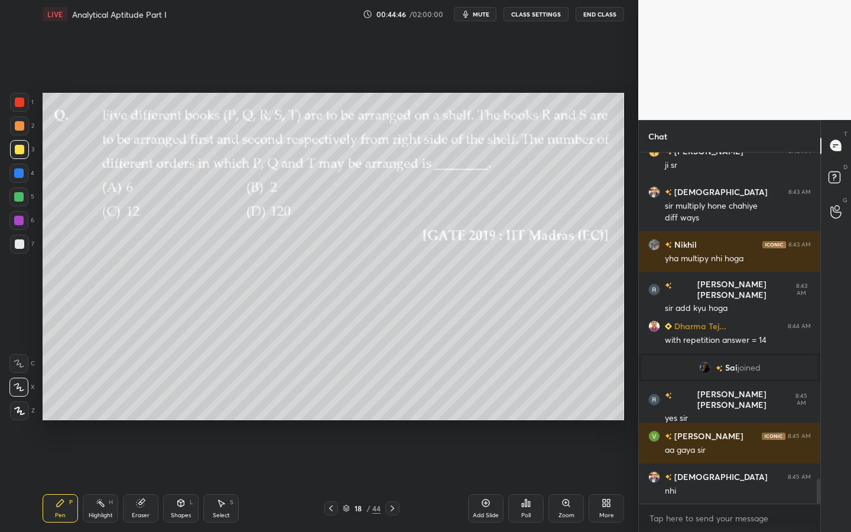
scroll to position [4654, 0]
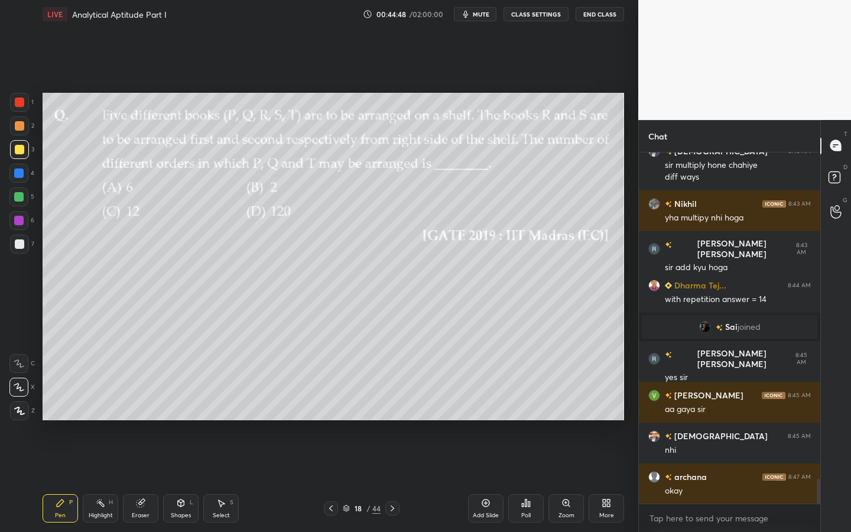
click at [21, 126] on div at bounding box center [19, 125] width 9 height 9
click at [530, 479] on div "Poll" at bounding box center [525, 508] width 35 height 28
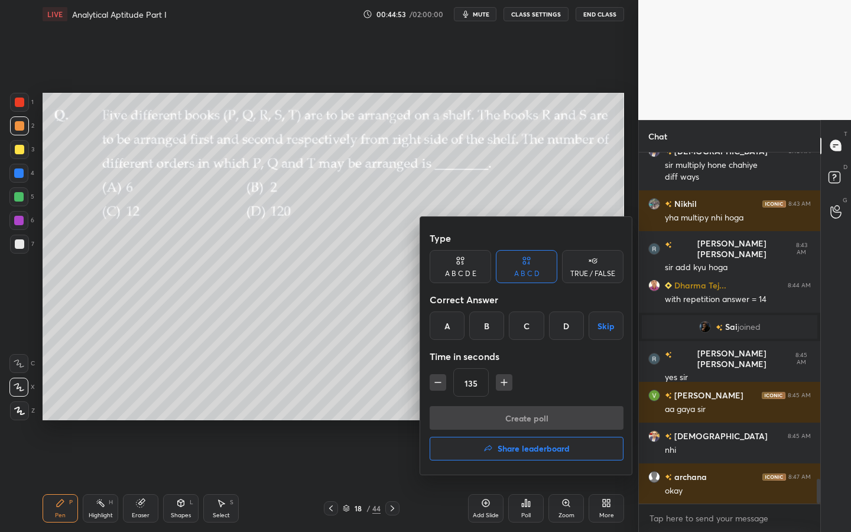
click at [446, 330] on div "A" at bounding box center [447, 325] width 35 height 28
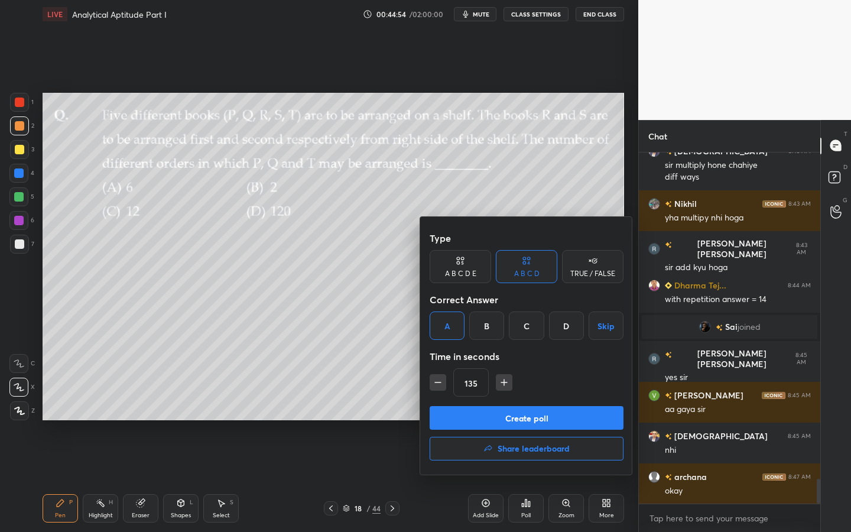
click at [475, 414] on button "Create poll" at bounding box center [527, 418] width 194 height 24
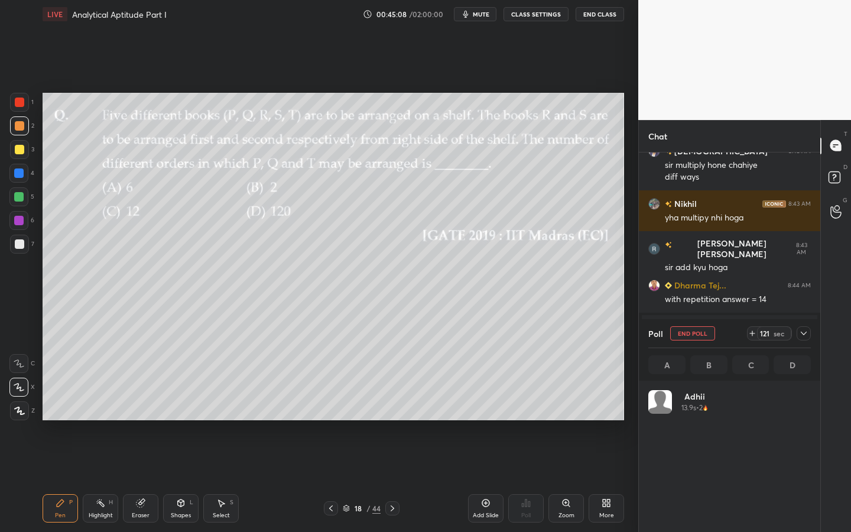
scroll to position [138, 159]
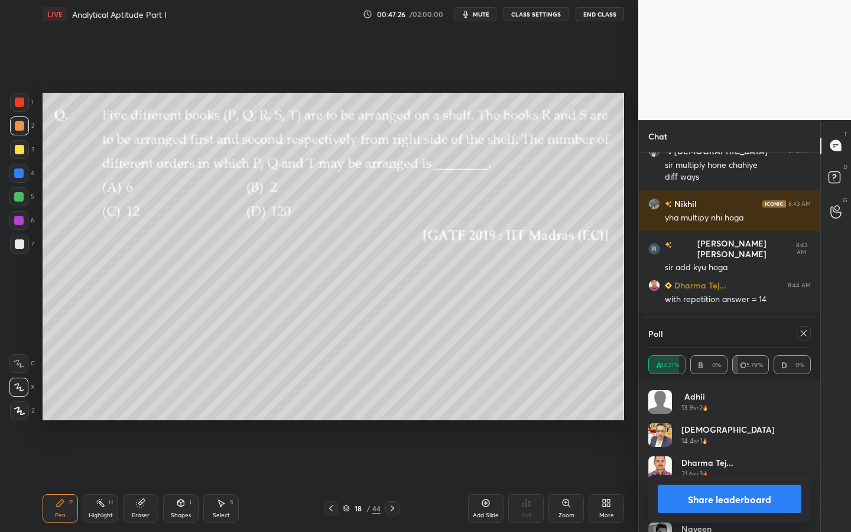
click at [802, 333] on icon at bounding box center [803, 333] width 9 height 9
type textarea "x"
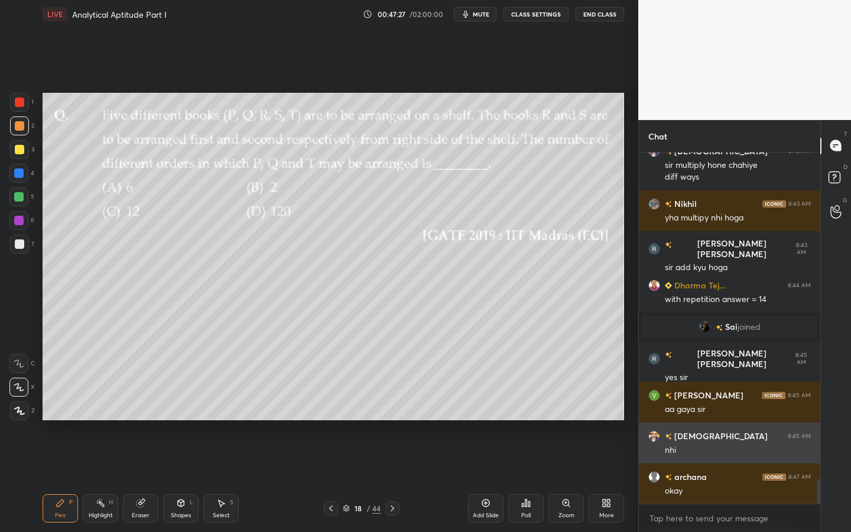
scroll to position [4, 4]
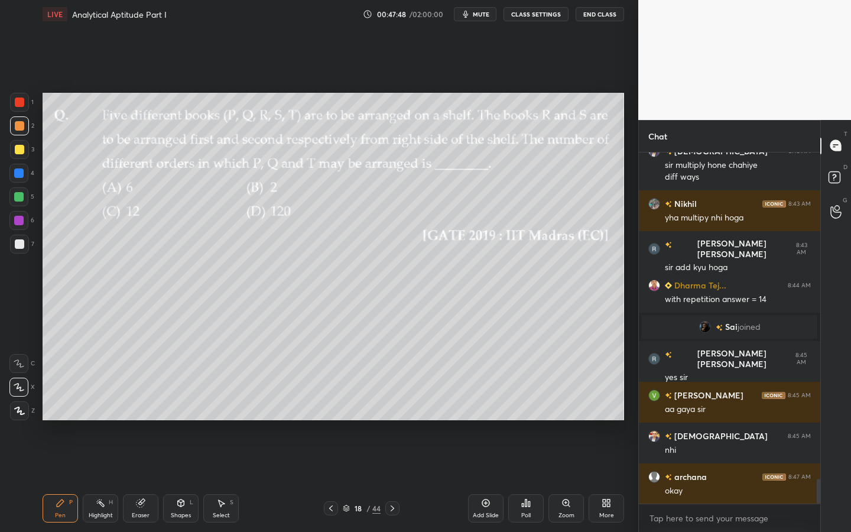
click at [11, 249] on div at bounding box center [19, 244] width 19 height 19
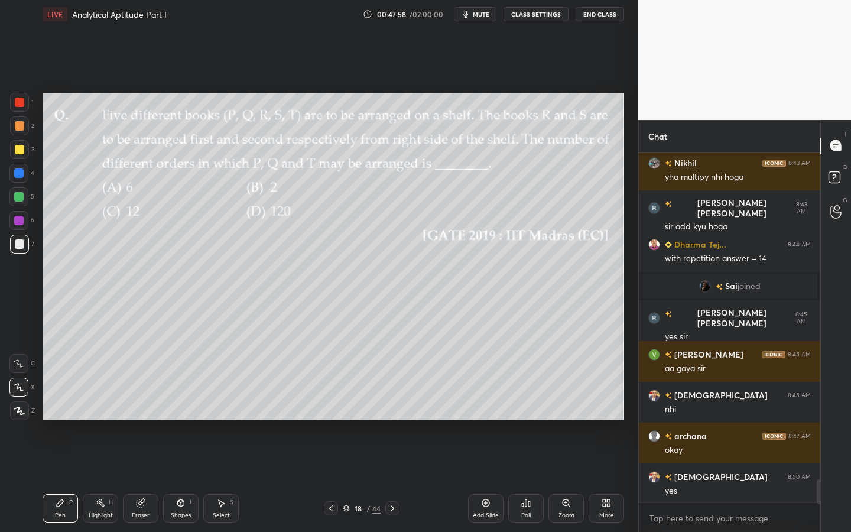
scroll to position [4736, 0]
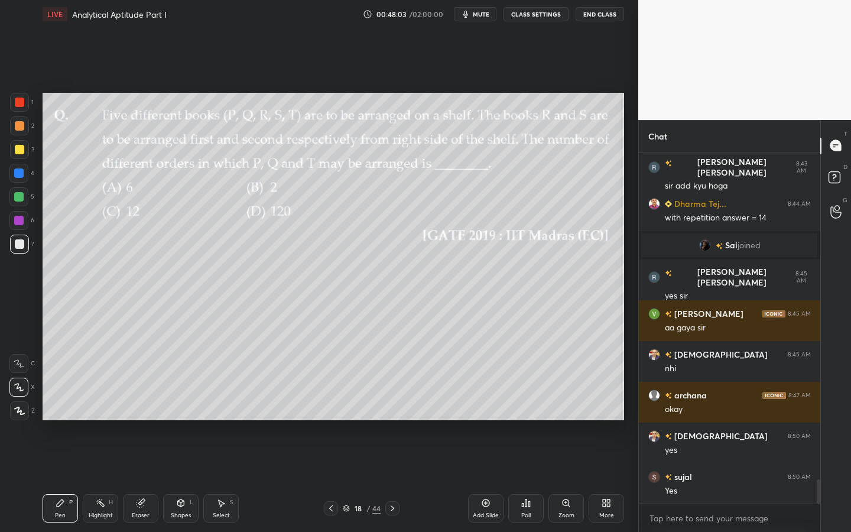
click at [28, 193] on div at bounding box center [18, 196] width 19 height 19
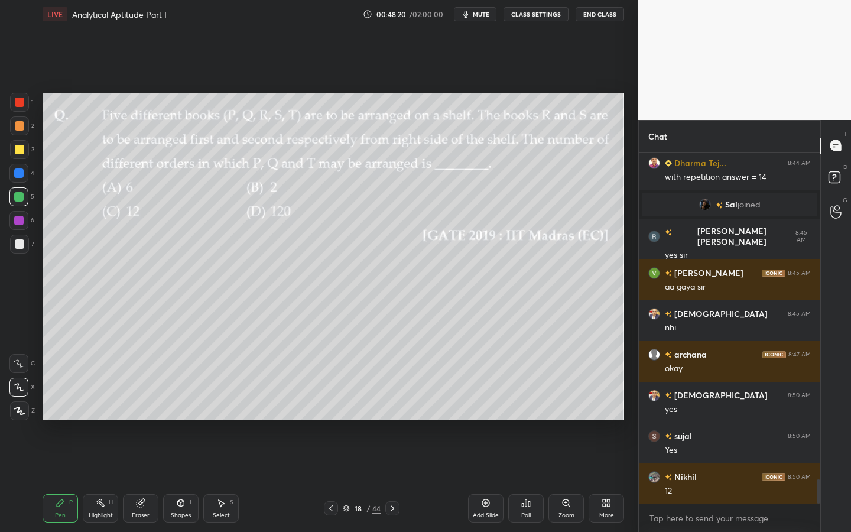
scroll to position [4817, 0]
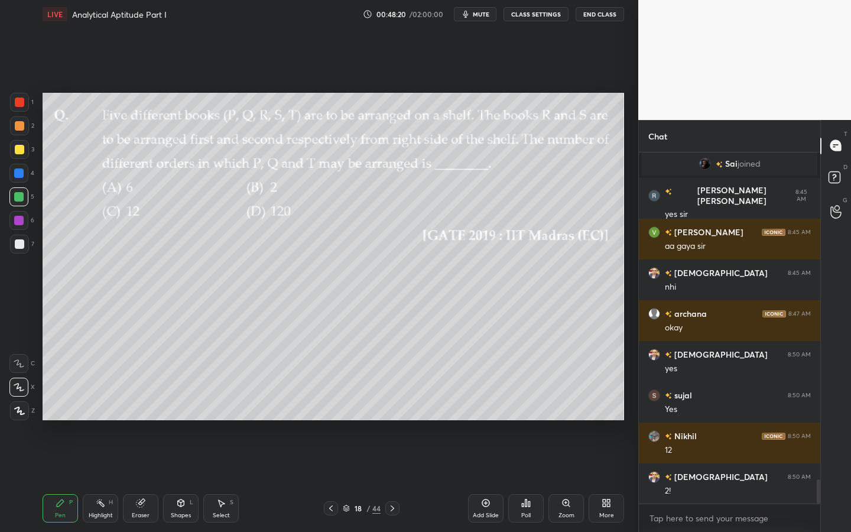
click at [141, 479] on icon at bounding box center [140, 502] width 9 height 9
drag, startPoint x: 22, startPoint y: 322, endPoint x: 31, endPoint y: 306, distance: 18.0
click at [22, 322] on circle at bounding box center [18, 324] width 9 height 9
drag, startPoint x: 67, startPoint y: 504, endPoint x: 61, endPoint y: 475, distance: 30.0
click at [67, 479] on div "Pen P" at bounding box center [60, 508] width 35 height 28
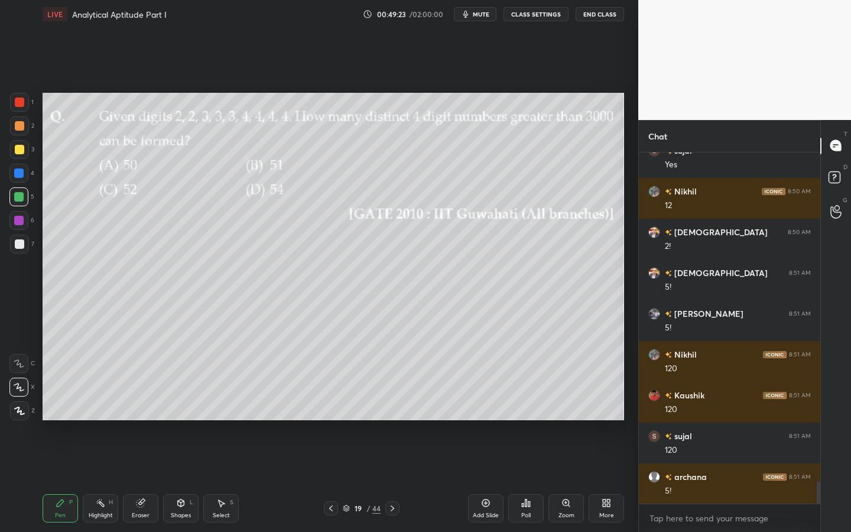
scroll to position [5103, 0]
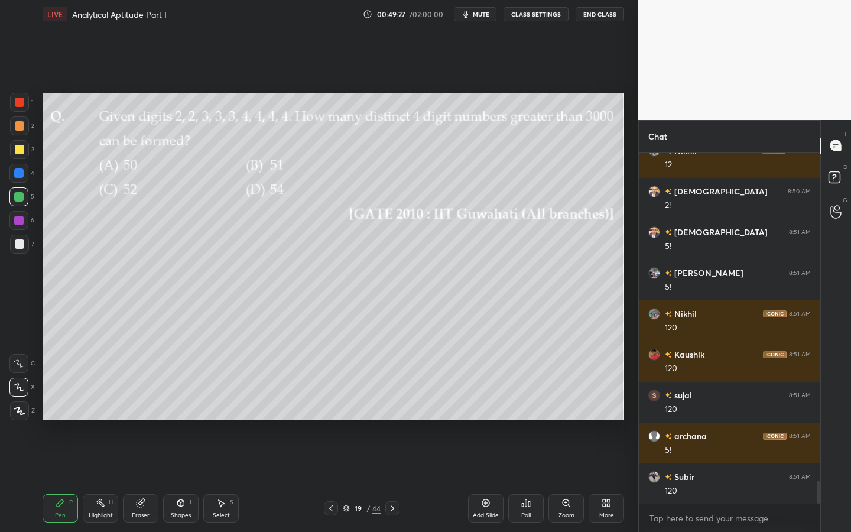
click at [30, 106] on div "1" at bounding box center [22, 102] width 24 height 19
click at [179, 479] on div "Shapes L" at bounding box center [180, 508] width 35 height 28
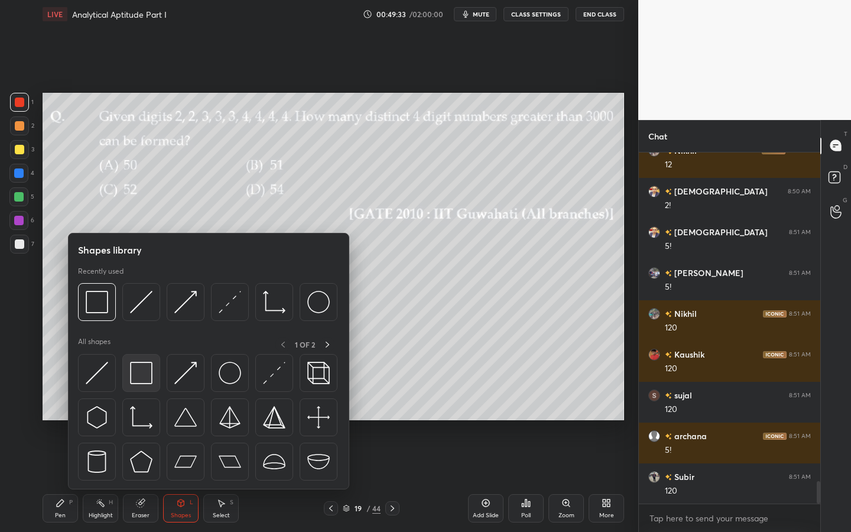
click at [153, 375] on div at bounding box center [141, 373] width 38 height 38
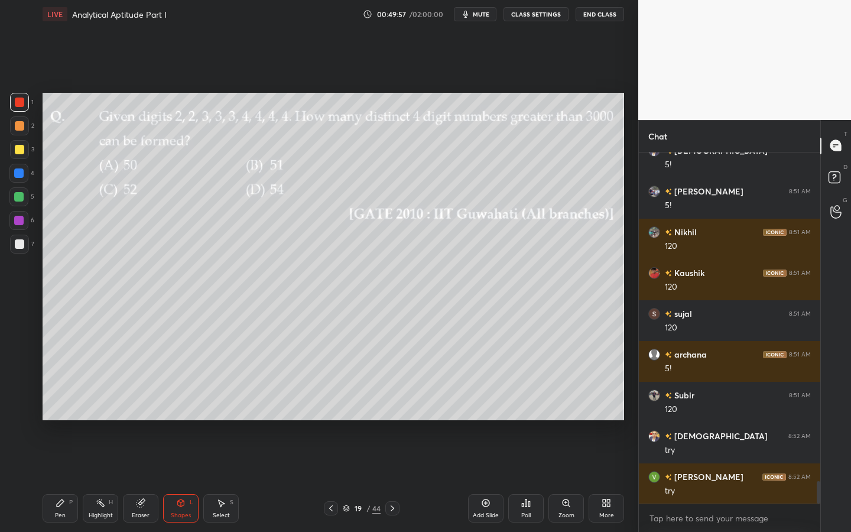
scroll to position [5225, 0]
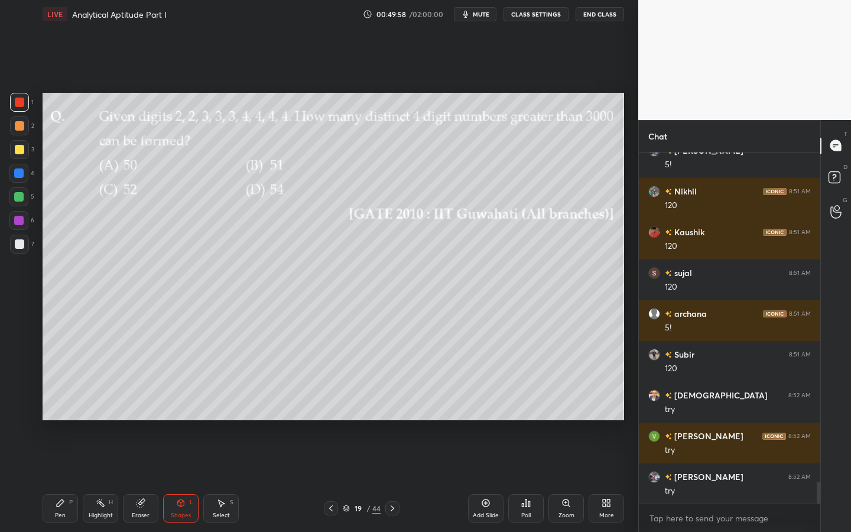
click at [534, 479] on div "Poll" at bounding box center [525, 508] width 35 height 28
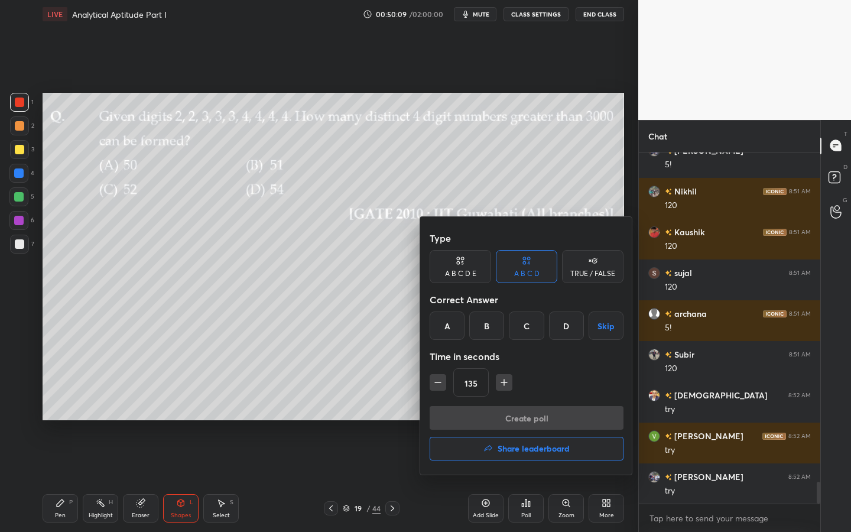
click at [614, 326] on button "Skip" at bounding box center [606, 325] width 35 height 28
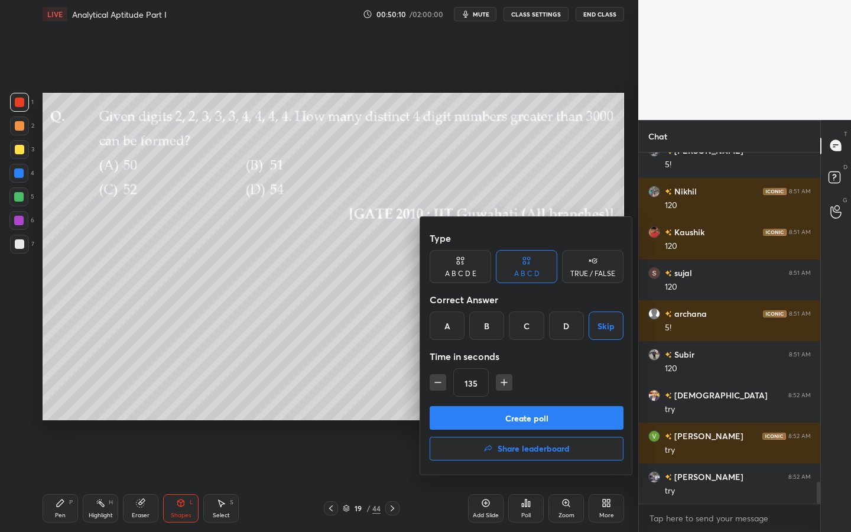
click at [504, 381] on icon "button" at bounding box center [504, 382] width 0 height 6
type input "150"
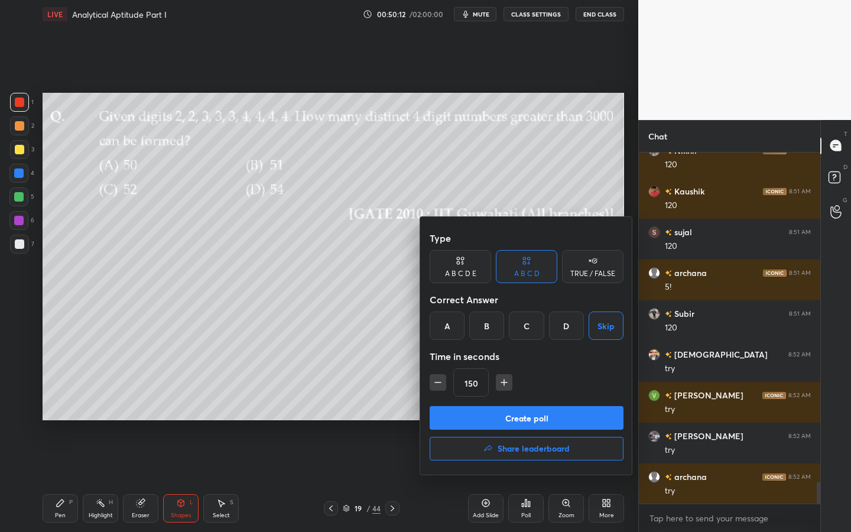
click at [522, 416] on button "Create poll" at bounding box center [527, 418] width 194 height 24
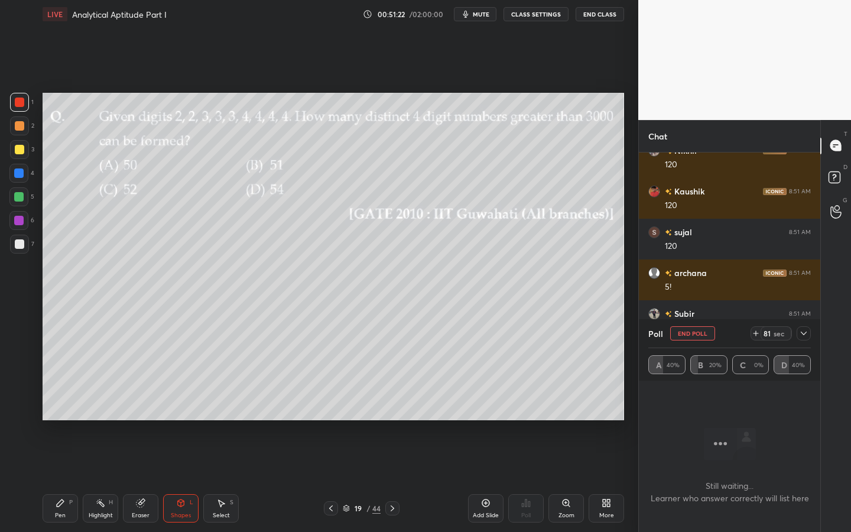
scroll to position [5368, 0]
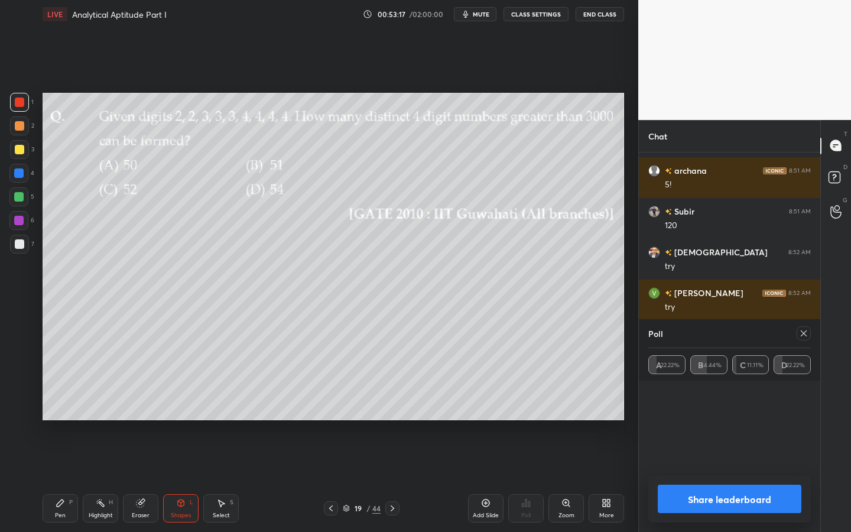
click at [802, 329] on icon at bounding box center [803, 333] width 9 height 9
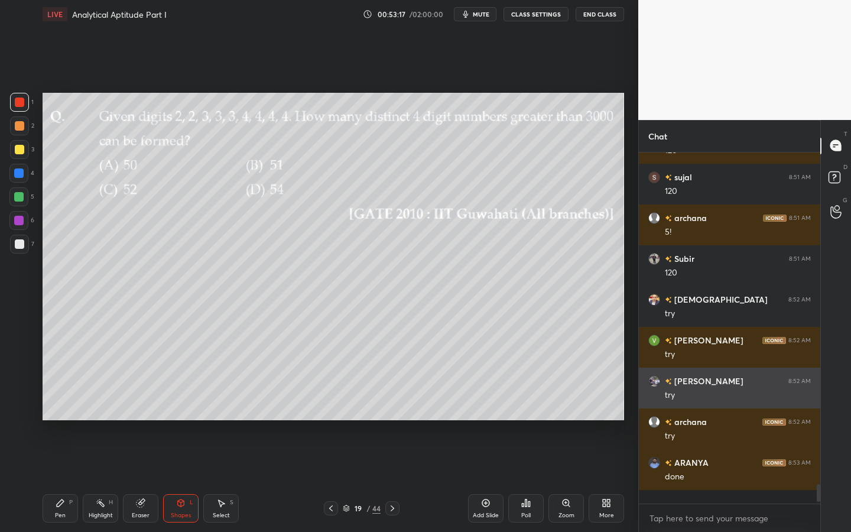
scroll to position [5307, 0]
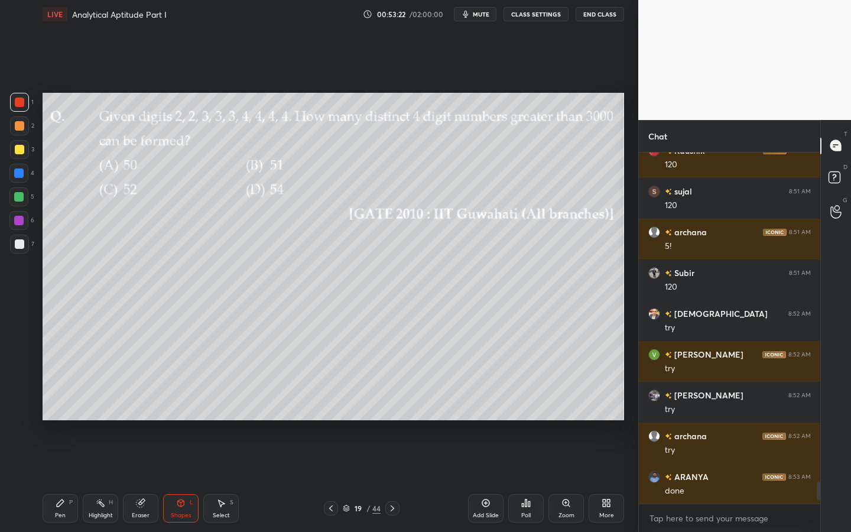
click at [68, 479] on div "Pen P" at bounding box center [60, 508] width 35 height 28
drag, startPoint x: 175, startPoint y: 505, endPoint x: 180, endPoint y: 501, distance: 6.7
click at [180, 479] on div "Shapes L" at bounding box center [180, 508] width 35 height 28
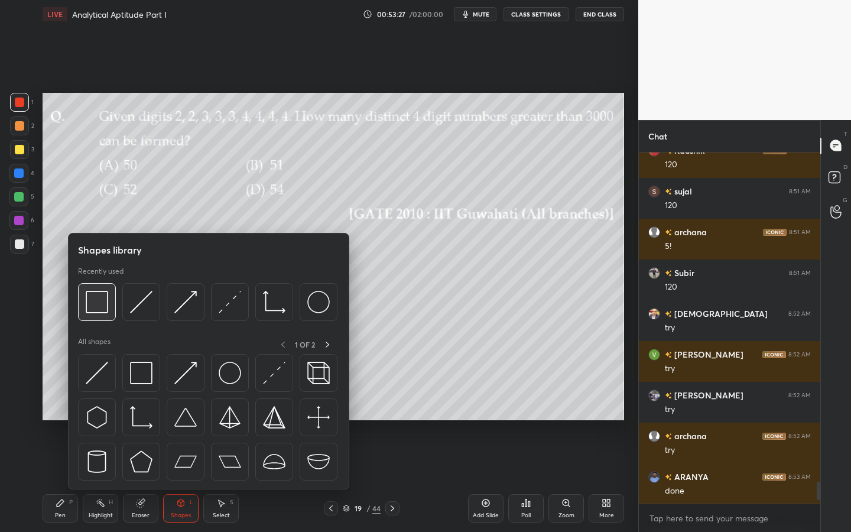
click at [108, 307] on div at bounding box center [97, 302] width 38 height 38
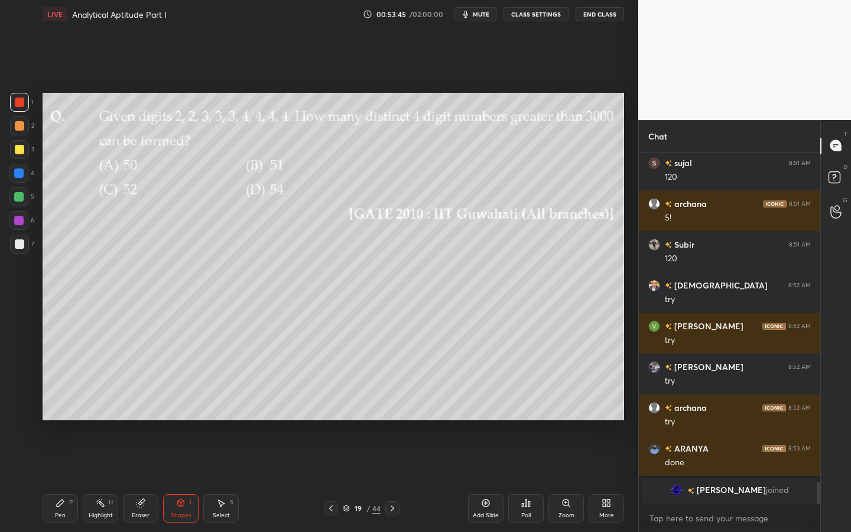
scroll to position [5073, 0]
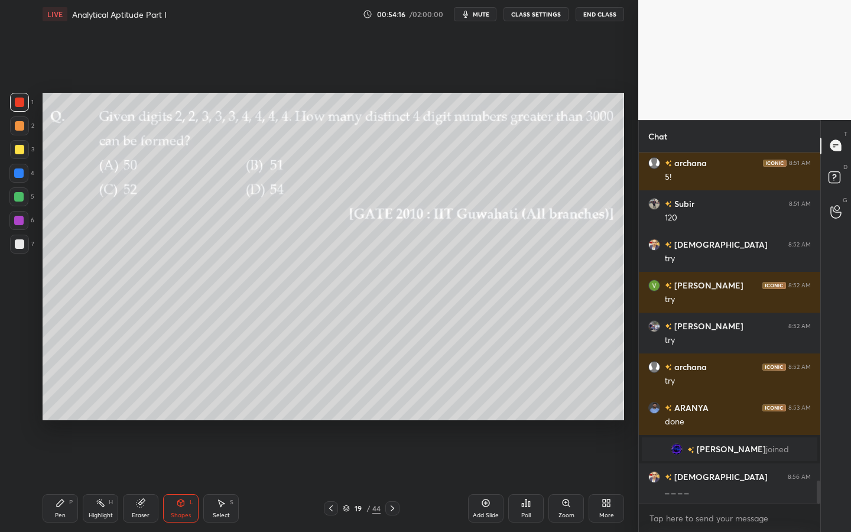
click at [189, 479] on div "Shapes L" at bounding box center [180, 508] width 35 height 28
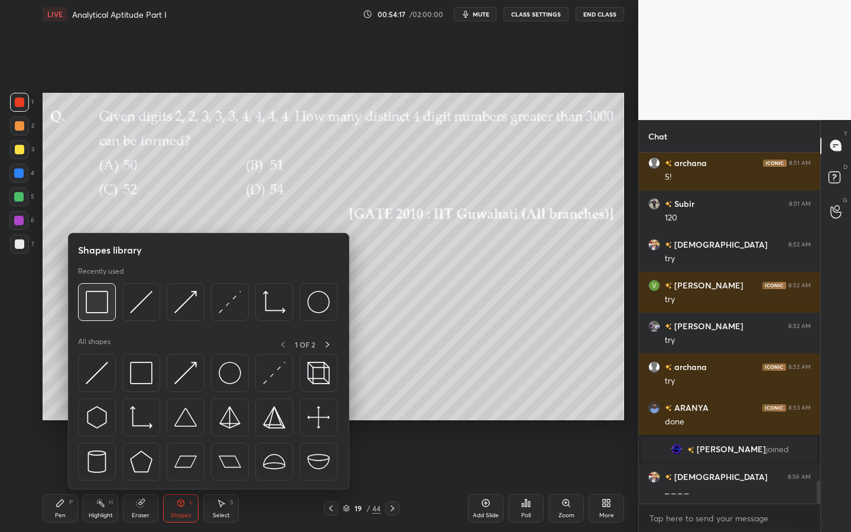
click at [102, 291] on img at bounding box center [97, 302] width 22 height 22
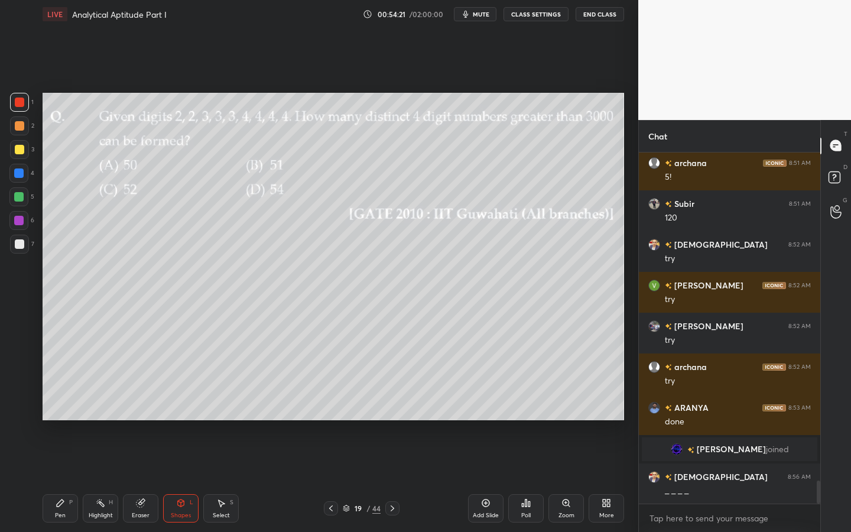
drag, startPoint x: 57, startPoint y: 514, endPoint x: 59, endPoint y: 425, distance: 89.3
click at [54, 479] on div "Pen P" at bounding box center [60, 508] width 35 height 28
drag, startPoint x: 21, startPoint y: 244, endPoint x: 28, endPoint y: 241, distance: 8.0
click at [20, 244] on div at bounding box center [19, 243] width 9 height 9
click at [20, 204] on div at bounding box center [18, 196] width 19 height 19
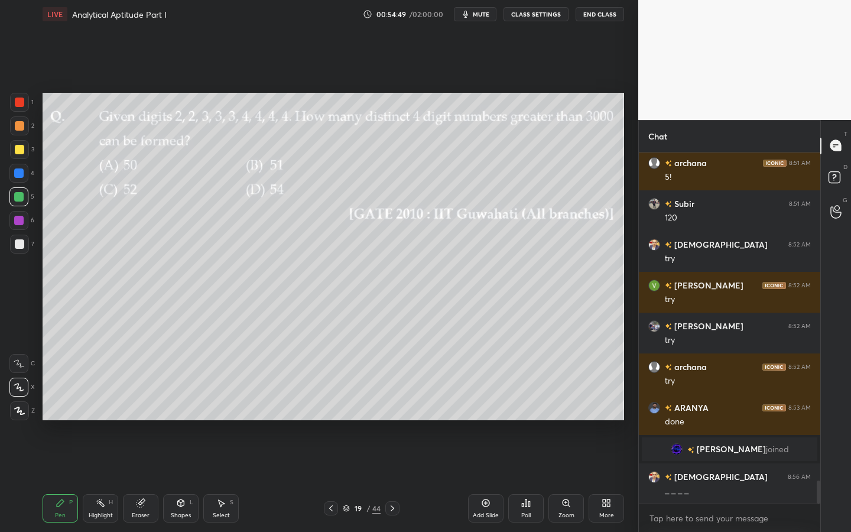
click at [15, 176] on div at bounding box center [18, 172] width 9 height 9
click at [148, 479] on div "Eraser" at bounding box center [140, 508] width 35 height 28
click at [53, 479] on div "Pen P" at bounding box center [60, 508] width 35 height 28
click at [134, 479] on div "Eraser" at bounding box center [141, 515] width 18 height 6
drag, startPoint x: 59, startPoint y: 511, endPoint x: 67, endPoint y: 482, distance: 30.1
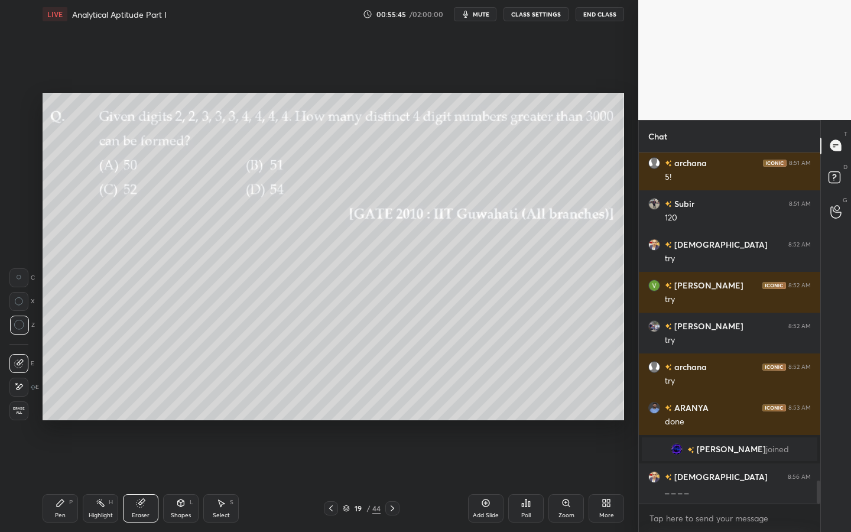
click at [57, 479] on div "Pen P" at bounding box center [60, 508] width 35 height 28
click at [22, 257] on div "7" at bounding box center [22, 247] width 24 height 24
click at [179, 479] on div "Shapes L" at bounding box center [180, 508] width 35 height 28
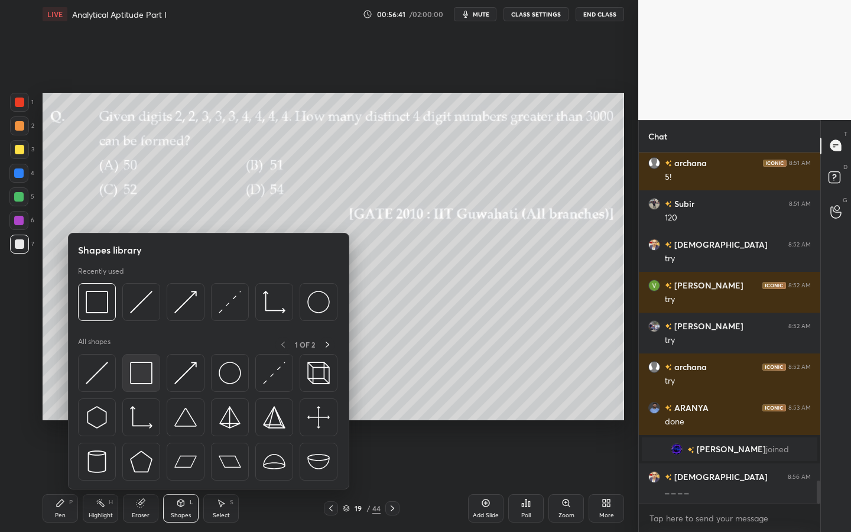
click at [134, 375] on img at bounding box center [141, 373] width 22 height 22
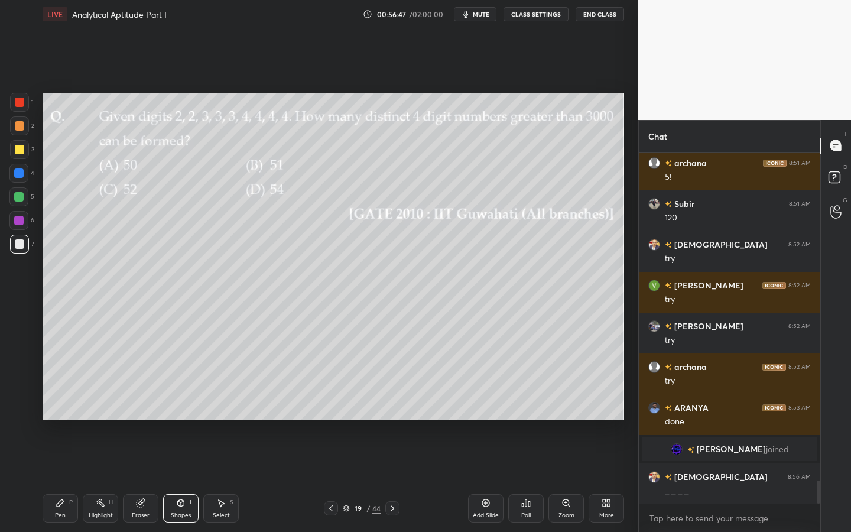
click at [58, 479] on div "Pen" at bounding box center [60, 515] width 11 height 6
click at [22, 108] on div at bounding box center [19, 102] width 19 height 19
click at [21, 220] on div at bounding box center [18, 220] width 9 height 9
click at [190, 479] on div "Shapes L" at bounding box center [180, 508] width 35 height 28
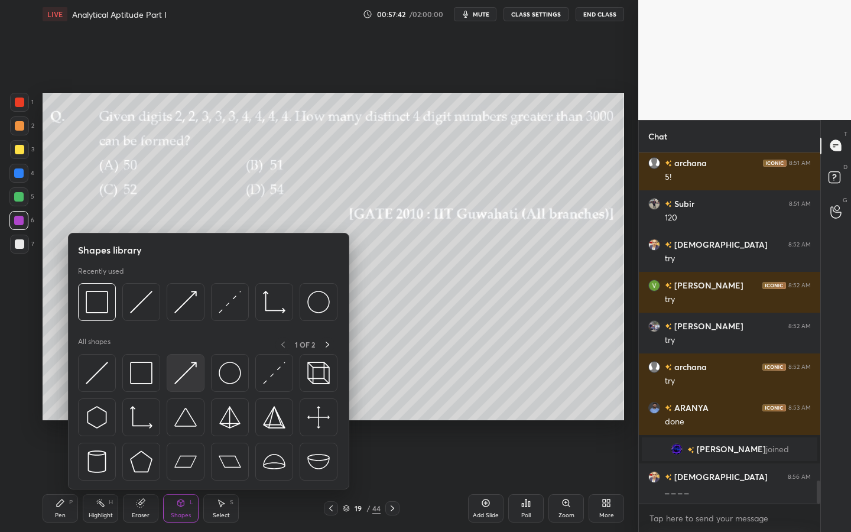
click at [169, 385] on div at bounding box center [186, 373] width 38 height 38
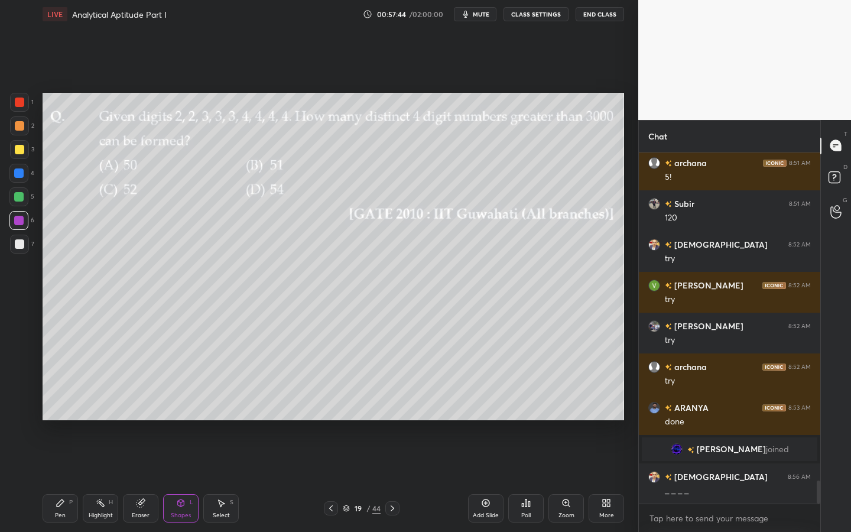
drag, startPoint x: 81, startPoint y: 511, endPoint x: 84, endPoint y: 496, distance: 15.1
click at [81, 479] on div "Pen P Highlight H Eraser Shapes L Select S" at bounding box center [149, 508] width 213 height 28
click at [63, 479] on div "Pen P" at bounding box center [60, 508] width 35 height 28
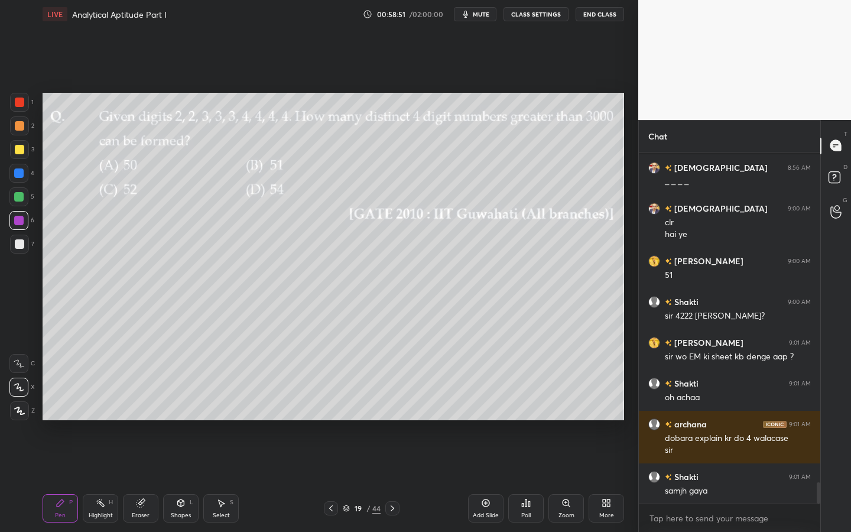
scroll to position [5423, 0]
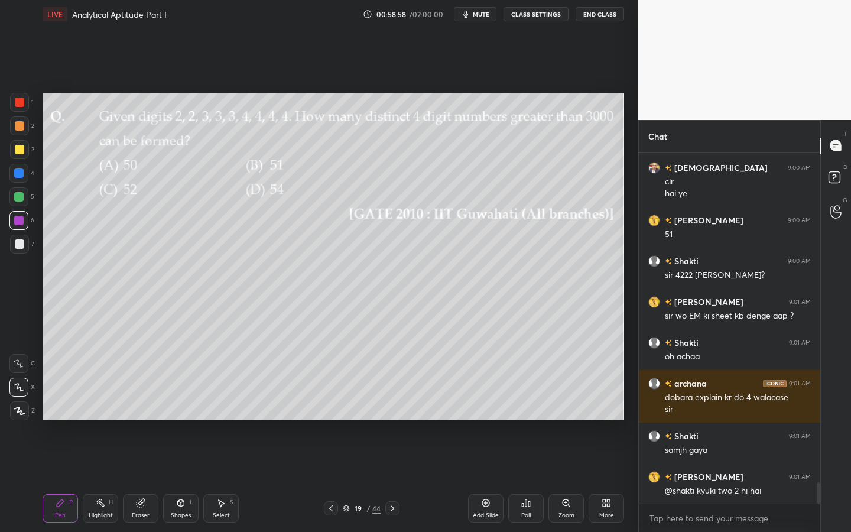
click at [24, 219] on div at bounding box center [18, 220] width 19 height 19
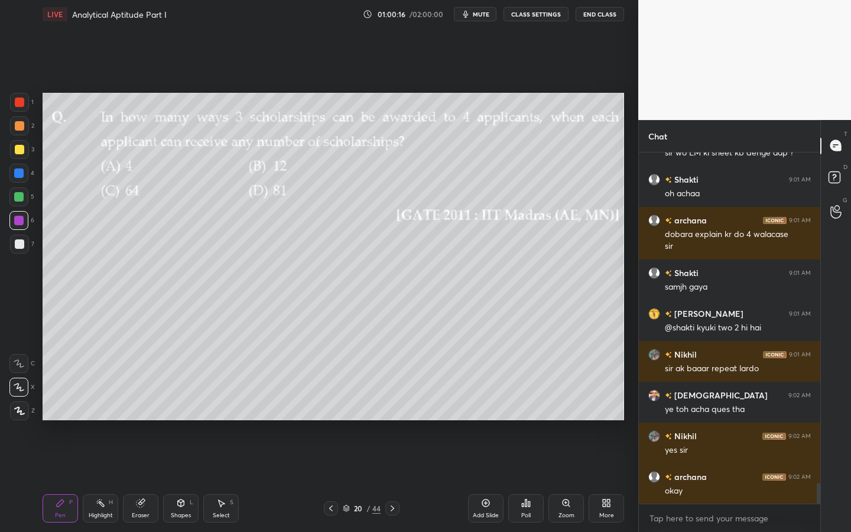
scroll to position [5627, 0]
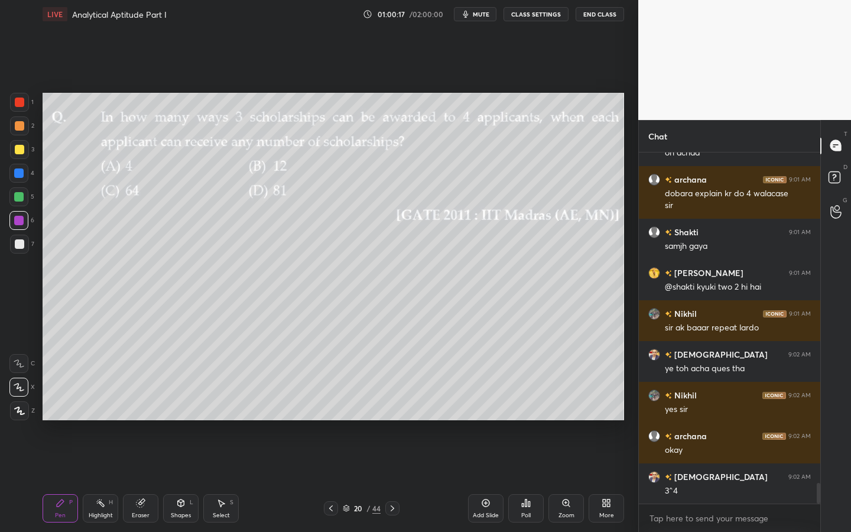
click at [27, 249] on div "7" at bounding box center [22, 244] width 24 height 19
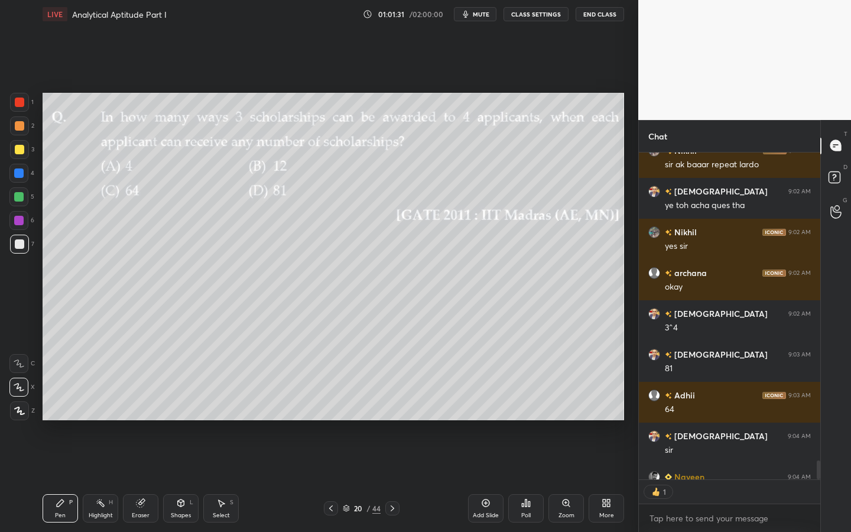
scroll to position [323, 178]
click at [176, 479] on div "Shapes L" at bounding box center [180, 508] width 35 height 28
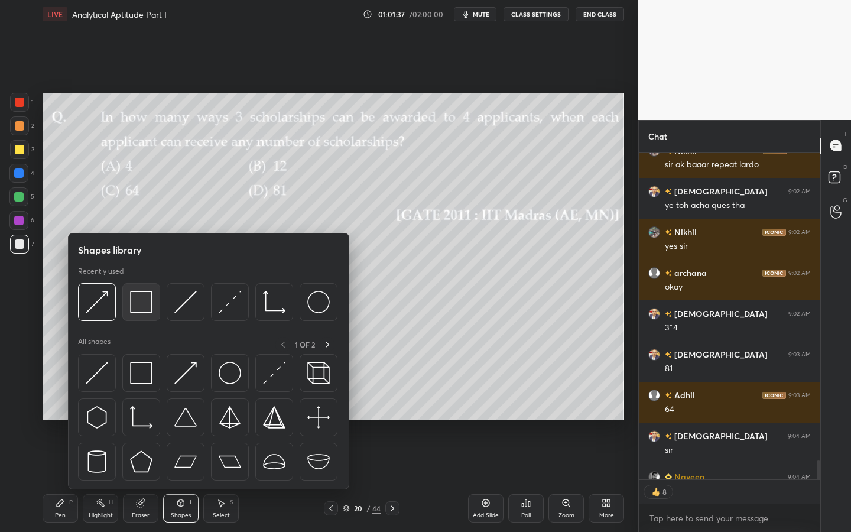
click at [135, 294] on img at bounding box center [141, 302] width 22 height 22
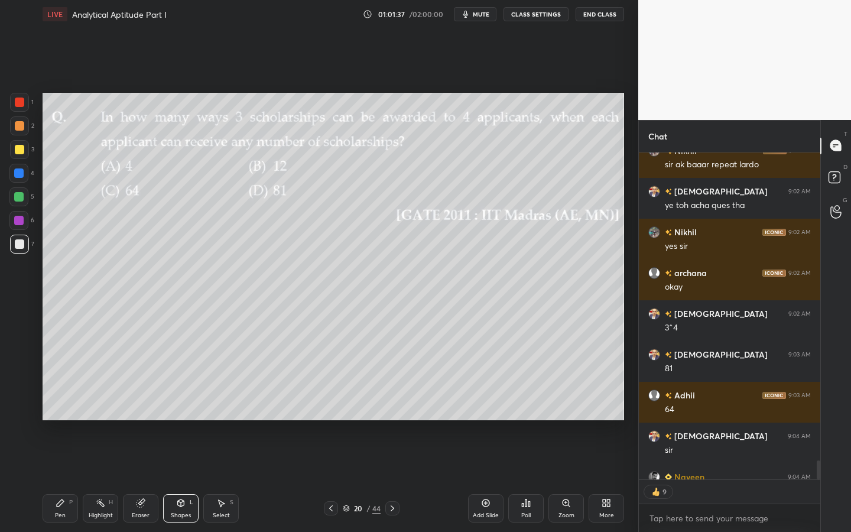
click at [16, 214] on div at bounding box center [18, 220] width 19 height 19
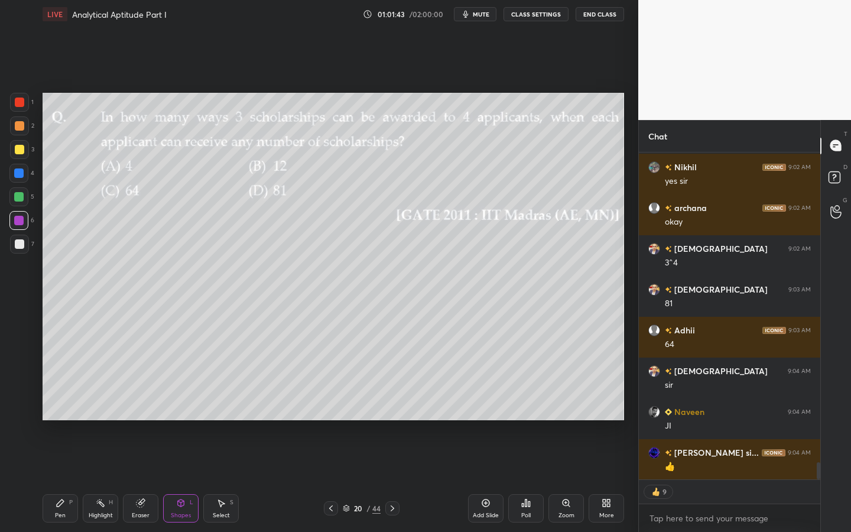
click at [67, 479] on div "Pen P" at bounding box center [60, 508] width 35 height 28
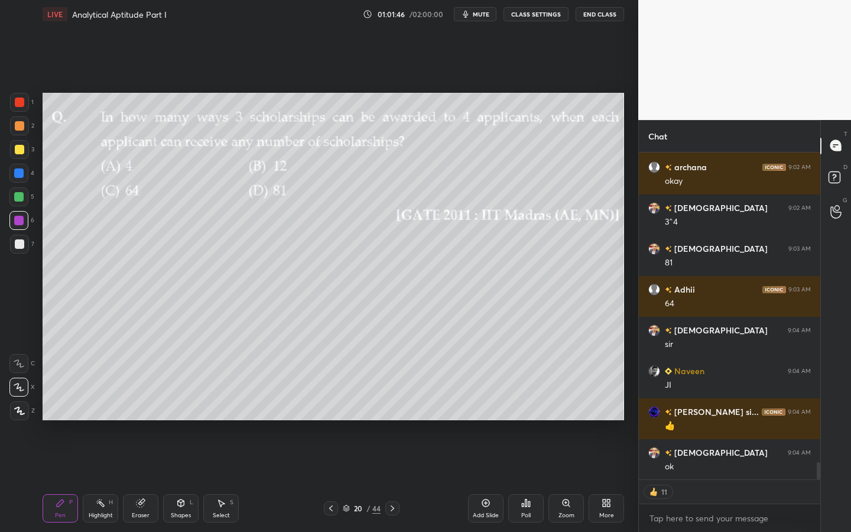
scroll to position [5937, 0]
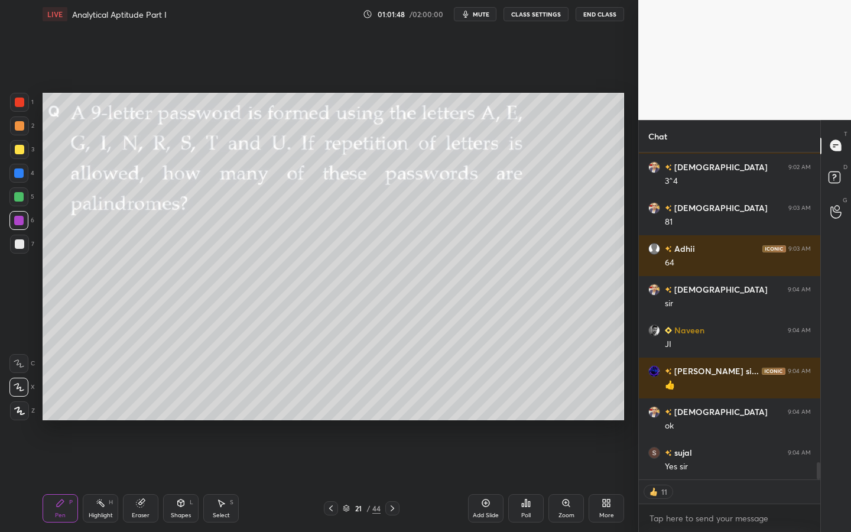
click at [25, 103] on div at bounding box center [19, 102] width 19 height 19
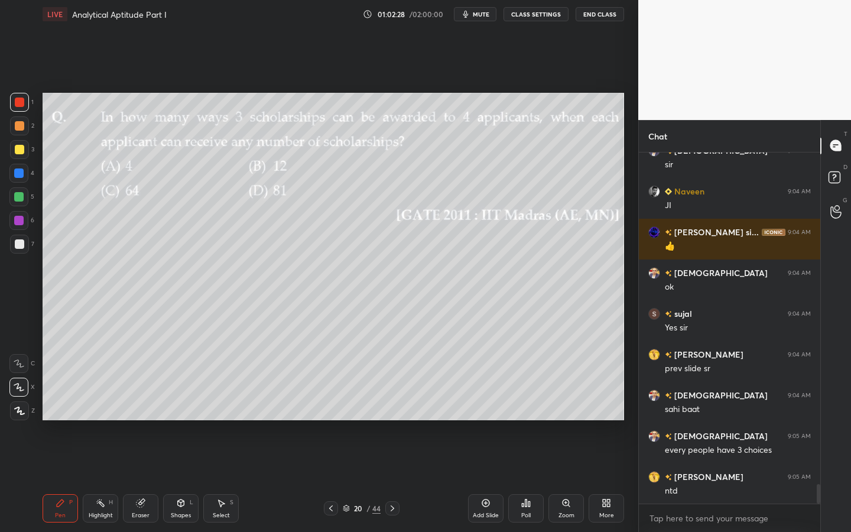
scroll to position [6087, 0]
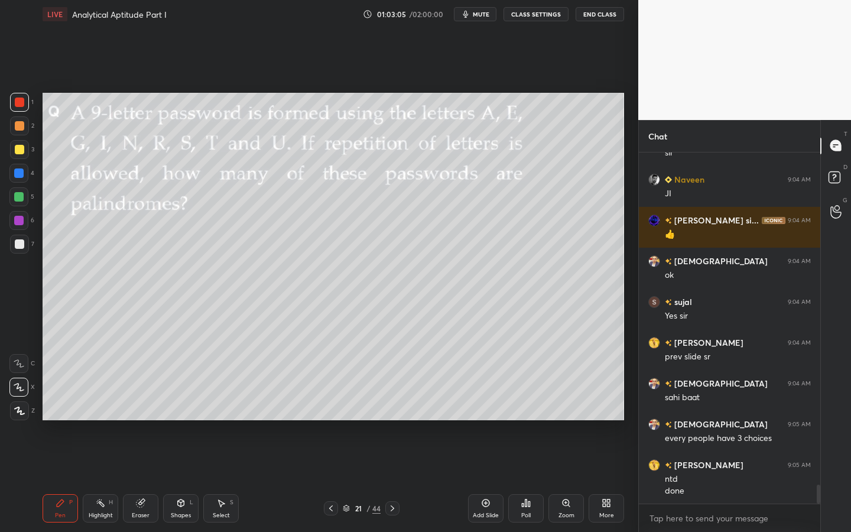
click at [187, 479] on div "Shapes L" at bounding box center [180, 508] width 35 height 28
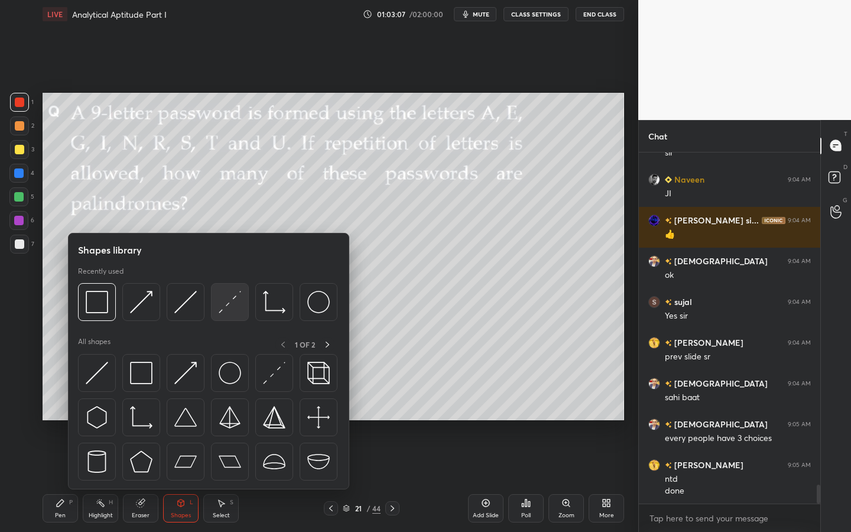
click at [229, 300] on img at bounding box center [230, 302] width 22 height 22
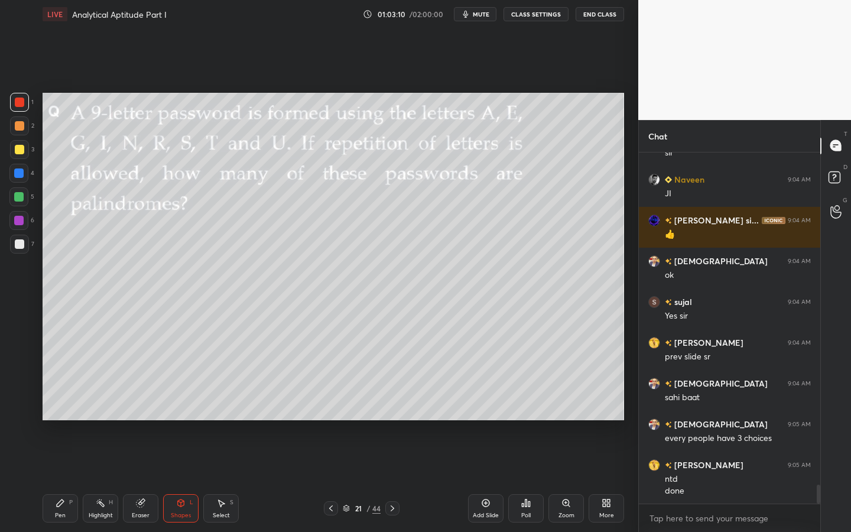
drag, startPoint x: 63, startPoint y: 516, endPoint x: 69, endPoint y: 477, distance: 39.5
click at [63, 479] on div "Pen" at bounding box center [60, 515] width 11 height 6
click at [18, 197] on div at bounding box center [18, 196] width 9 height 9
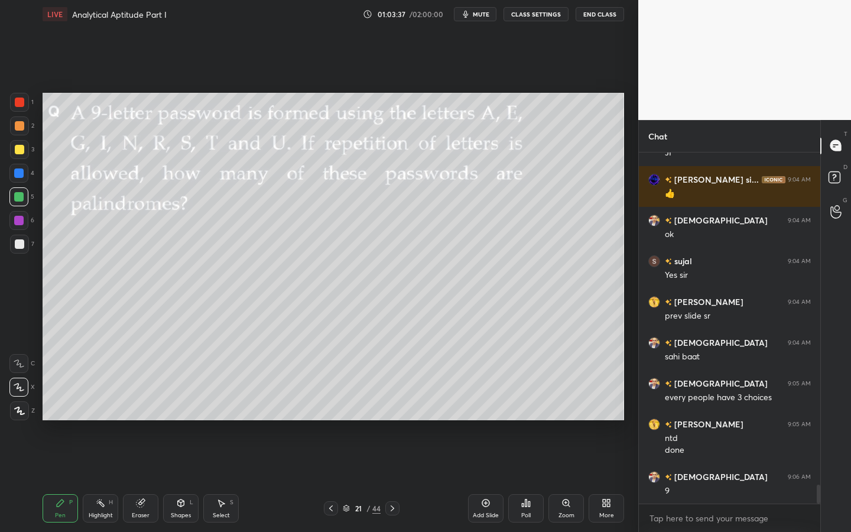
drag, startPoint x: 18, startPoint y: 95, endPoint x: 24, endPoint y: 98, distance: 6.1
click at [17, 98] on div at bounding box center [19, 102] width 19 height 19
drag, startPoint x: 16, startPoint y: 195, endPoint x: 35, endPoint y: 187, distance: 20.4
click at [16, 195] on div at bounding box center [18, 196] width 9 height 9
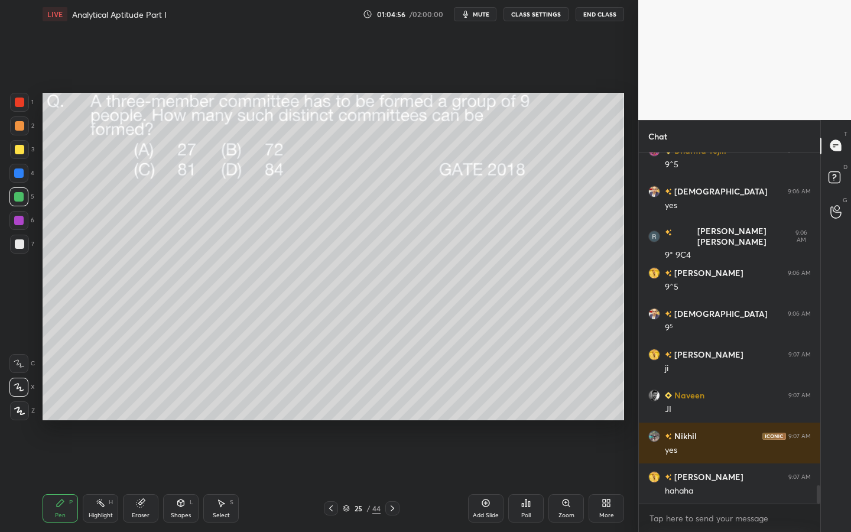
scroll to position [6495, 0]
drag, startPoint x: 22, startPoint y: 111, endPoint x: 33, endPoint y: 108, distance: 11.5
click at [22, 112] on div "1" at bounding box center [22, 105] width 24 height 24
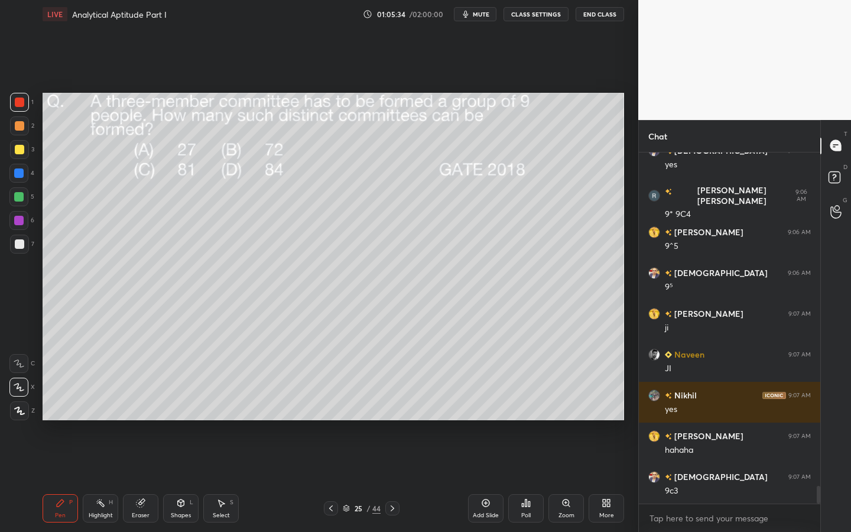
scroll to position [6577, 0]
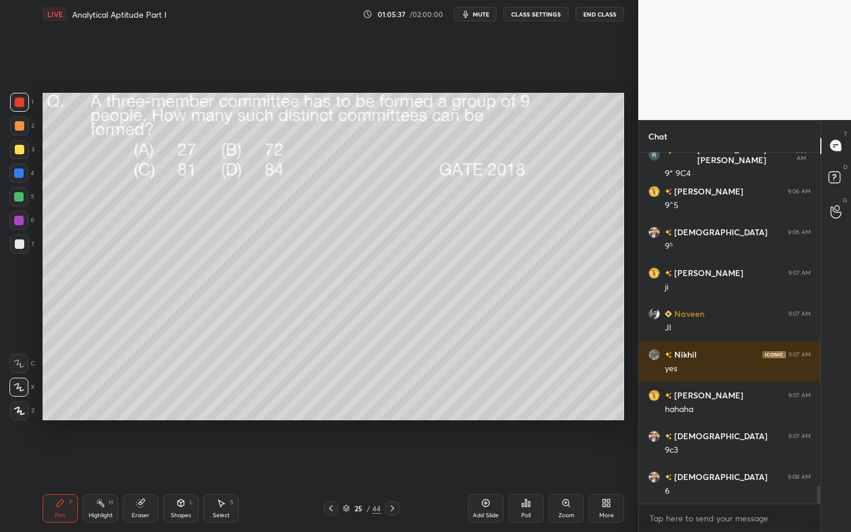
click at [28, 248] on div at bounding box center [19, 244] width 19 height 19
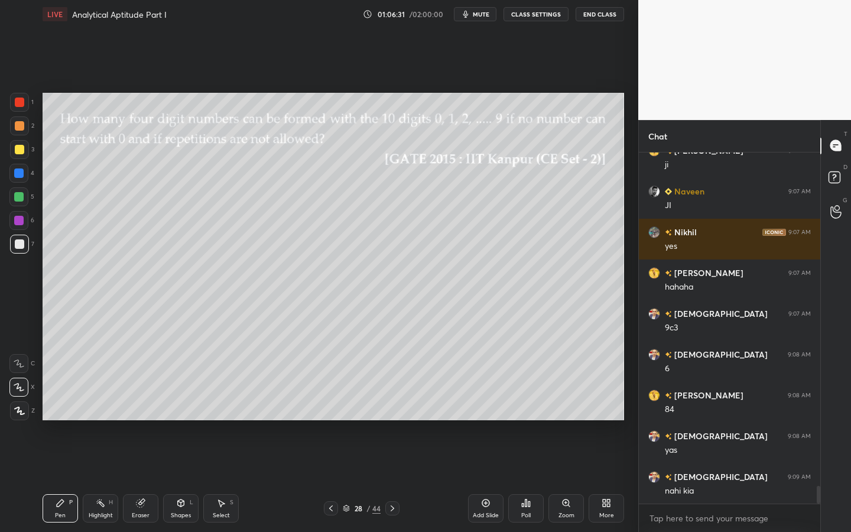
scroll to position [6740, 0]
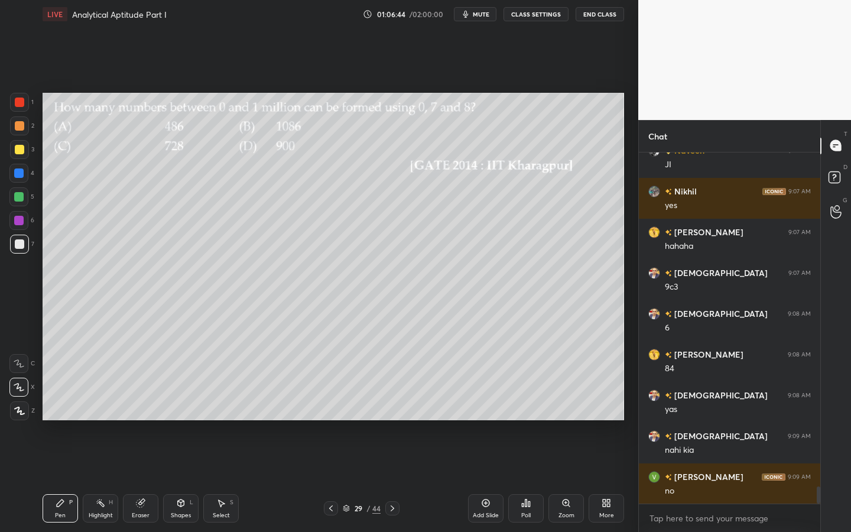
click at [15, 106] on div at bounding box center [19, 102] width 9 height 9
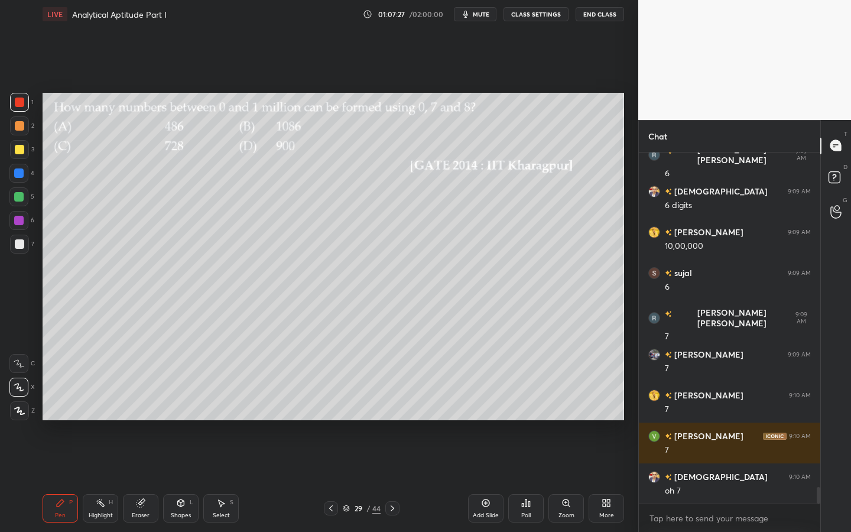
scroll to position [7148, 0]
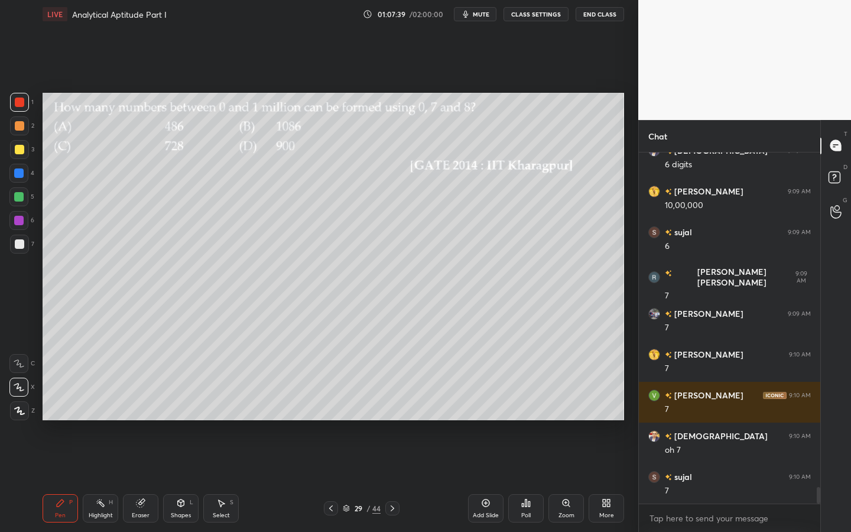
click at [18, 253] on div at bounding box center [19, 244] width 19 height 19
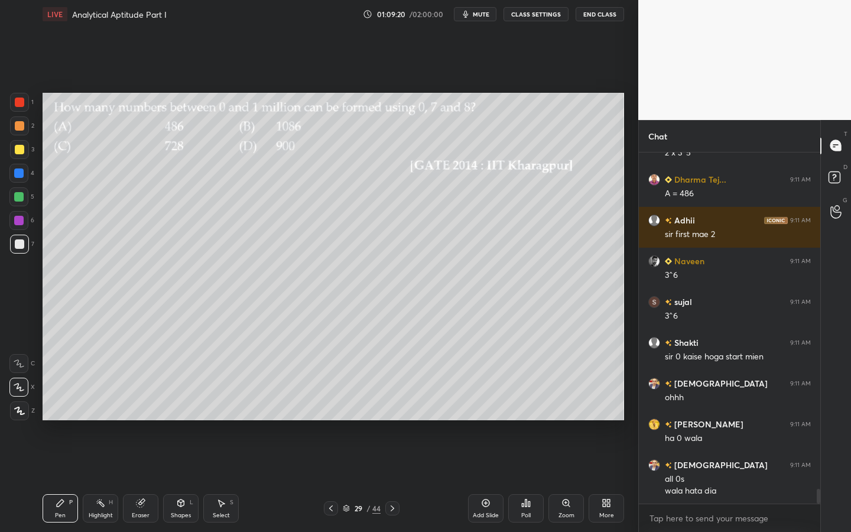
scroll to position [7894, 0]
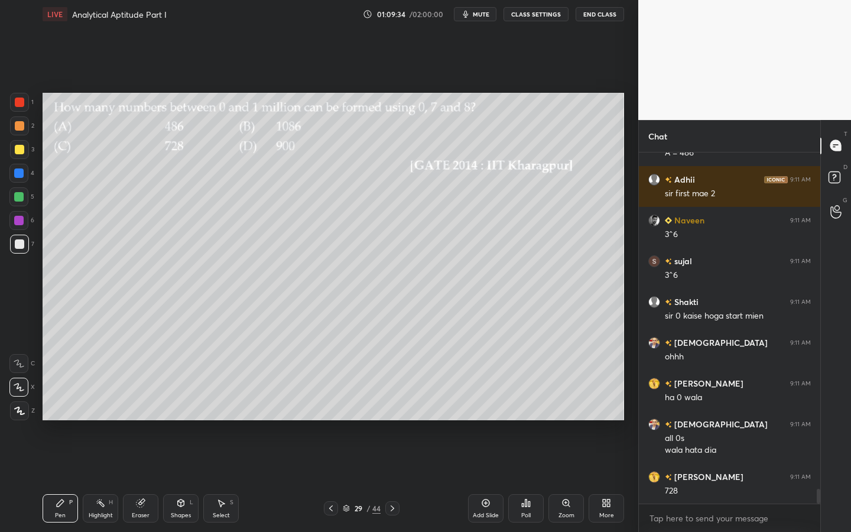
click at [20, 200] on div at bounding box center [18, 196] width 9 height 9
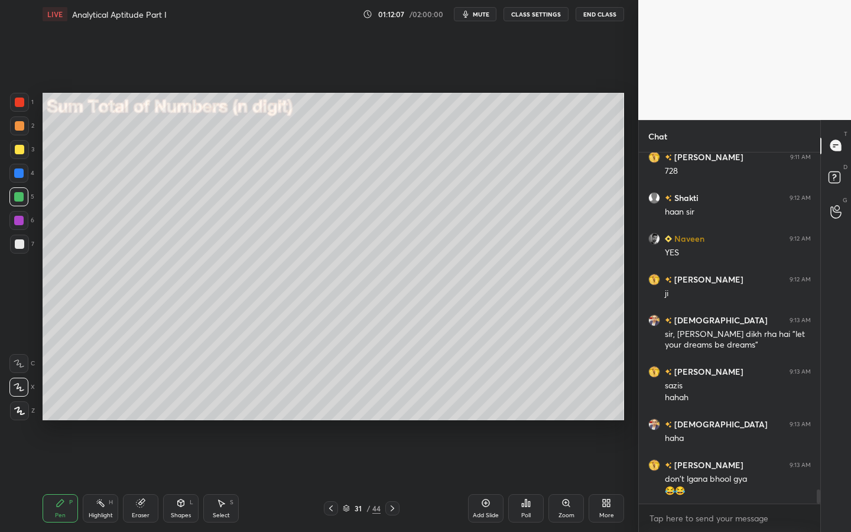
scroll to position [8254, 0]
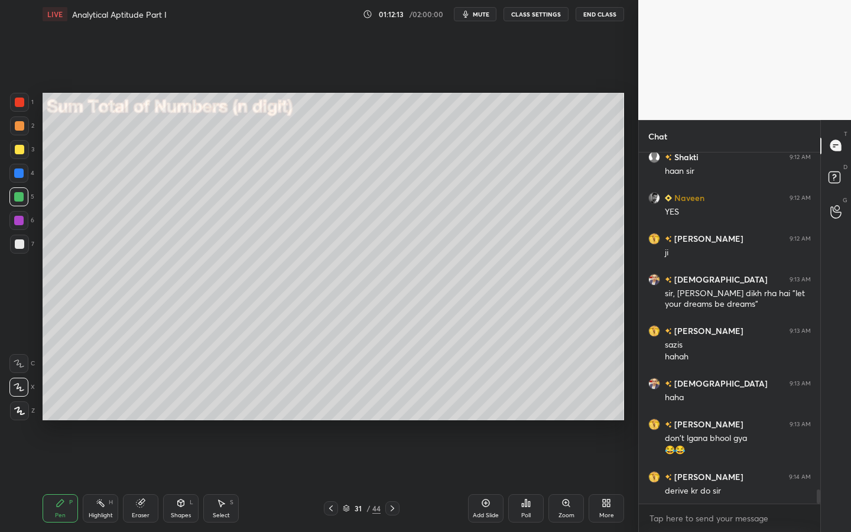
click at [24, 246] on div at bounding box center [19, 244] width 19 height 19
click at [183, 479] on icon at bounding box center [180, 502] width 9 height 9
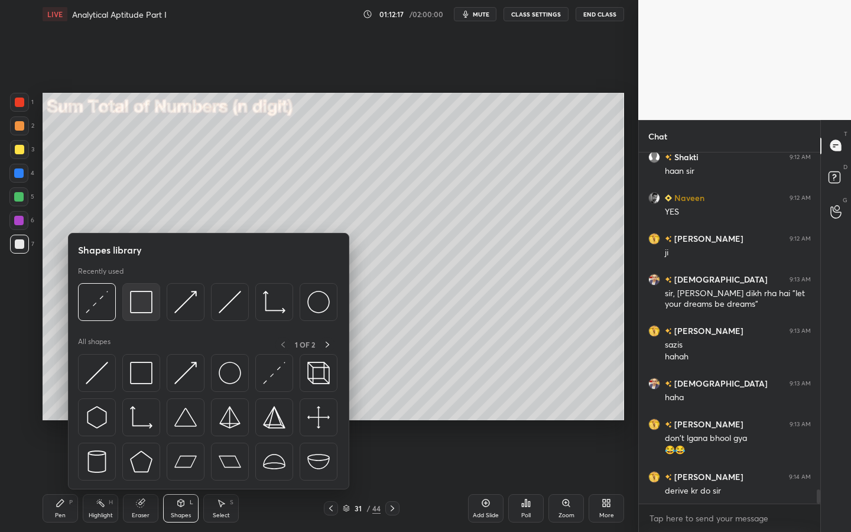
click at [137, 302] on img at bounding box center [141, 302] width 22 height 22
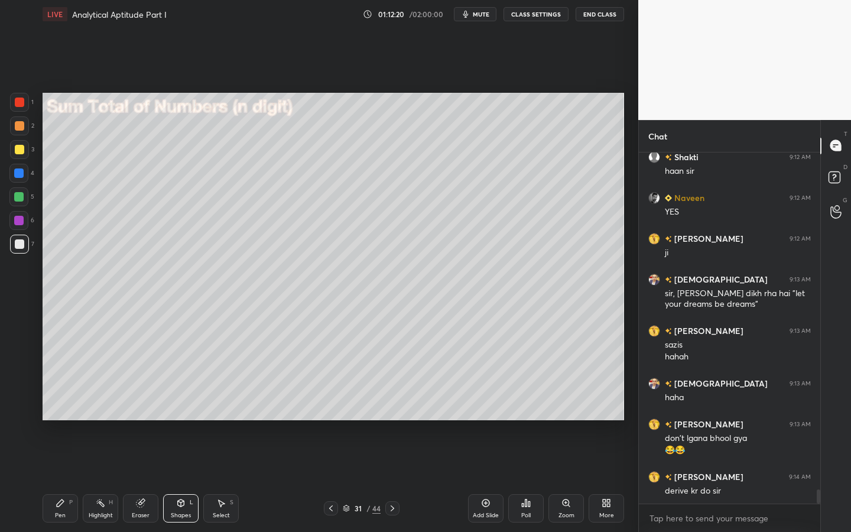
drag, startPoint x: 71, startPoint y: 505, endPoint x: 62, endPoint y: 480, distance: 26.4
click at [69, 479] on div "P" at bounding box center [71, 502] width 4 height 6
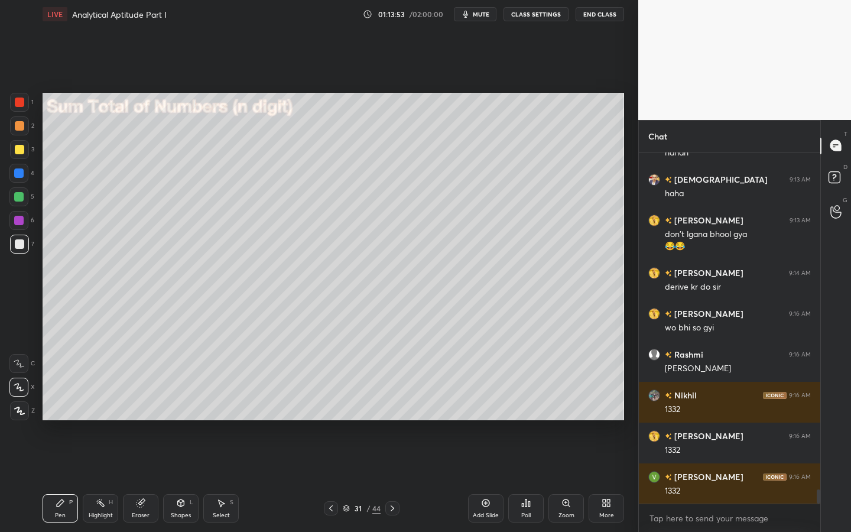
scroll to position [8499, 0]
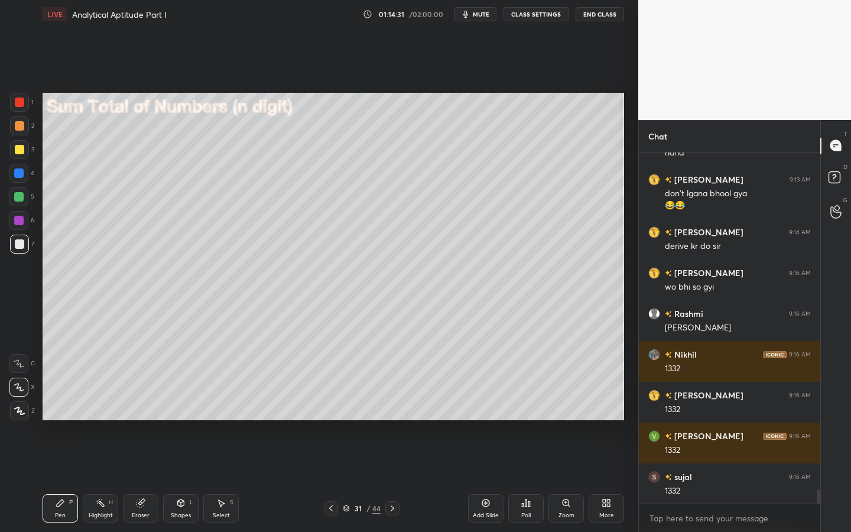
click at [136, 479] on div "Eraser" at bounding box center [140, 508] width 35 height 28
drag, startPoint x: 25, startPoint y: 410, endPoint x: 31, endPoint y: 409, distance: 6.0
click at [25, 410] on span "Erase all" at bounding box center [19, 411] width 18 height 8
click at [64, 479] on div "Pen P" at bounding box center [60, 508] width 35 height 28
click at [22, 224] on div at bounding box center [18, 220] width 19 height 19
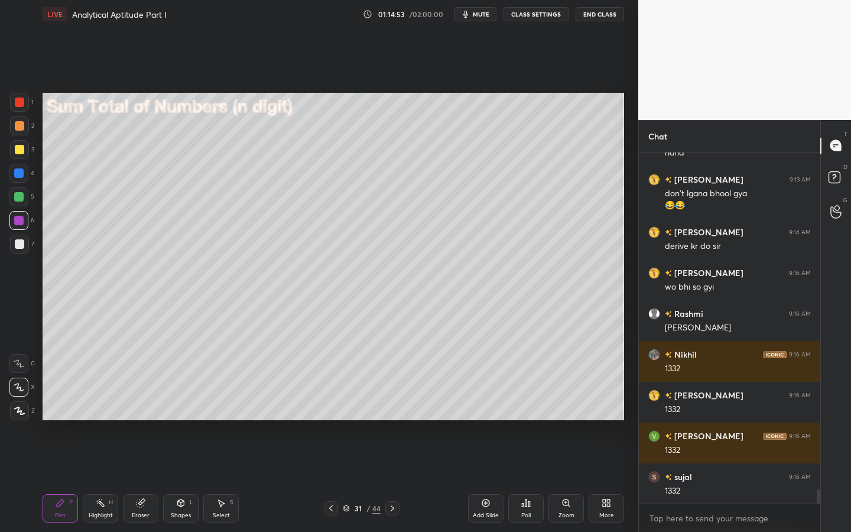
click at [15, 197] on div at bounding box center [18, 196] width 9 height 9
click at [182, 479] on icon at bounding box center [181, 502] width 7 height 7
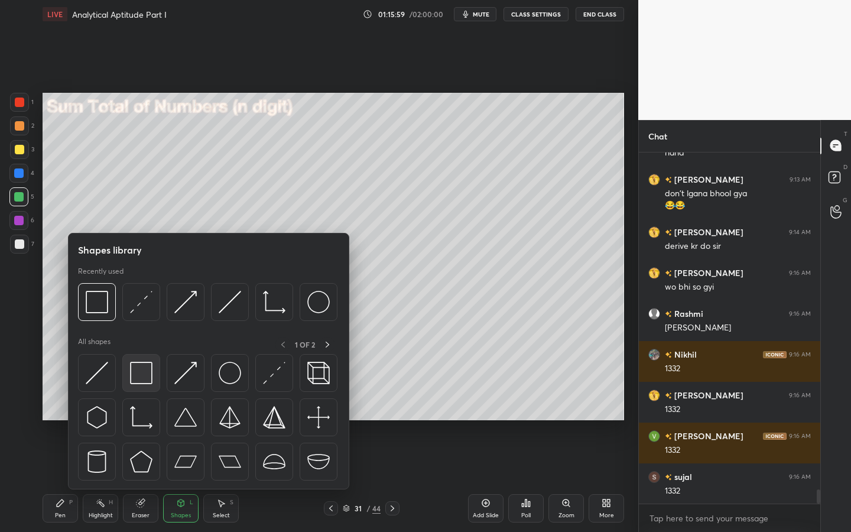
click at [125, 361] on div at bounding box center [141, 373] width 38 height 38
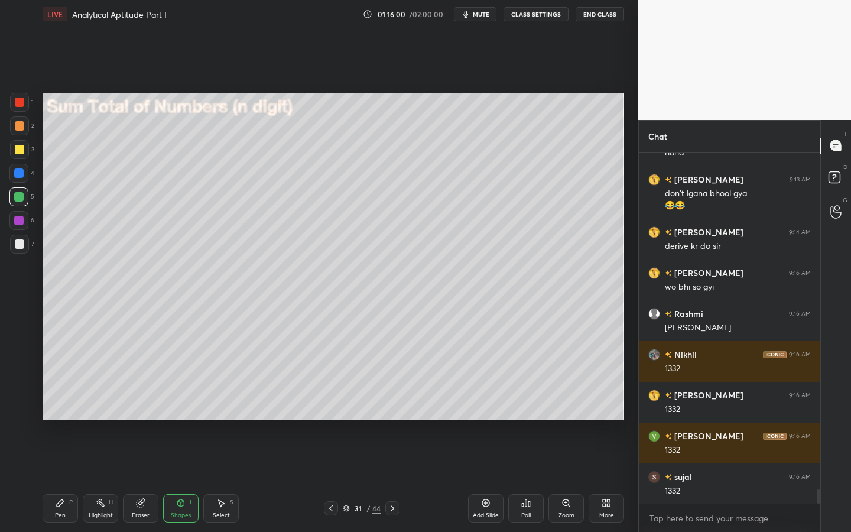
click at [28, 244] on div "7" at bounding box center [22, 244] width 24 height 19
click at [64, 479] on div "Pen P" at bounding box center [60, 508] width 35 height 28
click at [30, 246] on div "7" at bounding box center [22, 244] width 24 height 19
drag, startPoint x: 22, startPoint y: 175, endPoint x: 33, endPoint y: 173, distance: 10.9
click at [21, 176] on div at bounding box center [18, 172] width 9 height 9
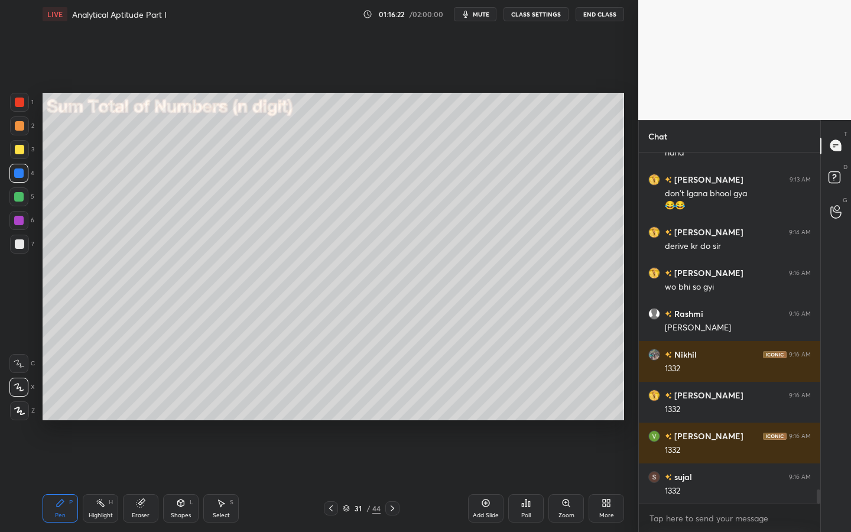
click at [21, 246] on div at bounding box center [19, 243] width 9 height 9
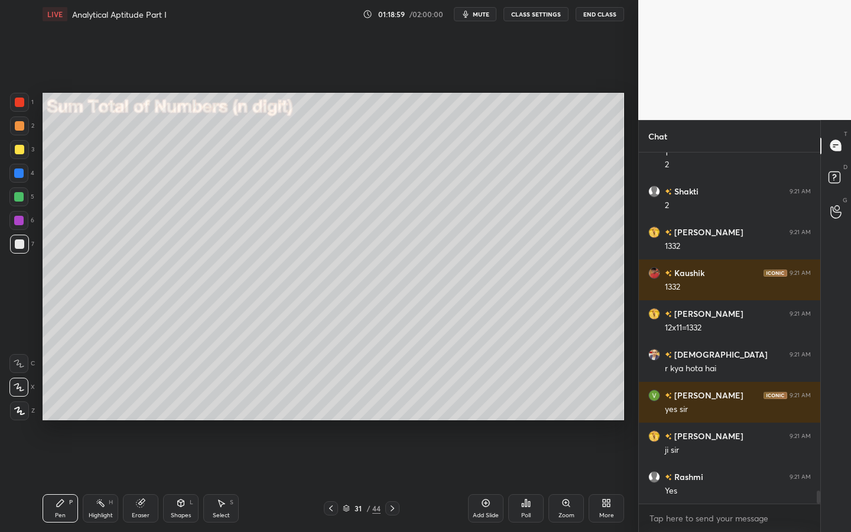
scroll to position [9000, 0]
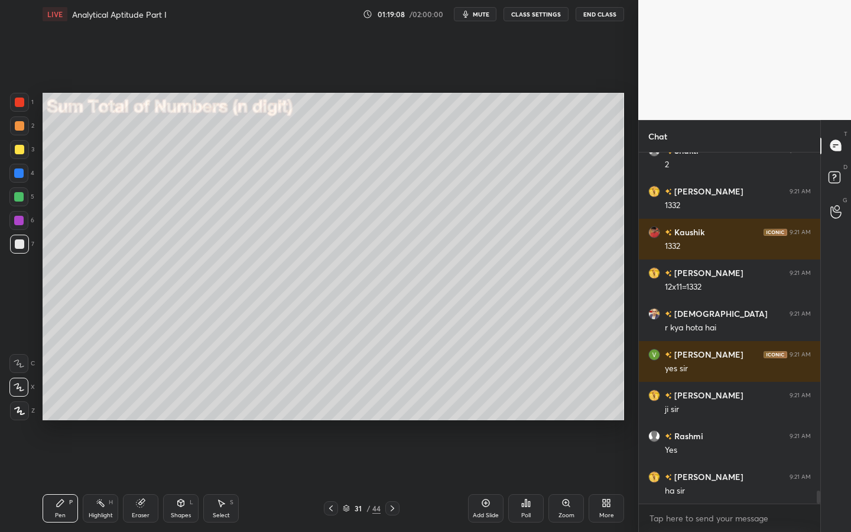
click at [150, 479] on div "Eraser" at bounding box center [140, 508] width 35 height 28
click at [65, 479] on div "Pen" at bounding box center [60, 515] width 11 height 6
drag, startPoint x: 21, startPoint y: 199, endPoint x: 34, endPoint y: 192, distance: 14.3
click at [22, 199] on div at bounding box center [18, 196] width 9 height 9
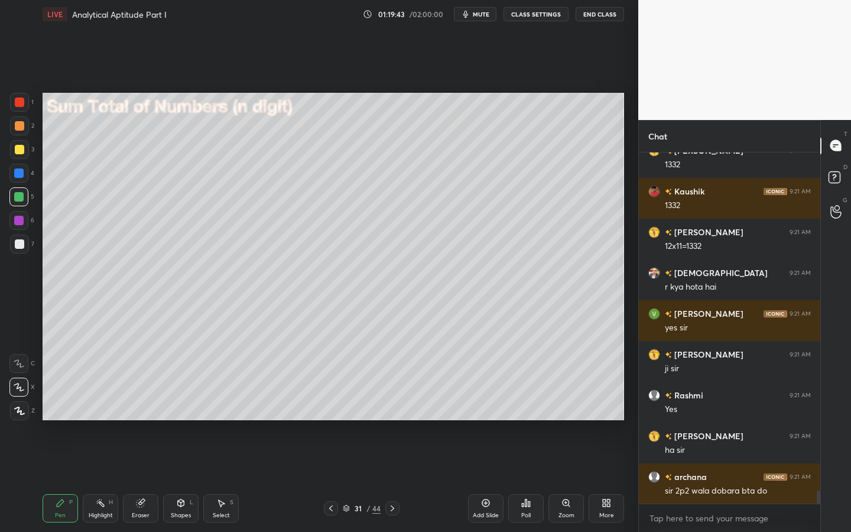
scroll to position [9082, 0]
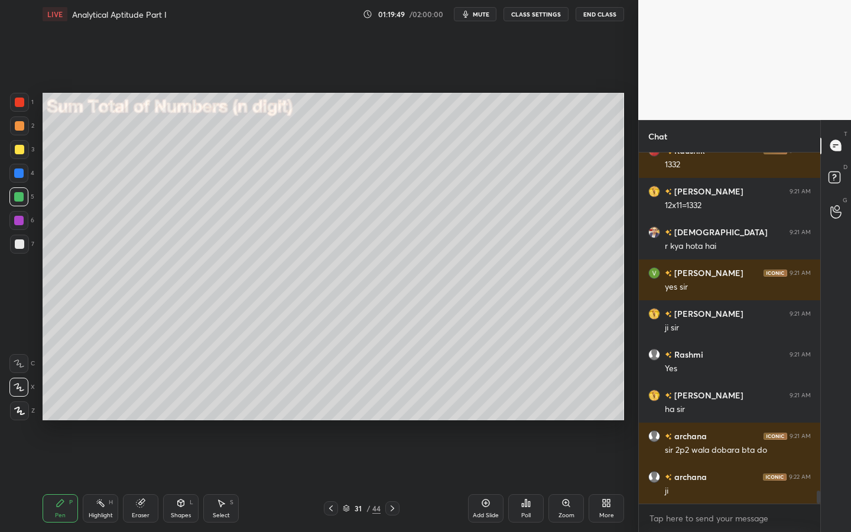
drag, startPoint x: 16, startPoint y: 148, endPoint x: 25, endPoint y: 144, distance: 10.3
click at [16, 148] on div at bounding box center [19, 149] width 9 height 9
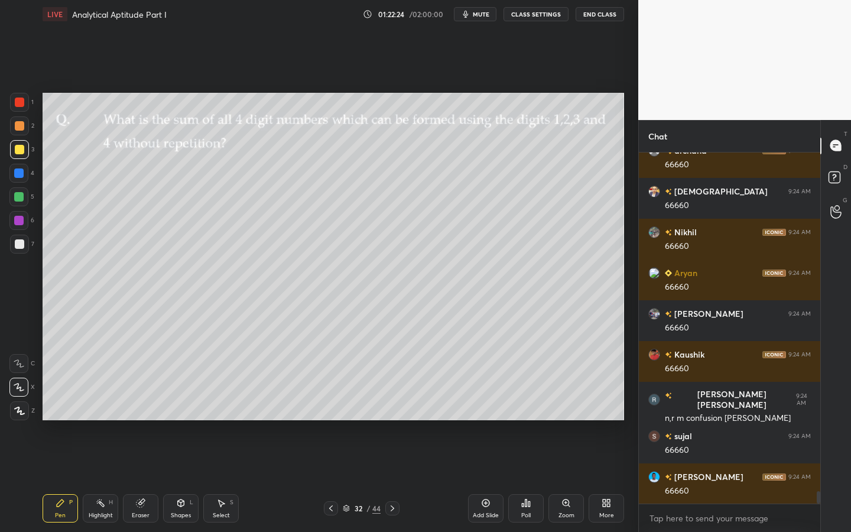
scroll to position [9822, 0]
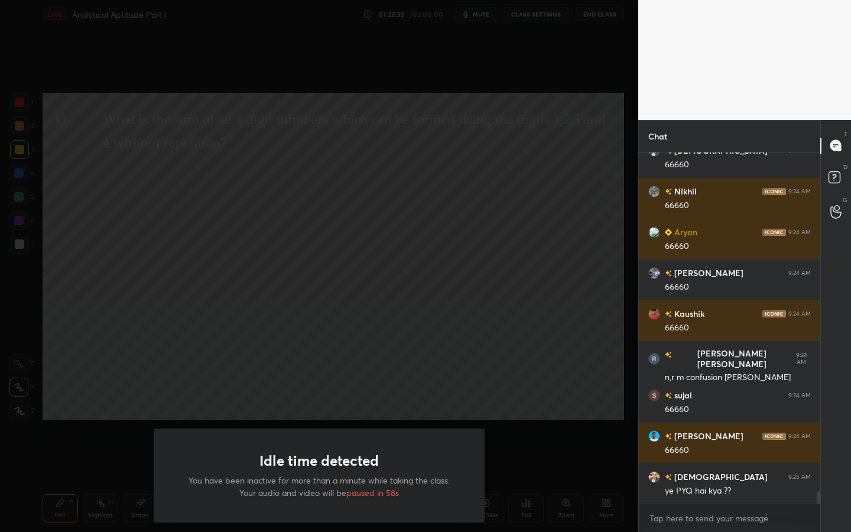
click at [51, 191] on div "Idle time detected You have been inactive for more than a minute while taking t…" at bounding box center [319, 266] width 638 height 532
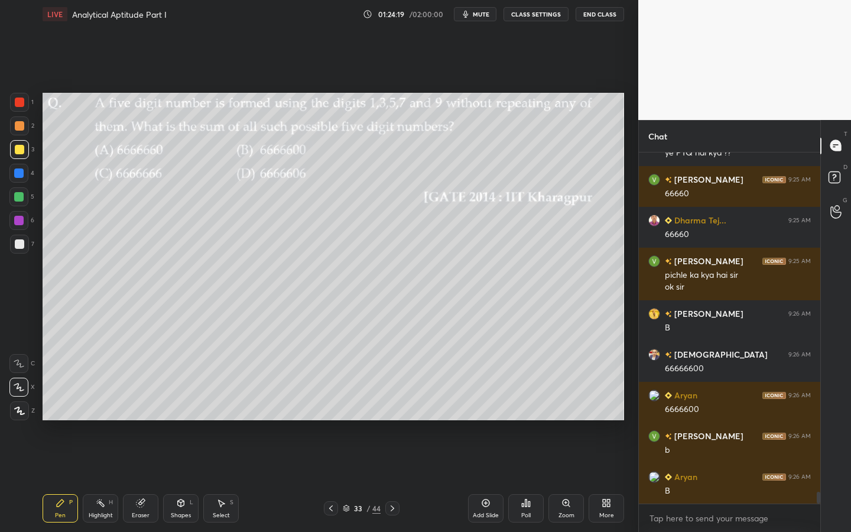
scroll to position [10201, 0]
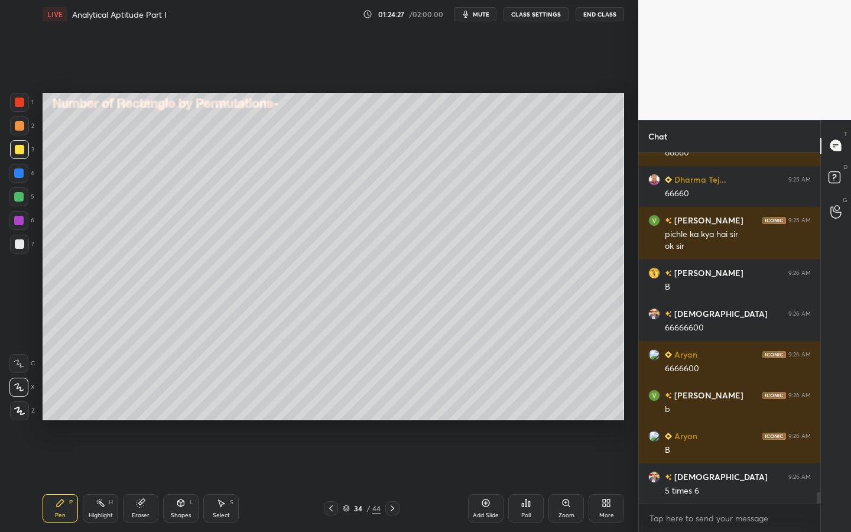
click at [17, 148] on div at bounding box center [19, 149] width 9 height 9
click at [179, 479] on div "Shapes L" at bounding box center [180, 508] width 35 height 28
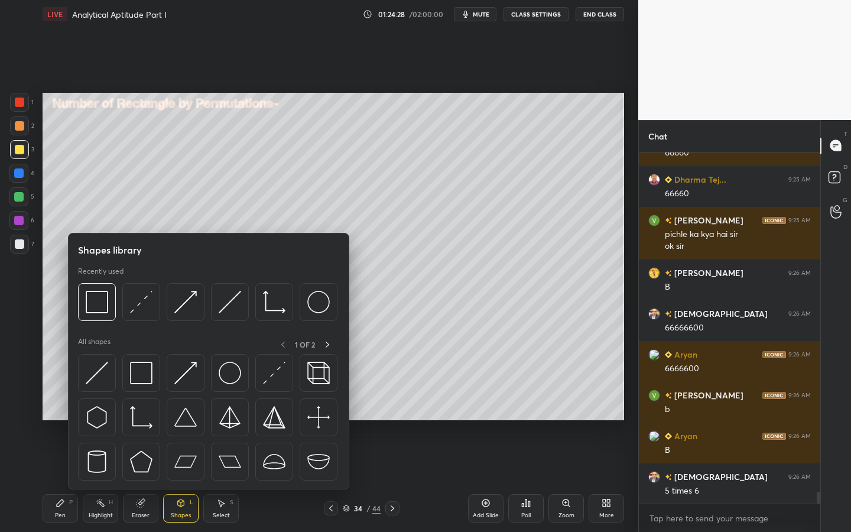
click at [179, 479] on div "Shapes L" at bounding box center [180, 508] width 35 height 28
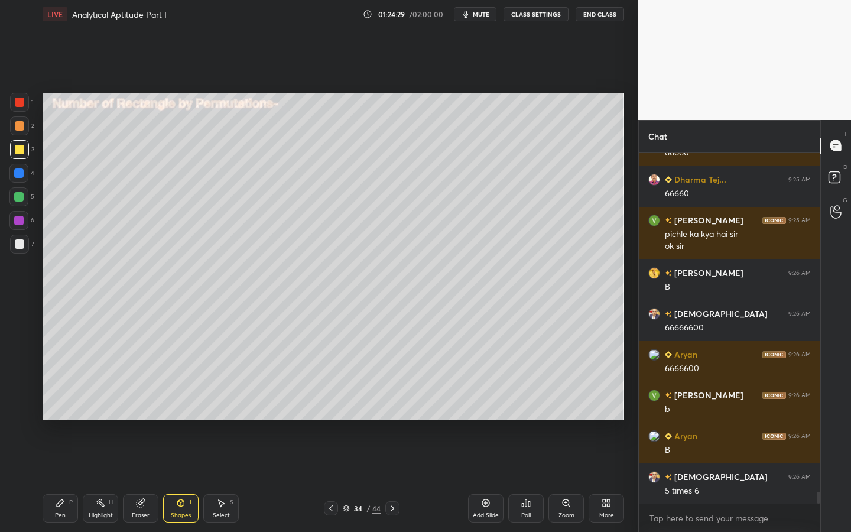
click at [185, 479] on div "Shapes" at bounding box center [181, 515] width 20 height 6
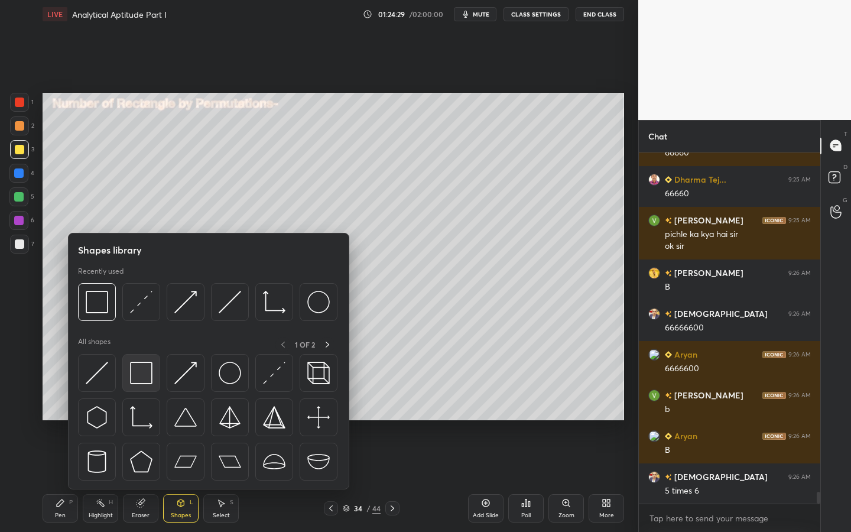
click at [135, 374] on img at bounding box center [141, 373] width 22 height 22
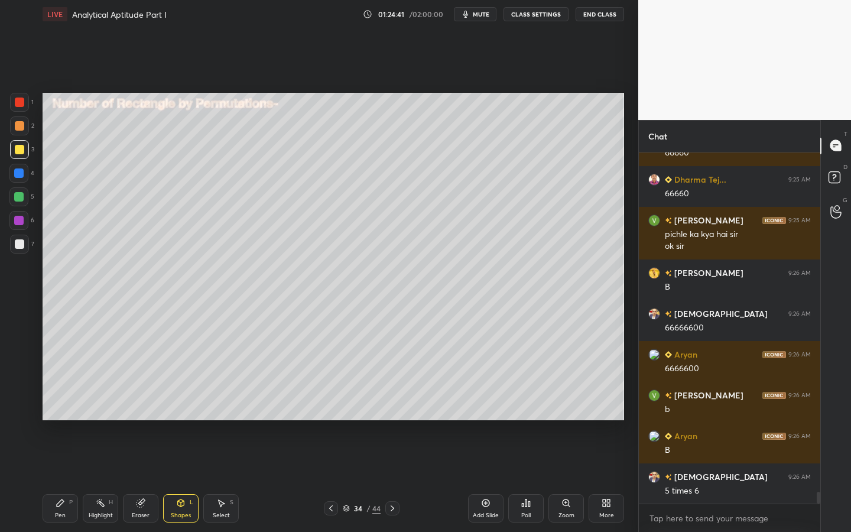
click at [60, 479] on icon at bounding box center [60, 502] width 7 height 7
click at [20, 245] on div at bounding box center [19, 243] width 9 height 9
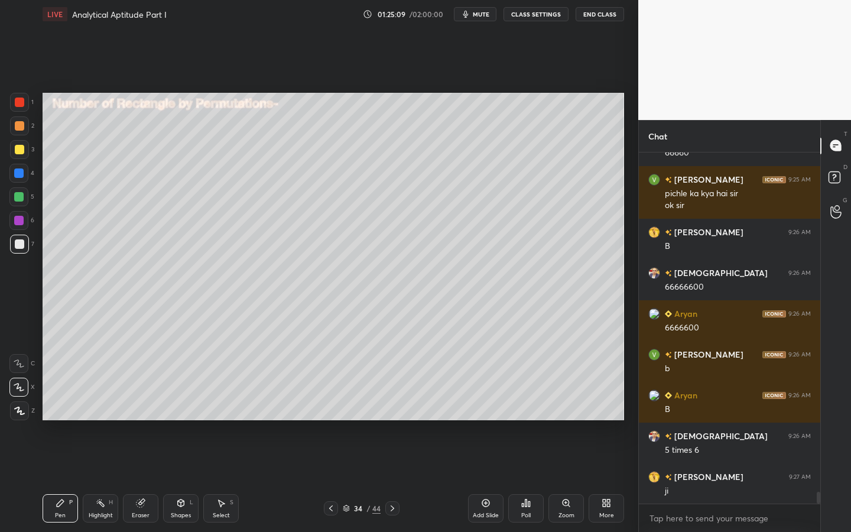
click at [154, 479] on div "Eraser" at bounding box center [140, 508] width 35 height 28
click at [24, 327] on icon at bounding box center [19, 325] width 11 height 11
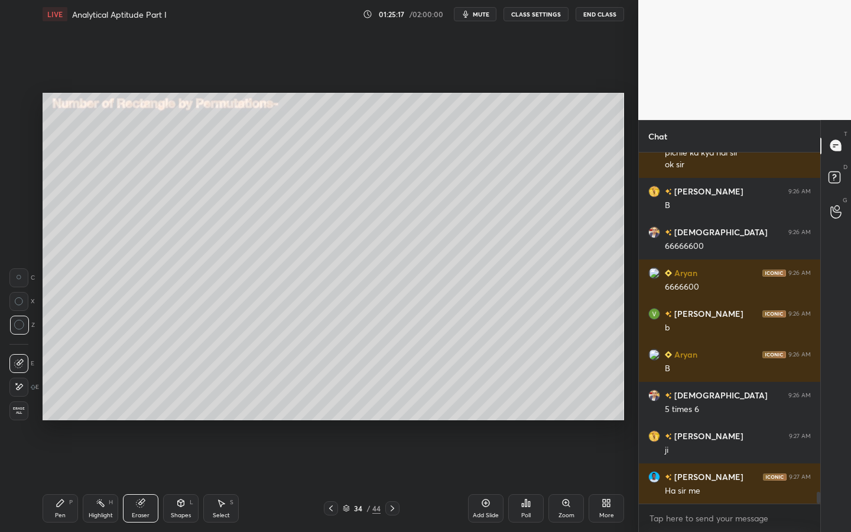
scroll to position [10324, 0]
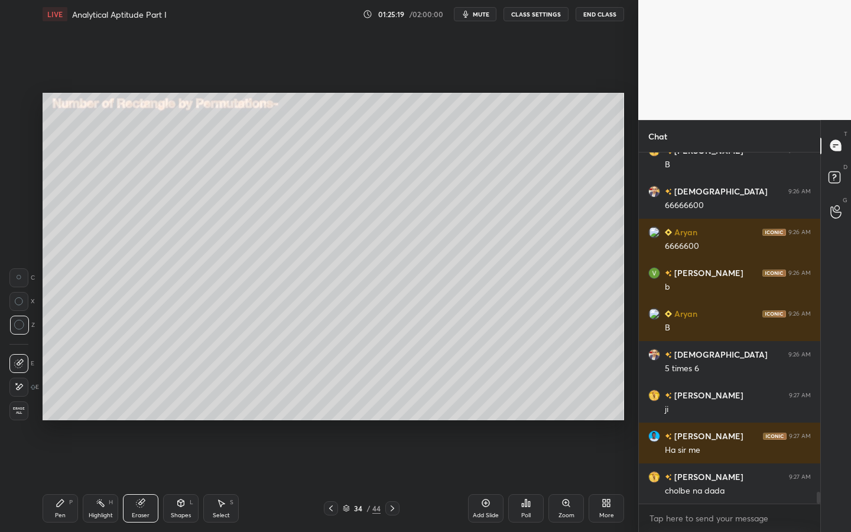
click at [71, 479] on div "P" at bounding box center [71, 502] width 4 height 6
click at [146, 479] on div "Eraser" at bounding box center [140, 508] width 35 height 28
click at [54, 479] on div "Pen P" at bounding box center [60, 508] width 35 height 28
click at [64, 479] on div "Pen P" at bounding box center [60, 508] width 35 height 28
click at [21, 250] on div at bounding box center [19, 244] width 19 height 19
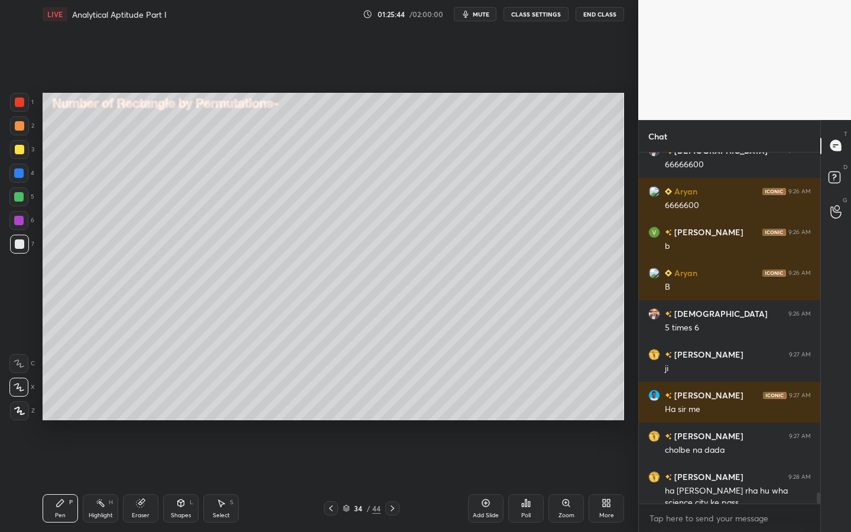
scroll to position [10376, 0]
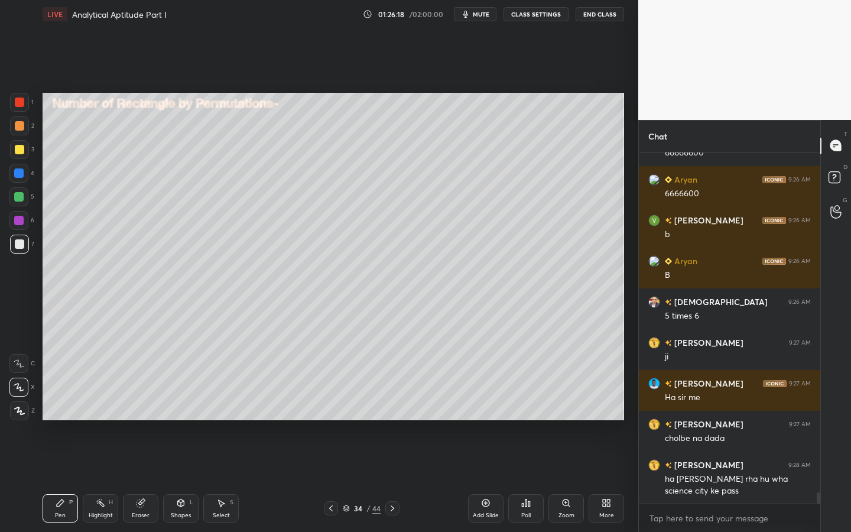
click at [25, 158] on div "3" at bounding box center [22, 149] width 24 height 19
click at [176, 479] on icon at bounding box center [180, 502] width 9 height 9
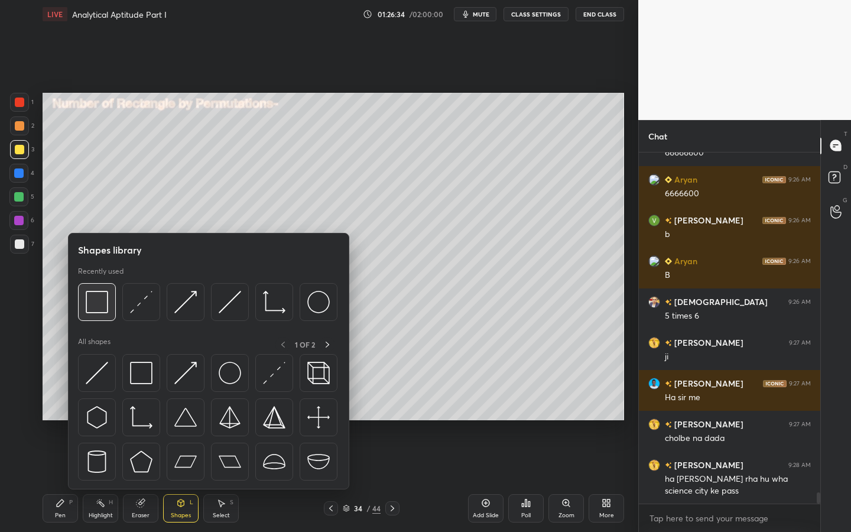
click at [98, 304] on img at bounding box center [97, 302] width 22 height 22
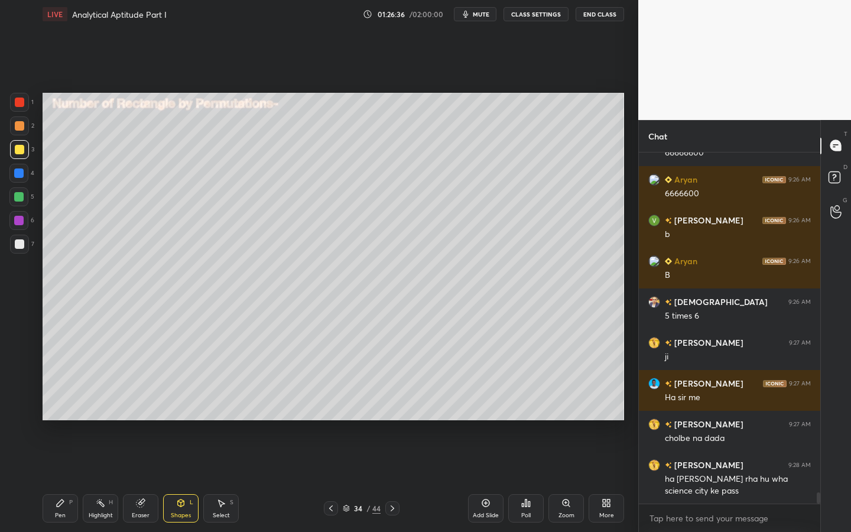
click at [59, 479] on div "Pen" at bounding box center [60, 515] width 11 height 6
drag, startPoint x: 25, startPoint y: 243, endPoint x: 33, endPoint y: 238, distance: 9.0
click at [28, 244] on div at bounding box center [19, 244] width 19 height 19
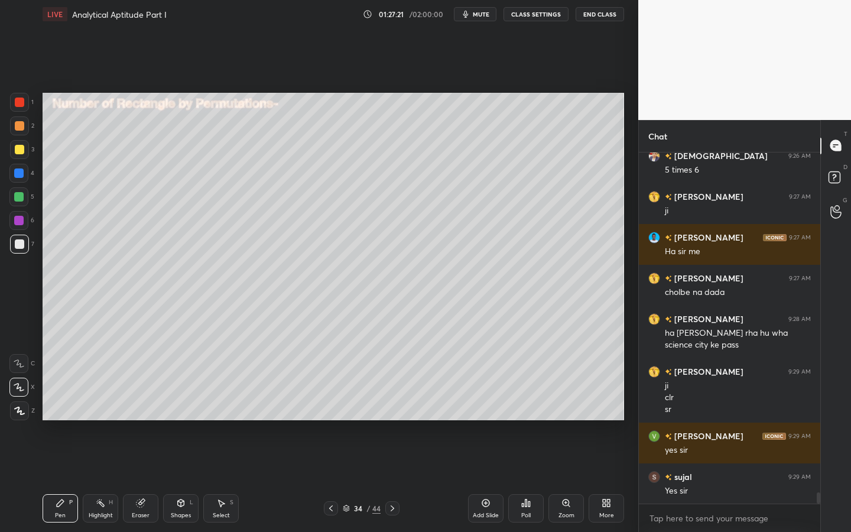
scroll to position [10563, 0]
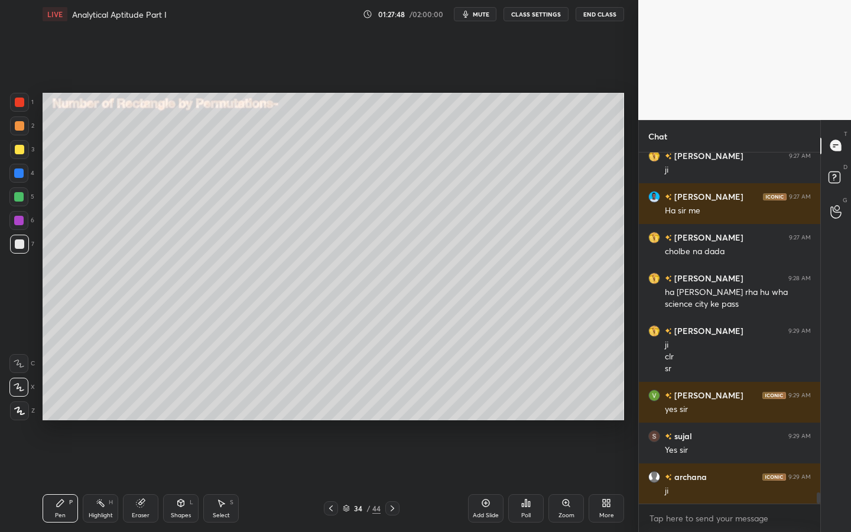
click at [216, 479] on icon at bounding box center [220, 502] width 9 height 9
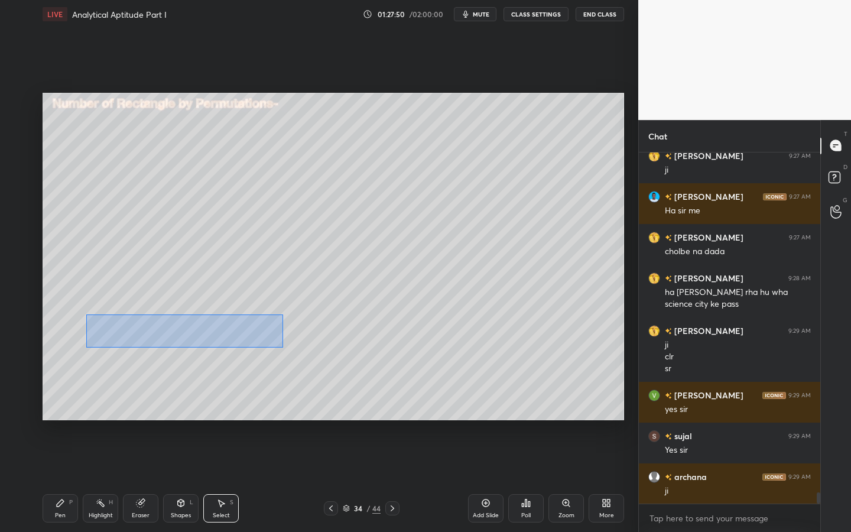
drag, startPoint x: 86, startPoint y: 314, endPoint x: 268, endPoint y: 338, distance: 184.2
click at [280, 346] on div "0 ° Undo Copy Duplicate Duplicate to new slide Delete" at bounding box center [334, 256] width 582 height 327
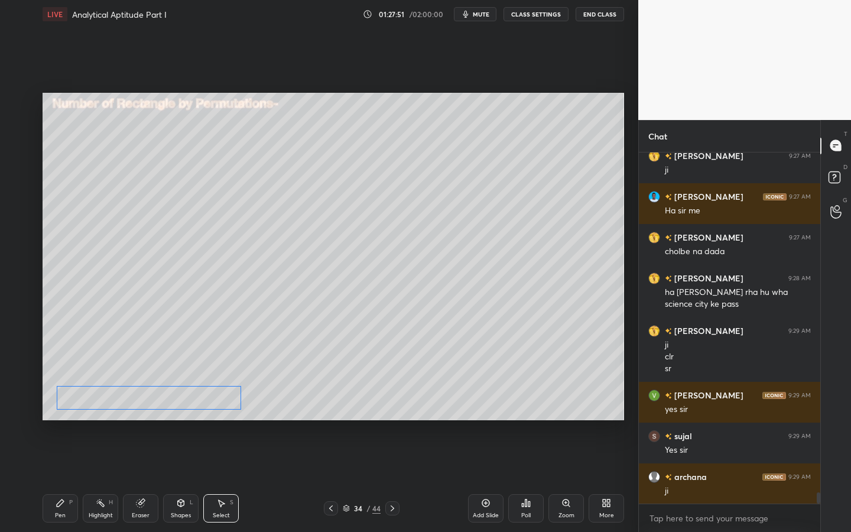
drag, startPoint x: 199, startPoint y: 359, endPoint x: 164, endPoint y: 423, distance: 72.5
click at [186, 399] on div "0 ° Undo Copy Duplicate Duplicate to new slide Delete" at bounding box center [334, 256] width 582 height 327
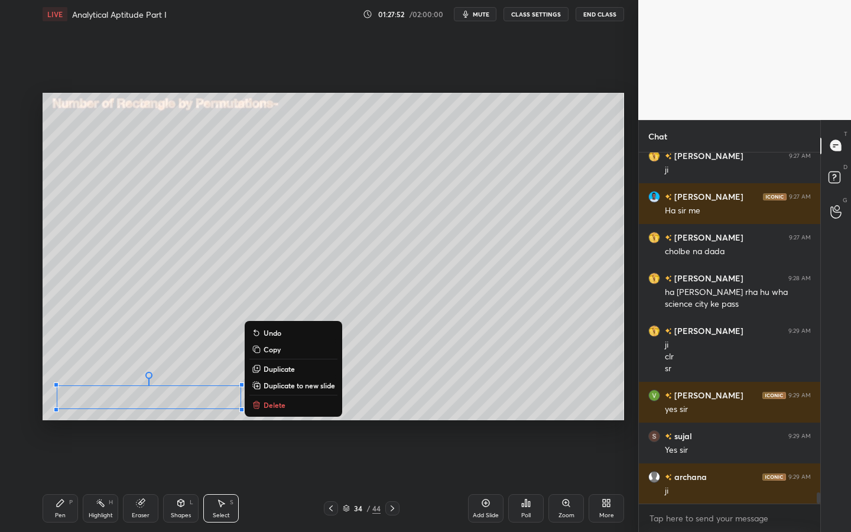
click at [65, 479] on div "Pen P" at bounding box center [60, 508] width 35 height 28
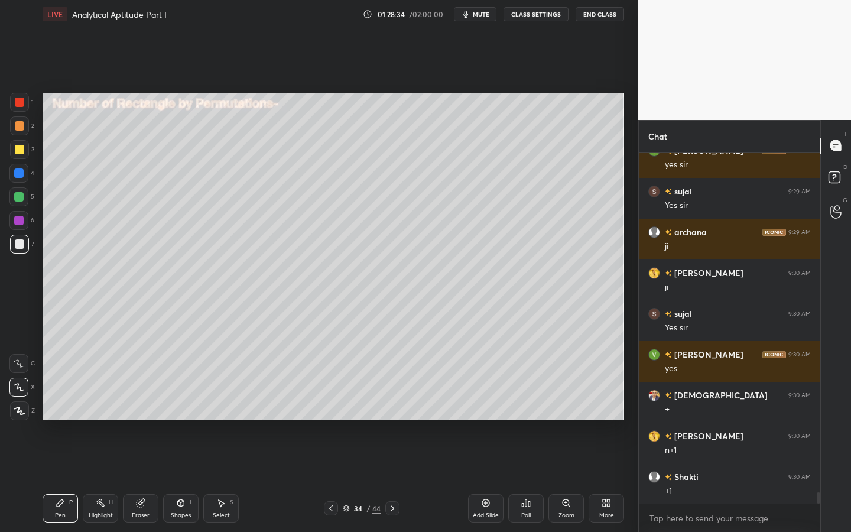
scroll to position [10849, 0]
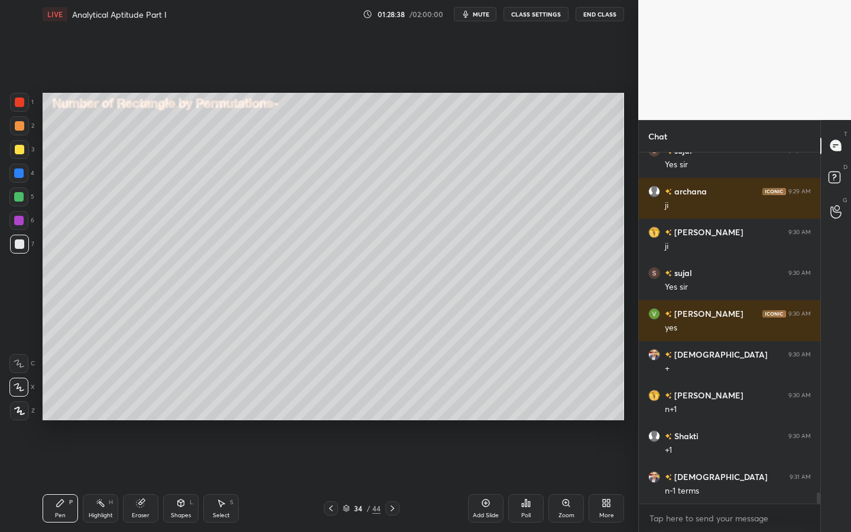
drag, startPoint x: 19, startPoint y: 226, endPoint x: 34, endPoint y: 227, distance: 14.8
click at [20, 229] on div at bounding box center [18, 220] width 19 height 19
click at [232, 479] on div "Select S" at bounding box center [220, 508] width 35 height 28
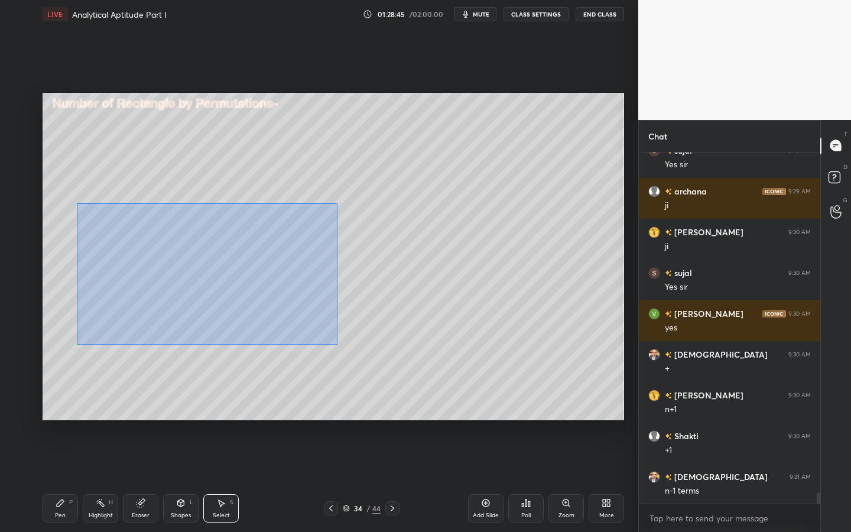
drag, startPoint x: 220, startPoint y: 300, endPoint x: 232, endPoint y: 284, distance: 20.2
click at [345, 340] on div "0 ° Undo Copy Duplicate Duplicate to new slide Delete" at bounding box center [334, 256] width 582 height 327
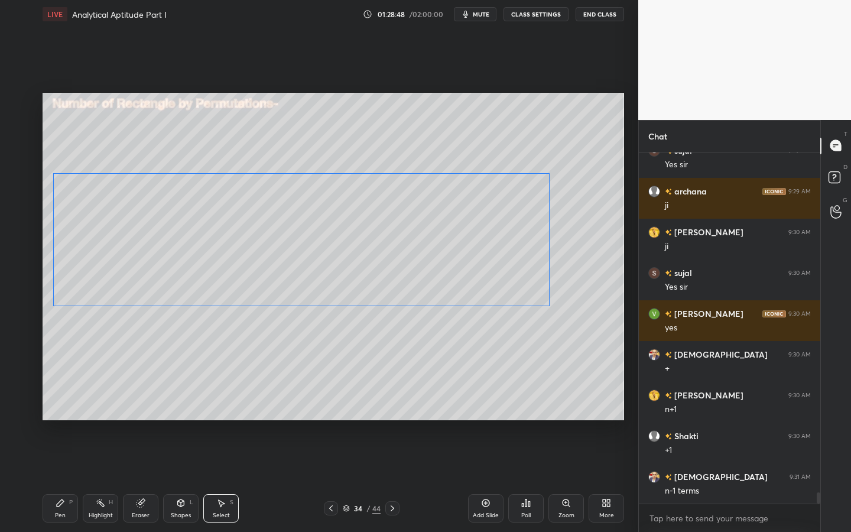
drag, startPoint x: 203, startPoint y: 263, endPoint x: 256, endPoint y: 253, distance: 53.6
click at [175, 236] on div "0 ° Undo Copy Duplicate Duplicate to new slide Delete" at bounding box center [334, 256] width 582 height 327
drag, startPoint x: 553, startPoint y: 307, endPoint x: 361, endPoint y: 265, distance: 197.1
click at [415, 273] on div at bounding box center [417, 274] width 5 height 5
drag, startPoint x: 245, startPoint y: 238, endPoint x: 228, endPoint y: 255, distance: 23.4
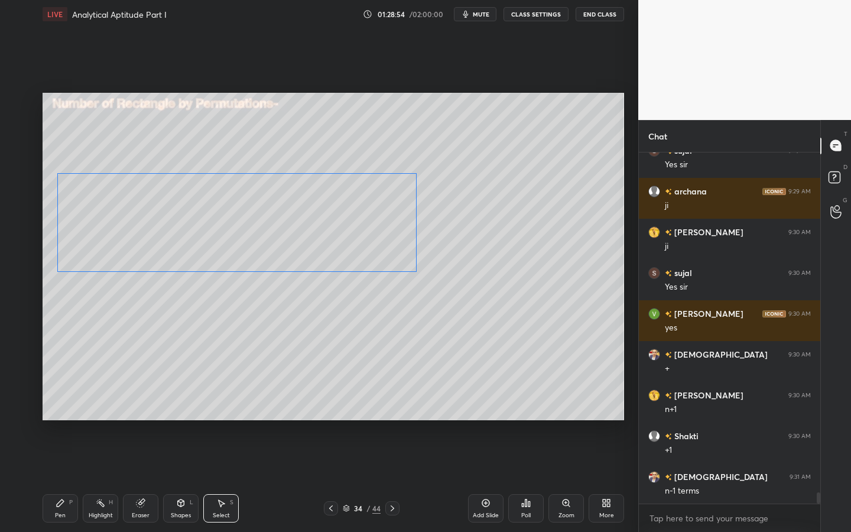
click at [245, 236] on div "0 ° Undo Copy Duplicate Duplicate to new slide Delete" at bounding box center [334, 256] width 582 height 327
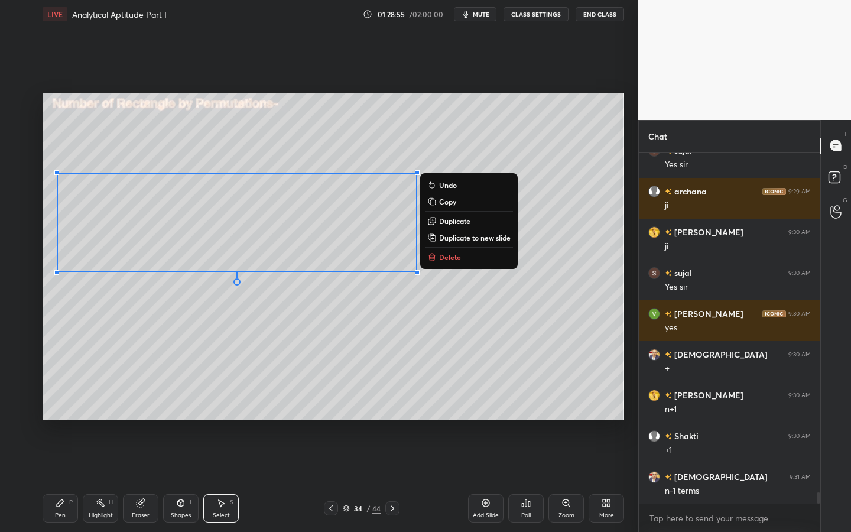
drag, startPoint x: 56, startPoint y: 513, endPoint x: 60, endPoint y: 497, distance: 17.1
click at [56, 479] on div "Pen" at bounding box center [60, 515] width 11 height 6
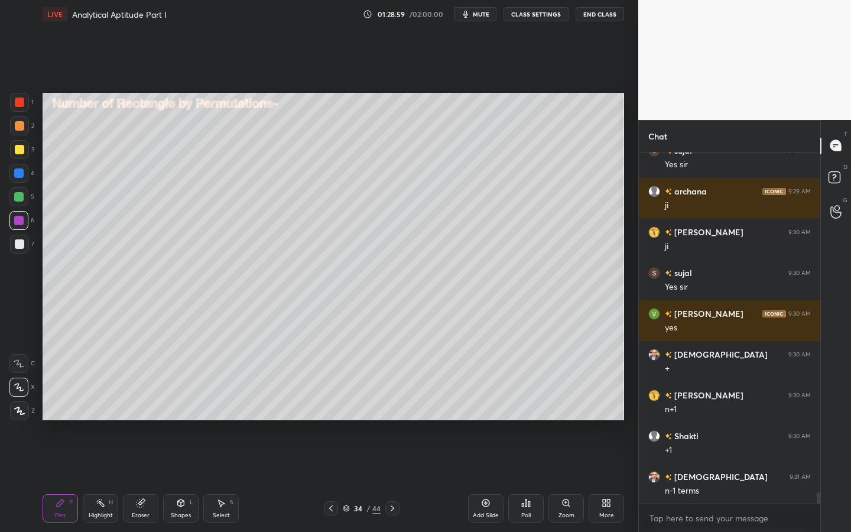
click at [214, 479] on div "Select S" at bounding box center [220, 508] width 35 height 28
drag, startPoint x: 323, startPoint y: 197, endPoint x: 343, endPoint y: 194, distance: 20.3
click at [330, 209] on div "0 ° Undo Copy Duplicate Duplicate to new slide Delete" at bounding box center [334, 256] width 582 height 327
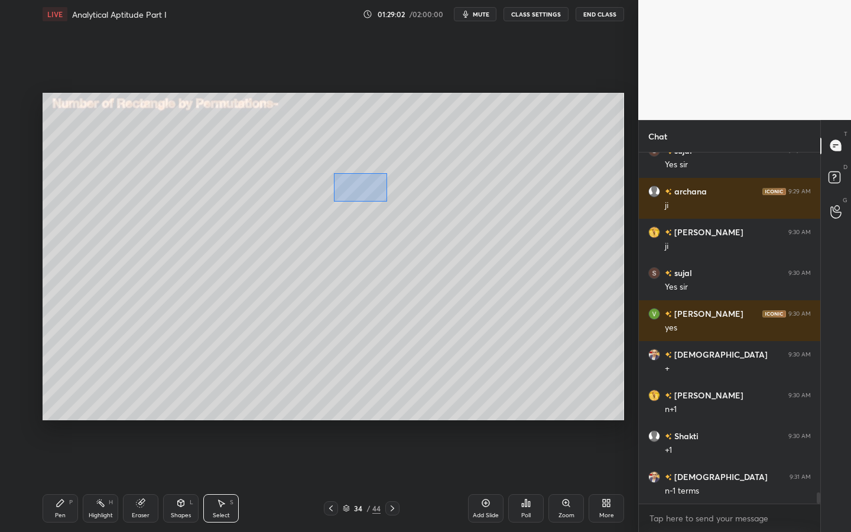
drag, startPoint x: 334, startPoint y: 173, endPoint x: 385, endPoint y: 197, distance: 56.6
click at [387, 200] on div "0 ° Undo Copy Duplicate Duplicate to new slide Delete" at bounding box center [334, 256] width 582 height 327
drag, startPoint x: 375, startPoint y: 174, endPoint x: 375, endPoint y: 181, distance: 7.1
click at [381, 186] on div "0 ° Undo Copy Duplicate Duplicate to new slide Delete" at bounding box center [334, 256] width 582 height 327
drag, startPoint x: 326, startPoint y: 167, endPoint x: 356, endPoint y: 189, distance: 36.8
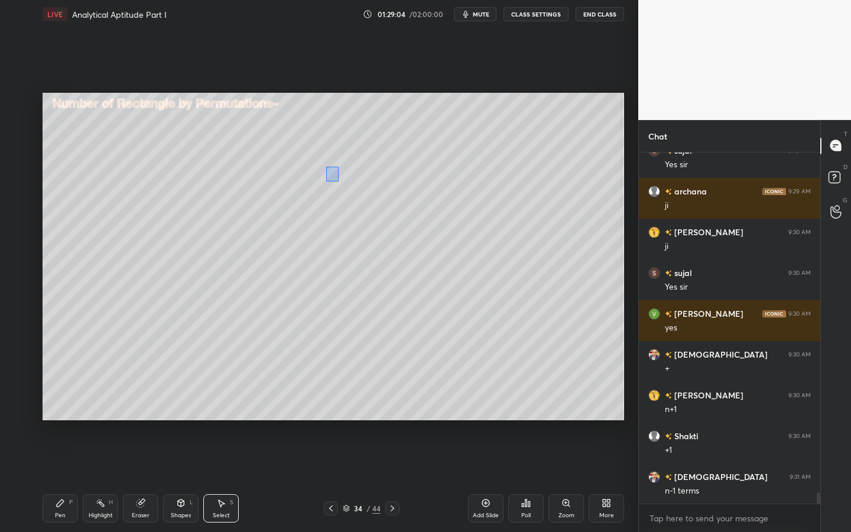
click at [352, 192] on div "0 ° Undo Copy Duplicate Duplicate to new slide Delete" at bounding box center [334, 256] width 582 height 327
drag, startPoint x: 346, startPoint y: 174, endPoint x: 455, endPoint y: 204, distance: 112.3
click at [449, 203] on div "0 ° Undo Copy Duplicate Duplicate to new slide Delete" at bounding box center [334, 256] width 582 height 327
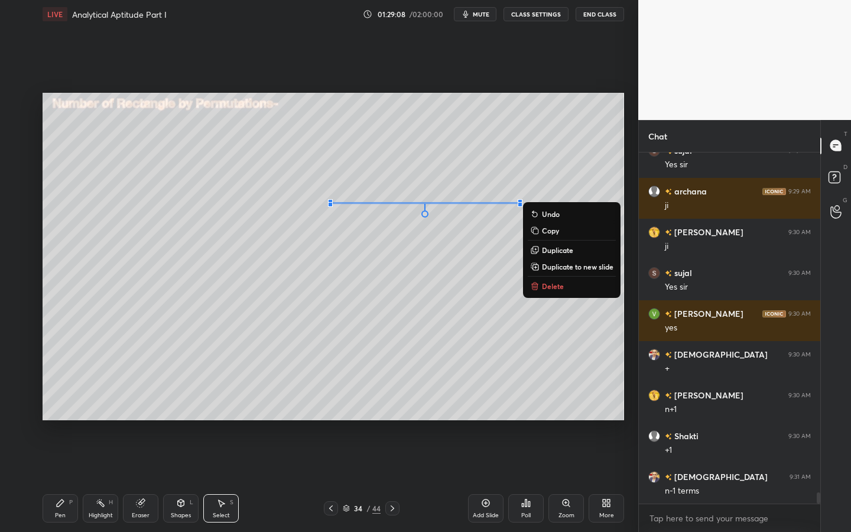
drag, startPoint x: 56, startPoint y: 501, endPoint x: 66, endPoint y: 499, distance: 10.8
click at [62, 479] on icon at bounding box center [60, 502] width 9 height 9
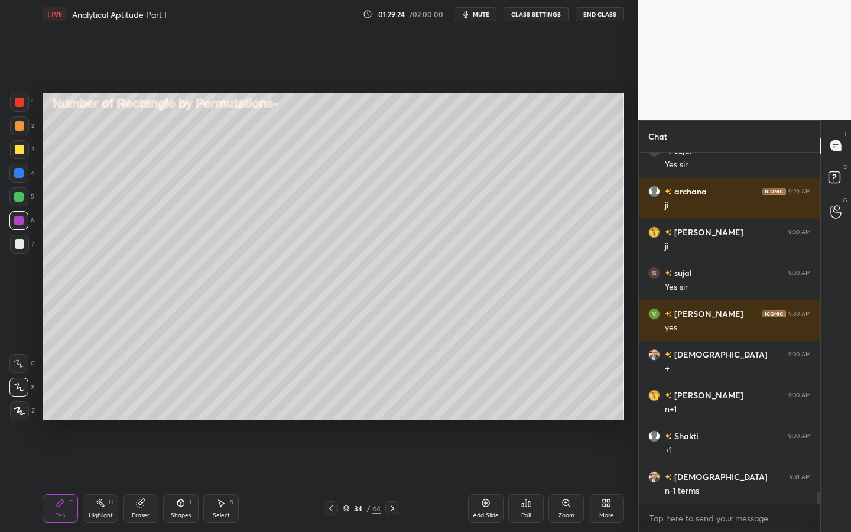
click at [207, 479] on div "Select S" at bounding box center [220, 508] width 35 height 28
click at [180, 479] on icon at bounding box center [181, 502] width 7 height 2
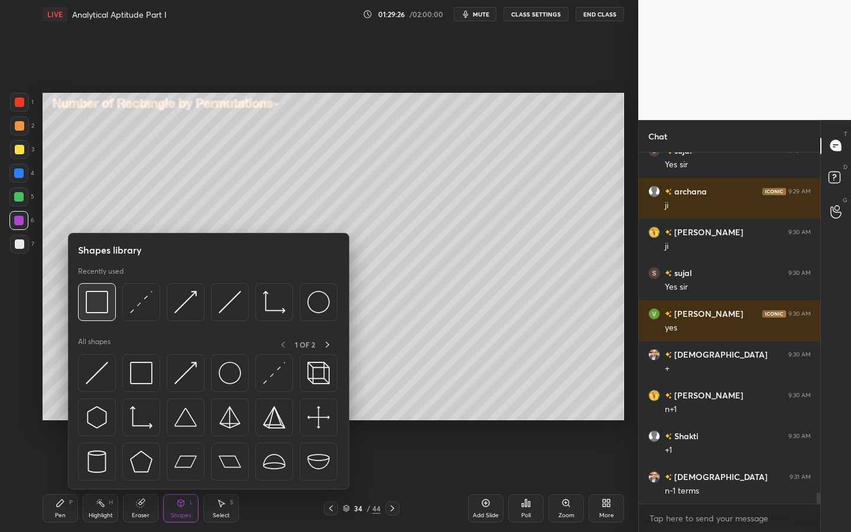
click at [90, 312] on img at bounding box center [97, 302] width 22 height 22
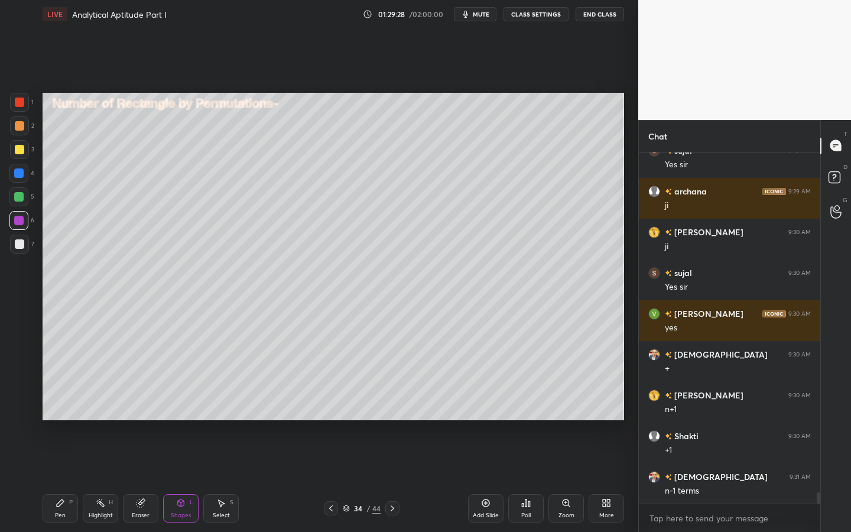
click at [59, 479] on div "Pen P" at bounding box center [60, 508] width 35 height 28
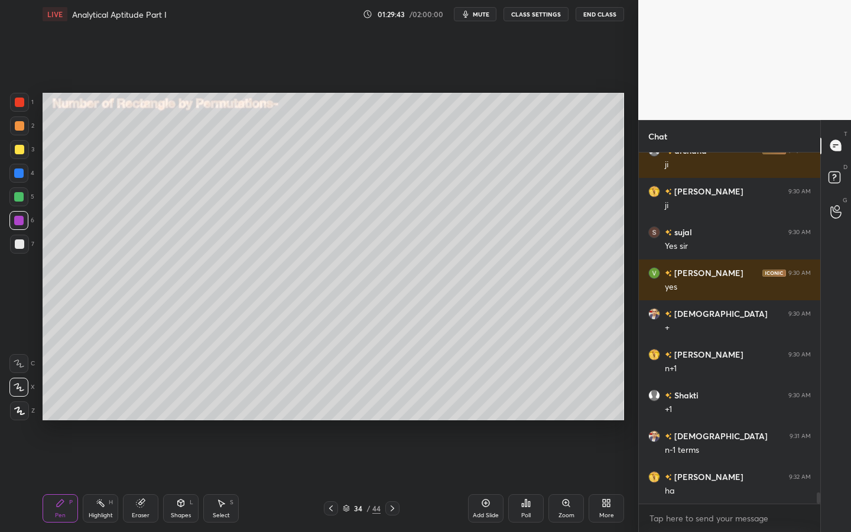
drag, startPoint x: 22, startPoint y: 200, endPoint x: 34, endPoint y: 203, distance: 12.3
click at [22, 200] on div at bounding box center [18, 196] width 9 height 9
click at [190, 479] on div "L" at bounding box center [192, 502] width 4 height 6
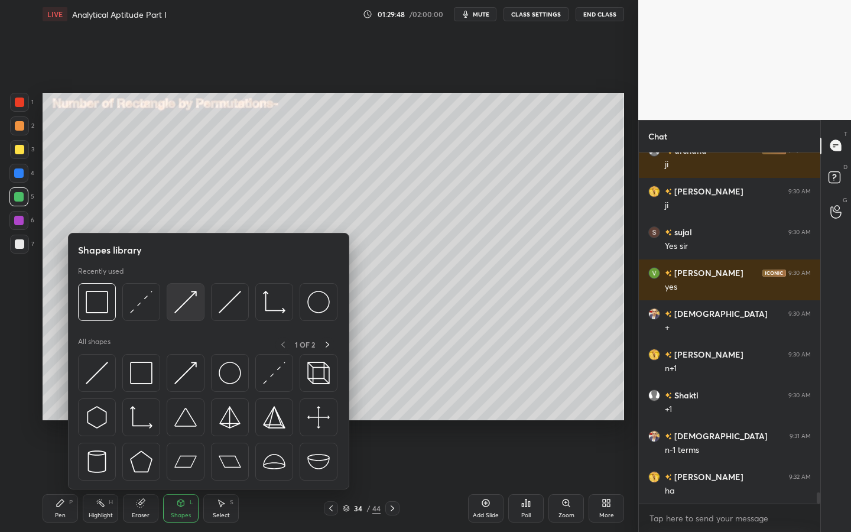
click at [193, 312] on img at bounding box center [185, 302] width 22 height 22
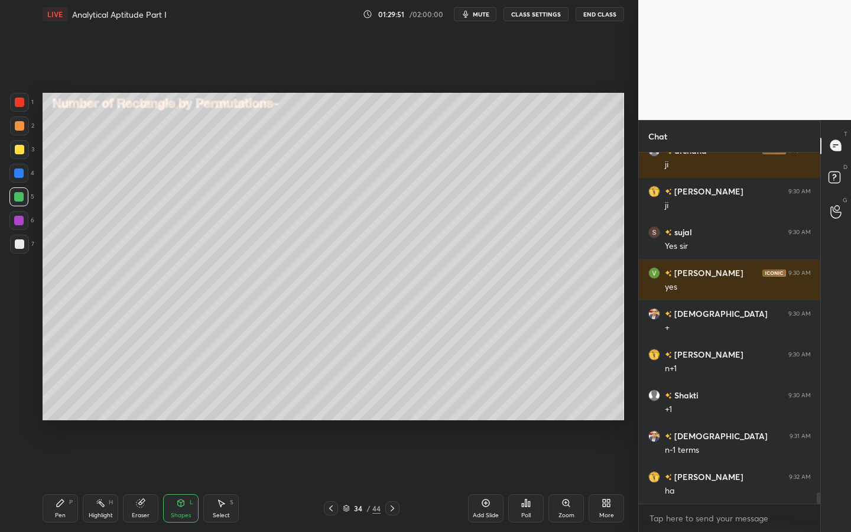
click at [63, 479] on div "Pen P" at bounding box center [60, 508] width 35 height 28
click at [187, 479] on div "Shapes L" at bounding box center [180, 508] width 35 height 28
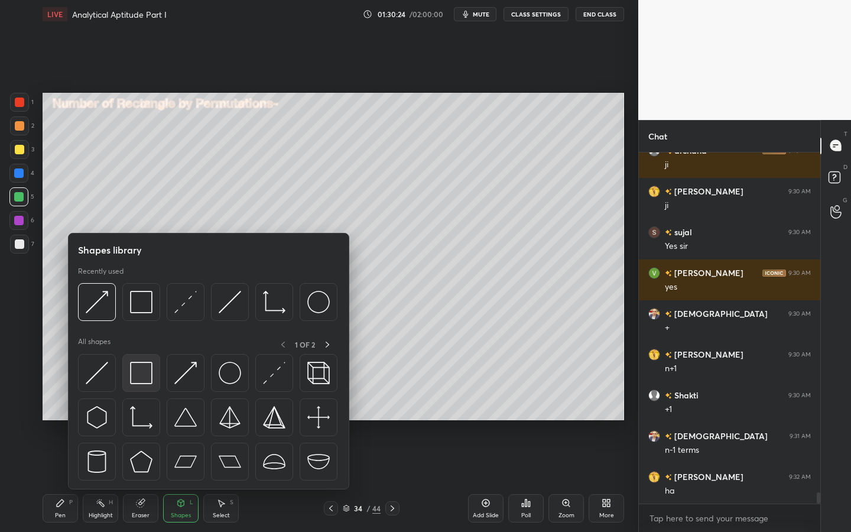
click at [145, 388] on div at bounding box center [141, 373] width 38 height 38
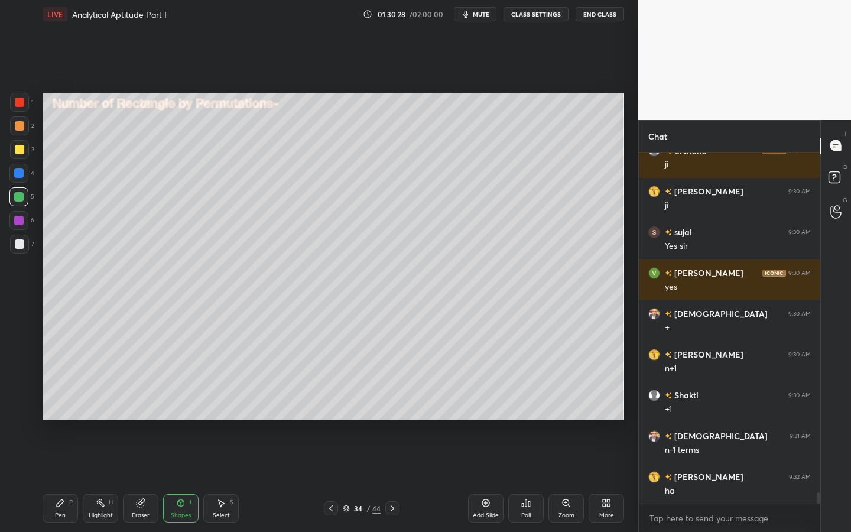
click at [55, 479] on div "Pen P" at bounding box center [60, 508] width 35 height 28
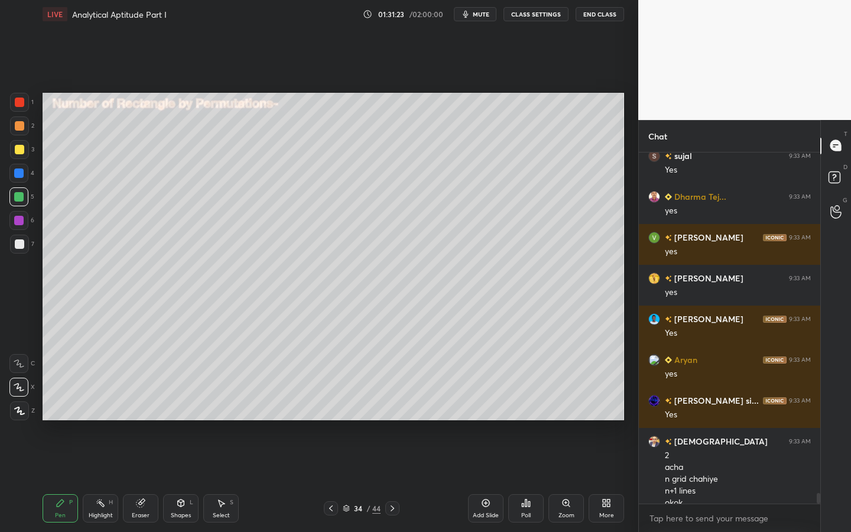
scroll to position [11385, 0]
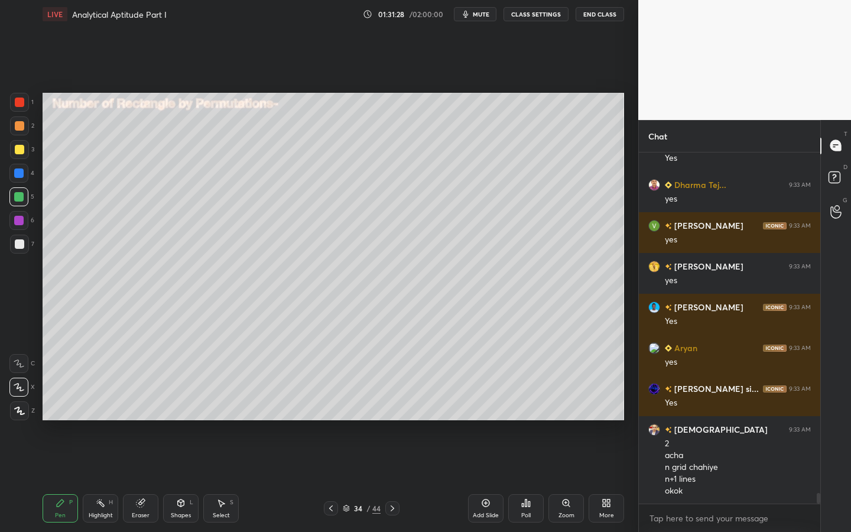
drag, startPoint x: 481, startPoint y: 505, endPoint x: 486, endPoint y: 491, distance: 15.4
click at [481, 479] on icon at bounding box center [485, 502] width 9 height 9
drag, startPoint x: 22, startPoint y: 152, endPoint x: 39, endPoint y: 148, distance: 17.2
click at [22, 152] on div at bounding box center [19, 149] width 9 height 9
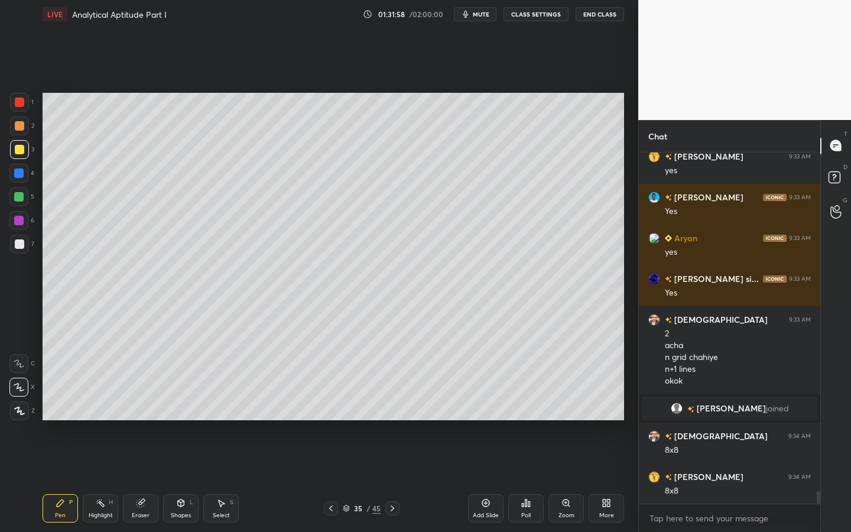
scroll to position [9665, 0]
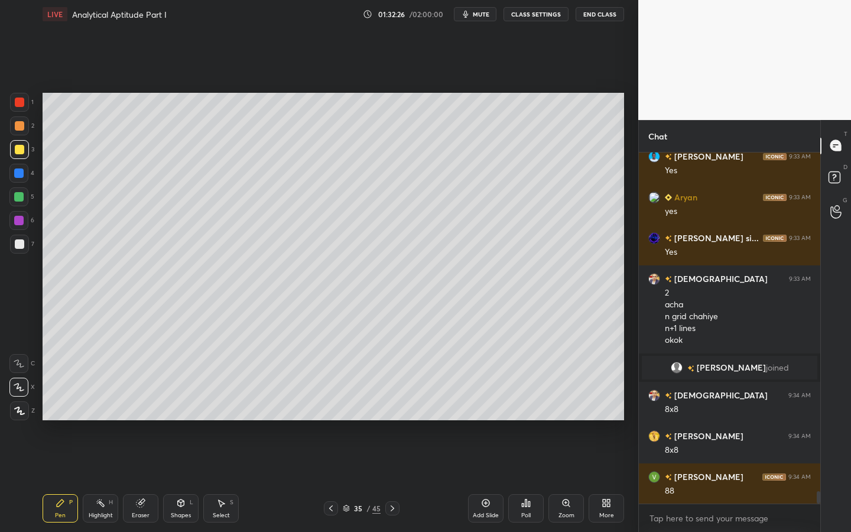
click at [178, 479] on div "Shapes" at bounding box center [181, 515] width 20 height 6
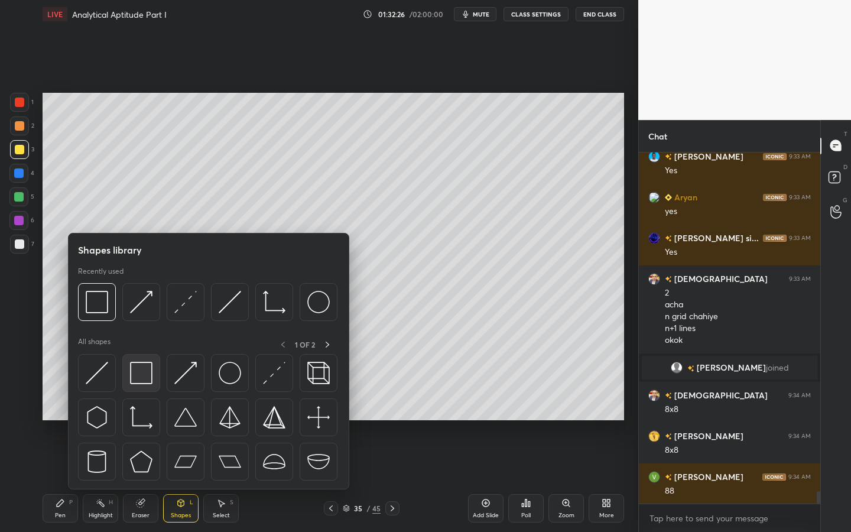
click at [142, 374] on img at bounding box center [141, 373] width 22 height 22
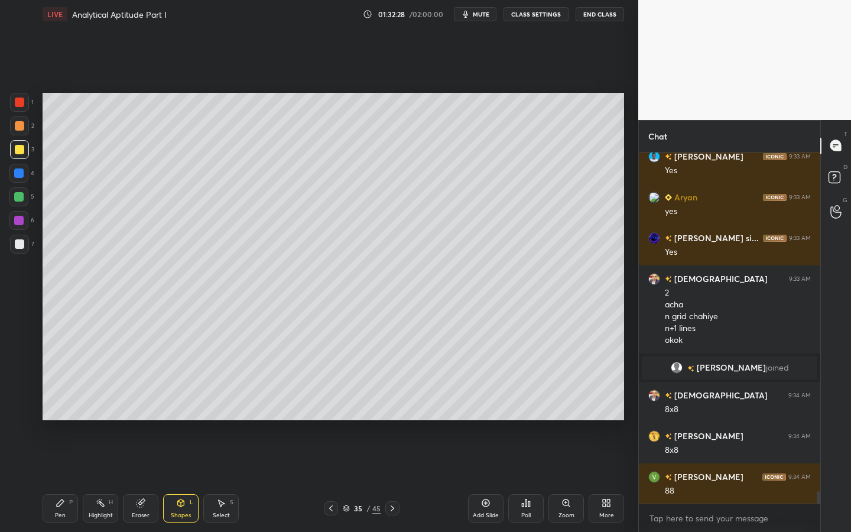
scroll to position [9705, 0]
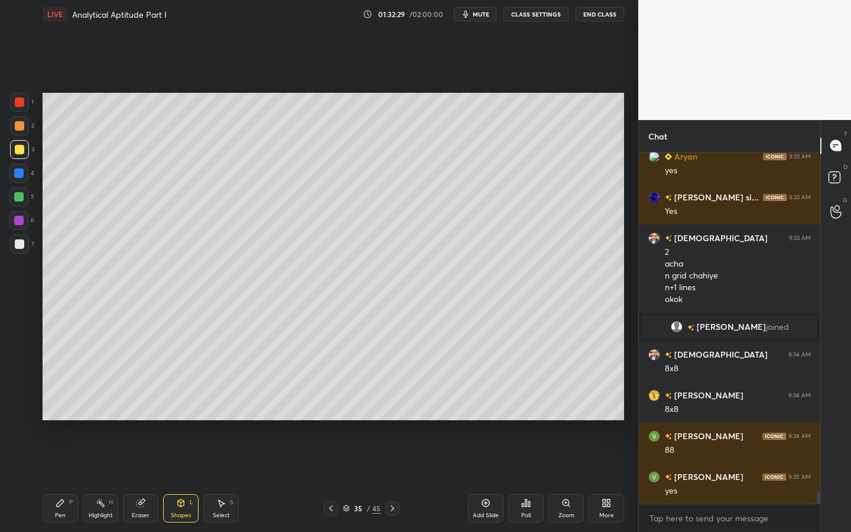
click at [65, 479] on div "Pen P" at bounding box center [60, 508] width 35 height 28
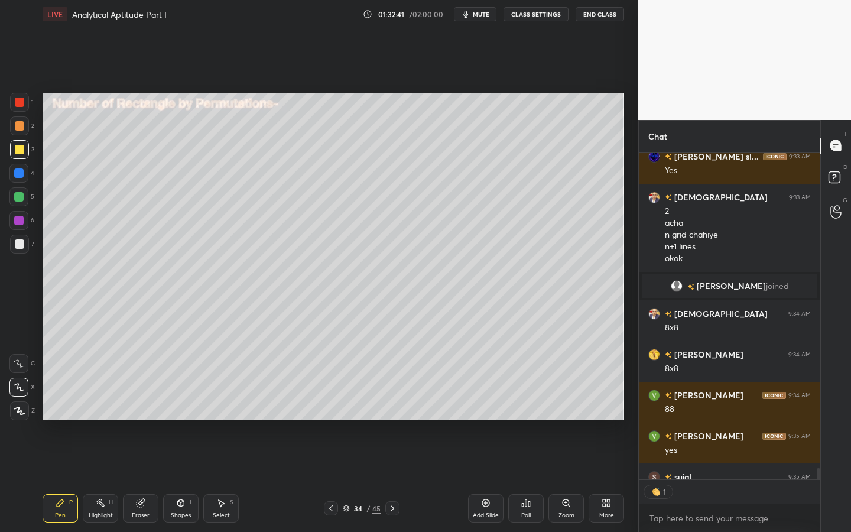
scroll to position [323, 178]
click at [177, 479] on icon at bounding box center [180, 502] width 9 height 9
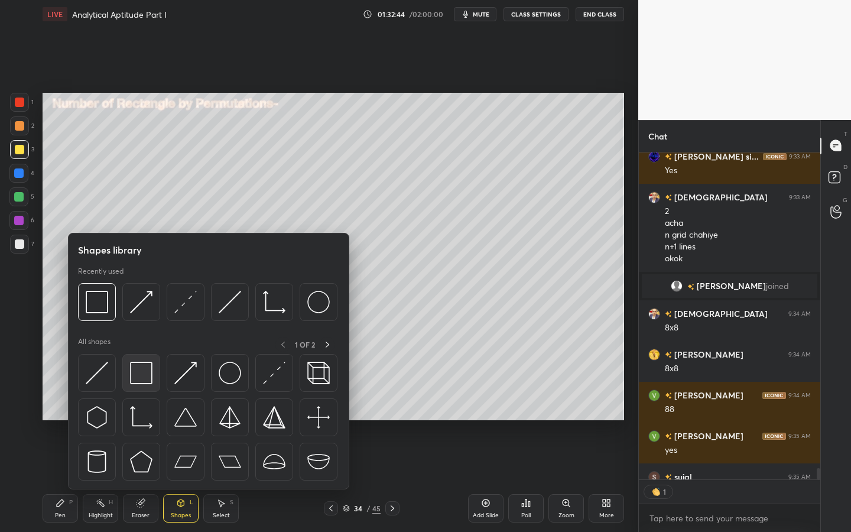
click at [139, 365] on img at bounding box center [141, 373] width 22 height 22
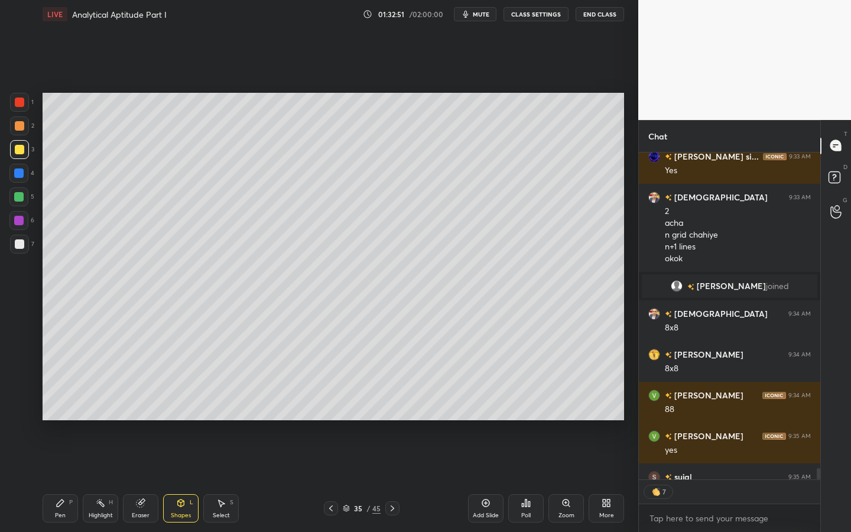
click at [66, 479] on div "Pen P" at bounding box center [60, 508] width 35 height 28
drag, startPoint x: 183, startPoint y: 510, endPoint x: 181, endPoint y: 502, distance: 8.5
click at [183, 479] on div "Shapes L" at bounding box center [180, 508] width 35 height 28
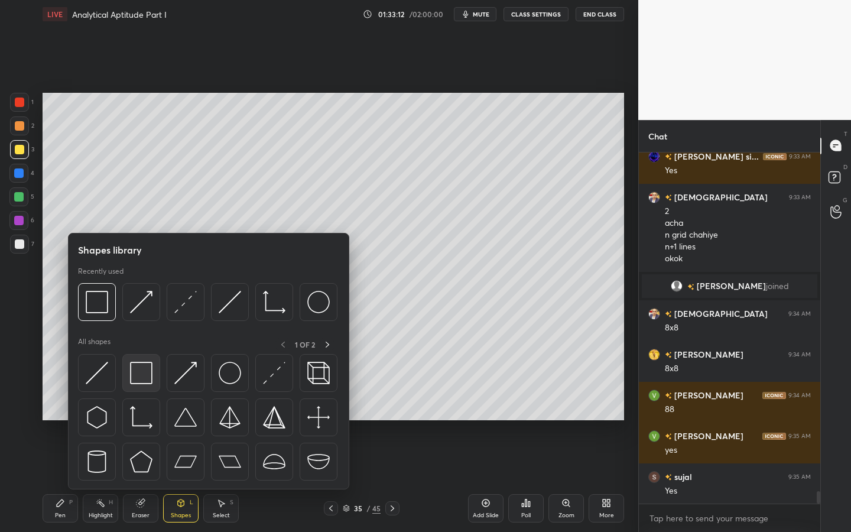
click at [148, 379] on img at bounding box center [141, 373] width 22 height 22
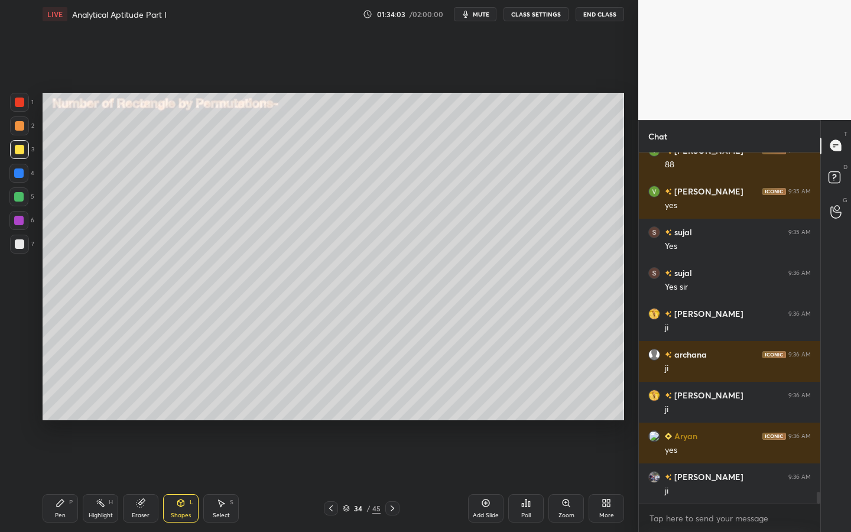
scroll to position [10032, 0]
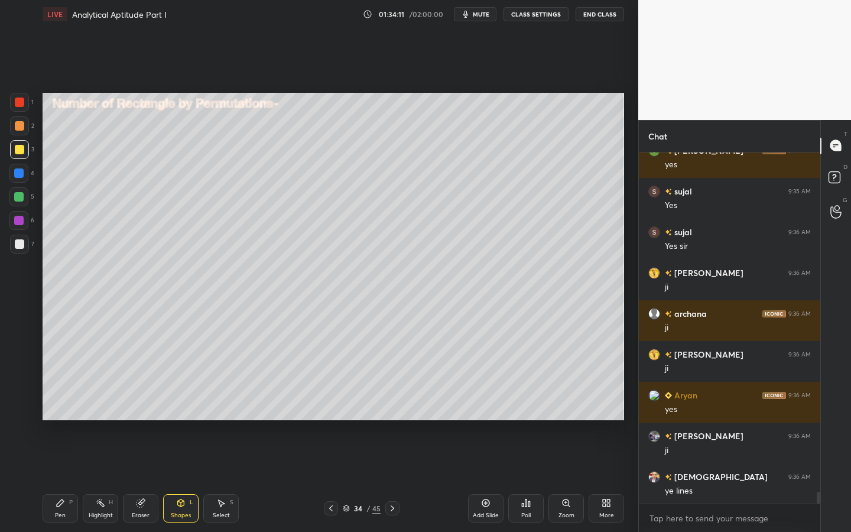
drag, startPoint x: 395, startPoint y: 504, endPoint x: 397, endPoint y: 498, distance: 6.4
click at [394, 479] on icon at bounding box center [392, 508] width 9 height 9
click at [59, 479] on div "Pen P" at bounding box center [60, 508] width 35 height 28
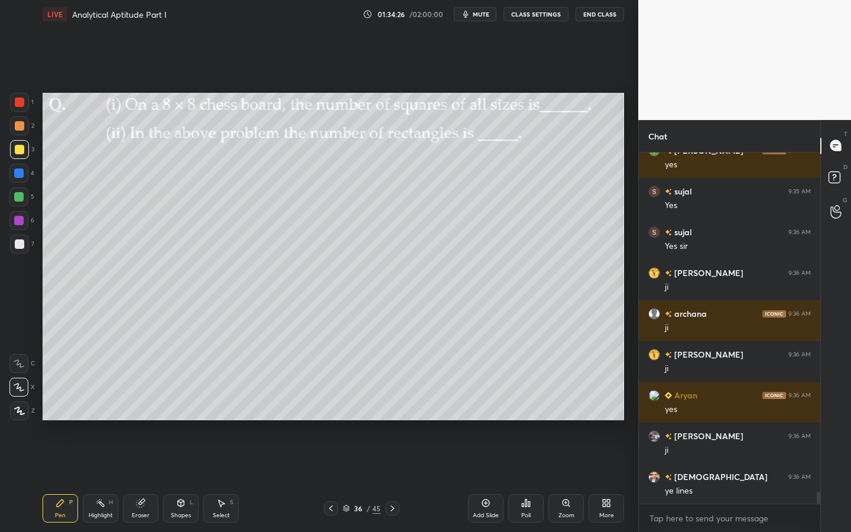
scroll to position [10073, 0]
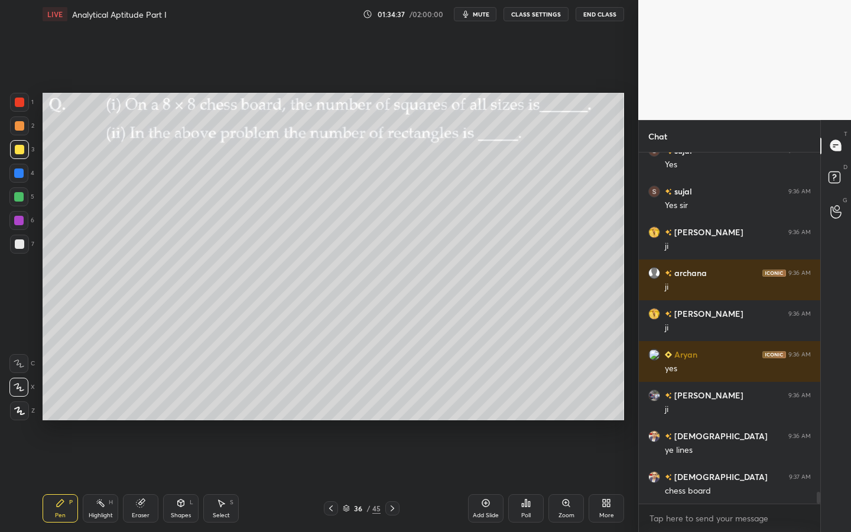
drag, startPoint x: 332, startPoint y: 507, endPoint x: 344, endPoint y: 495, distance: 17.1
click at [332, 479] on icon at bounding box center [330, 508] width 9 height 9
drag, startPoint x: 228, startPoint y: 513, endPoint x: 248, endPoint y: 429, distance: 87.0
click at [229, 479] on div "Select" at bounding box center [221, 515] width 17 height 6
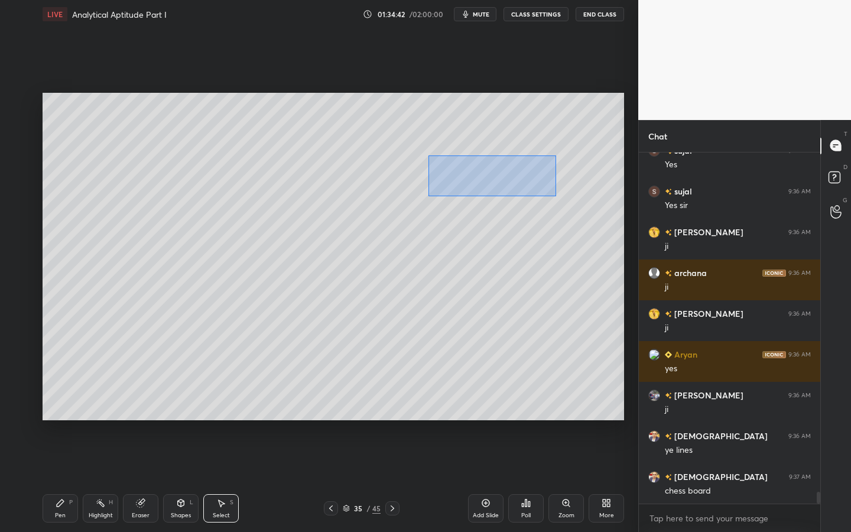
drag, startPoint x: 428, startPoint y: 155, endPoint x: 582, endPoint y: 205, distance: 161.5
click at [556, 196] on div "0 ° Undo Copy Duplicate Duplicate to new slide Delete" at bounding box center [334, 256] width 582 height 327
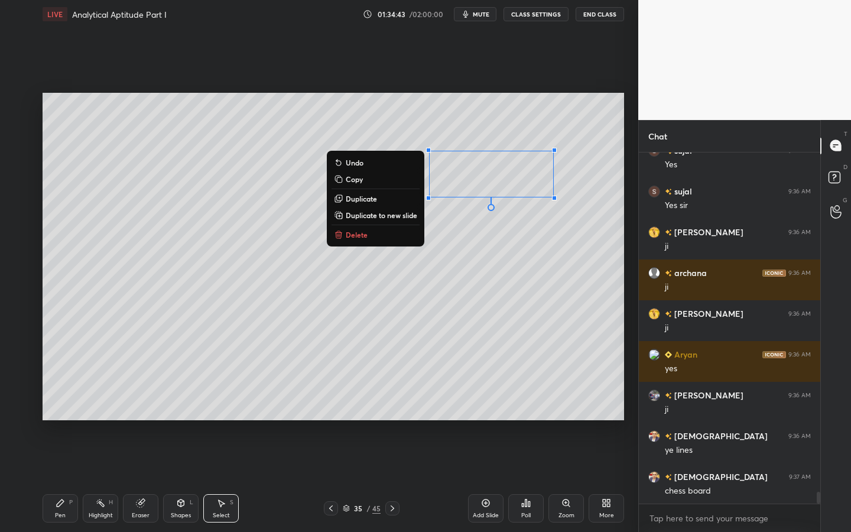
click at [364, 181] on button "Copy" at bounding box center [376, 179] width 88 height 14
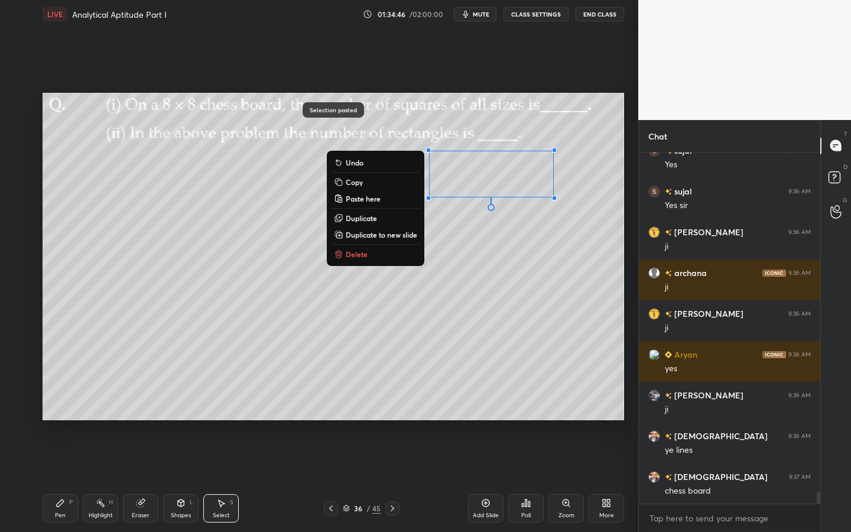
drag, startPoint x: 59, startPoint y: 501, endPoint x: 74, endPoint y: 475, distance: 29.4
click at [60, 479] on icon at bounding box center [60, 502] width 9 height 9
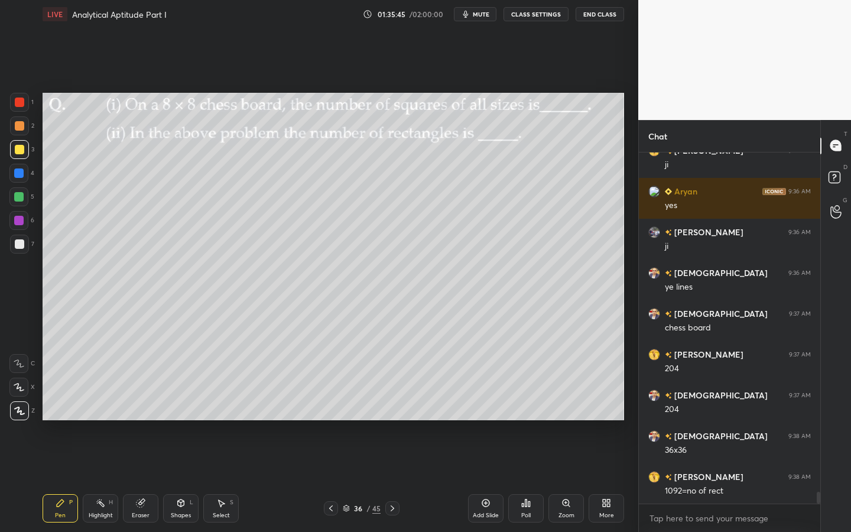
scroll to position [10276, 0]
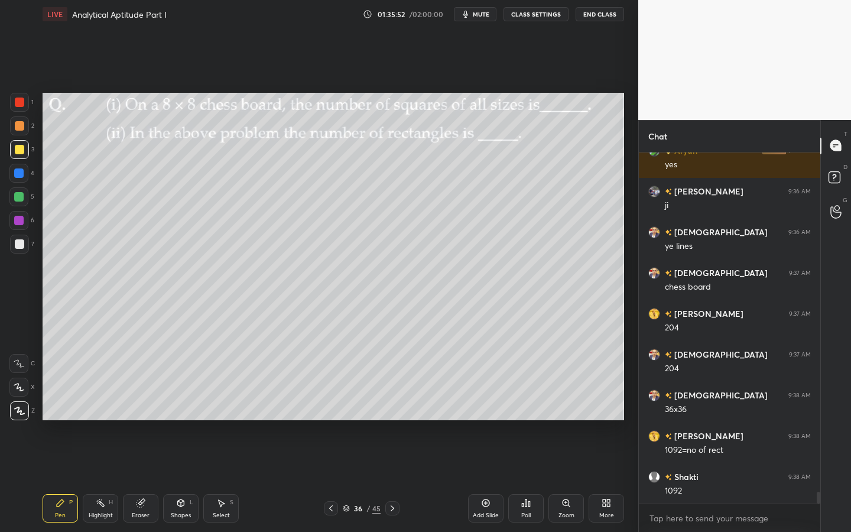
click at [238, 479] on div "Select S" at bounding box center [220, 508] width 35 height 28
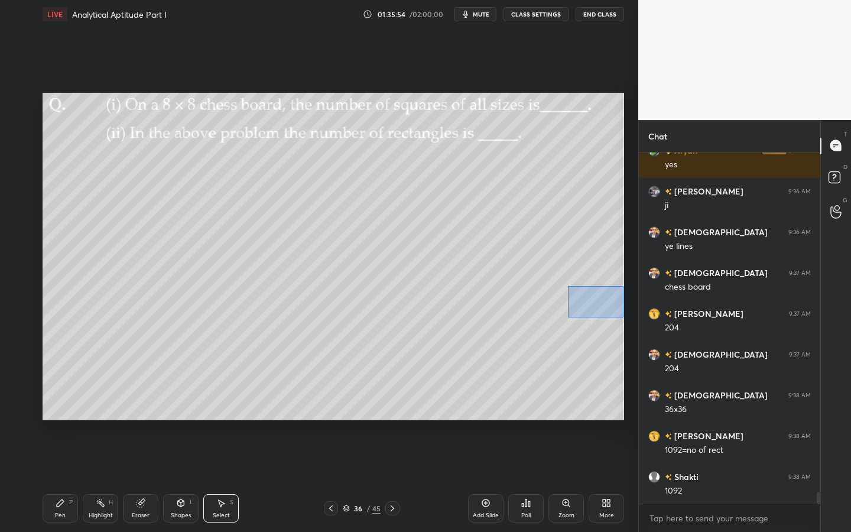
drag, startPoint x: 567, startPoint y: 286, endPoint x: 619, endPoint y: 309, distance: 56.1
click at [621, 316] on div "0 ° Undo Copy Paste here Duplicate Duplicate to new slide Delete" at bounding box center [334, 256] width 582 height 327
drag, startPoint x: 596, startPoint y: 301, endPoint x: 357, endPoint y: 385, distance: 253.7
click at [380, 368] on div "0 ° Undo Copy Paste here Duplicate Duplicate to new slide Delete" at bounding box center [334, 256] width 582 height 327
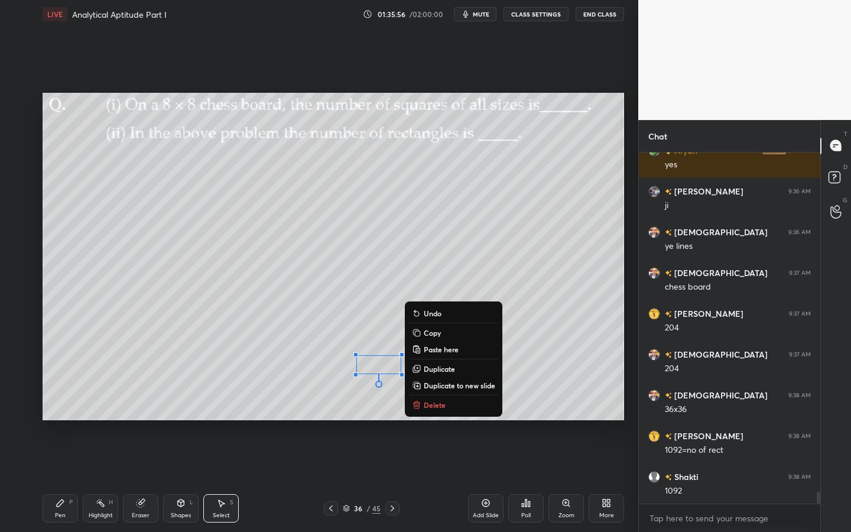
click at [56, 479] on icon at bounding box center [60, 502] width 9 height 9
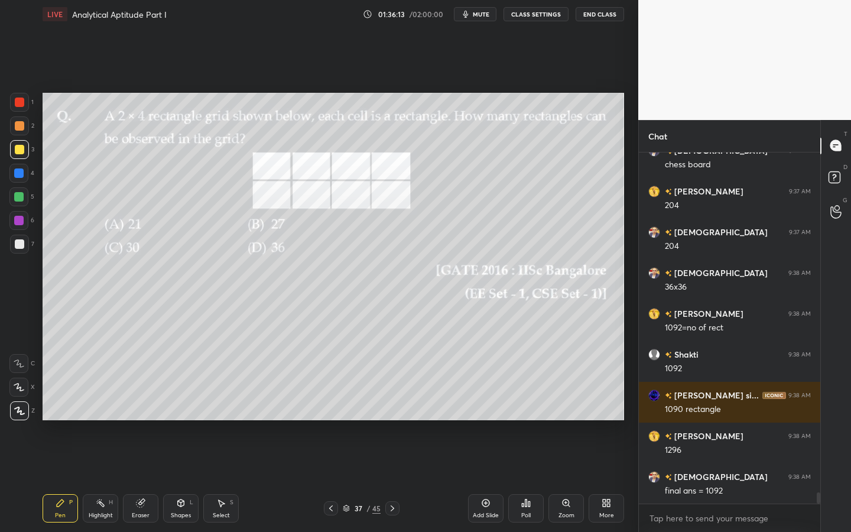
scroll to position [10440, 0]
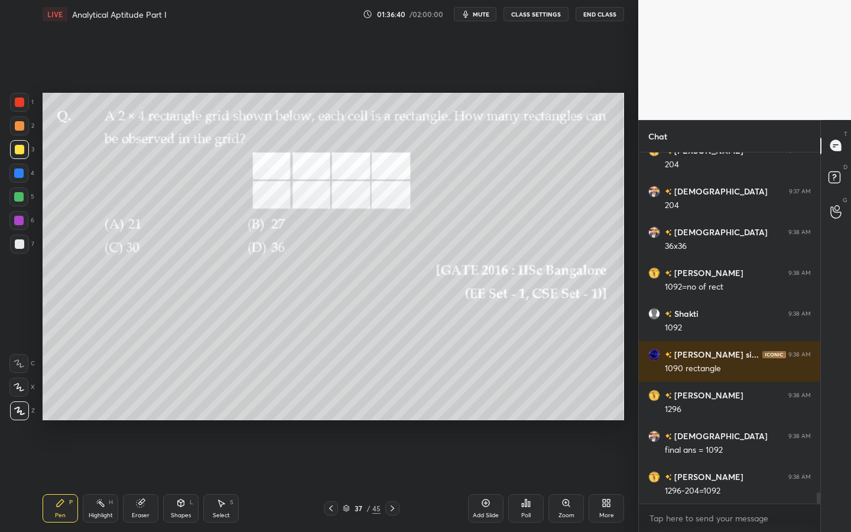
click at [15, 111] on div at bounding box center [19, 102] width 19 height 19
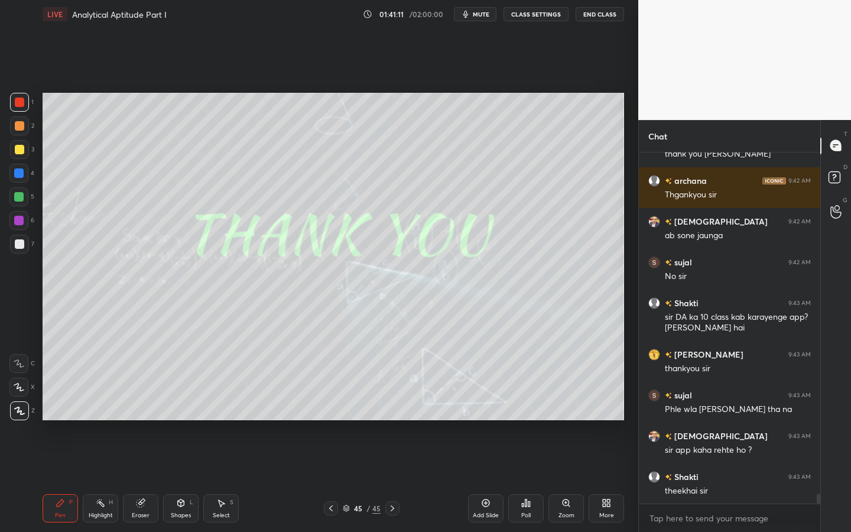
scroll to position [323, 178]
click at [599, 19] on button "End Class" at bounding box center [600, 14] width 48 height 14
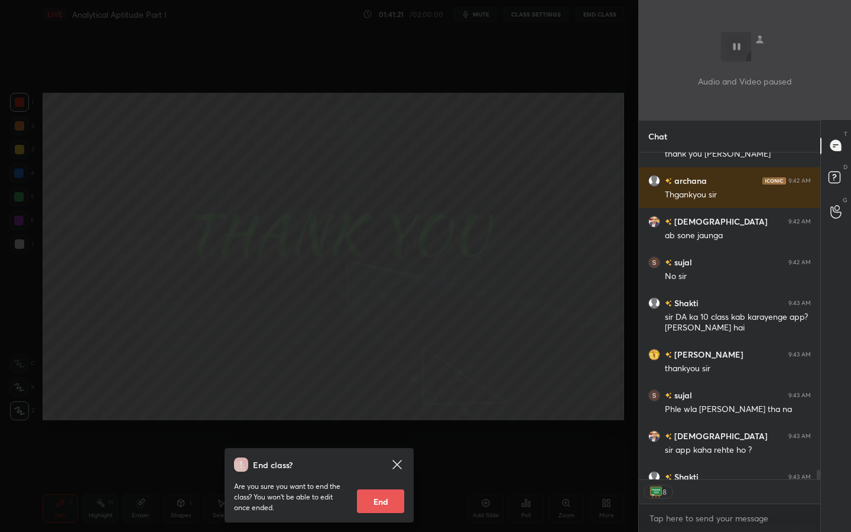
click at [370, 479] on button "End" at bounding box center [380, 501] width 47 height 24
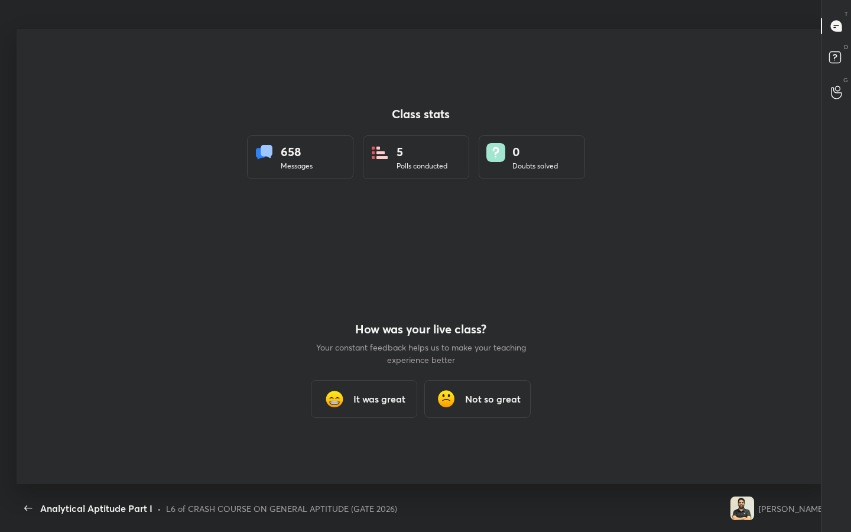
scroll to position [0, 0]
click at [373, 394] on h3 "It was great" at bounding box center [379, 399] width 52 height 14
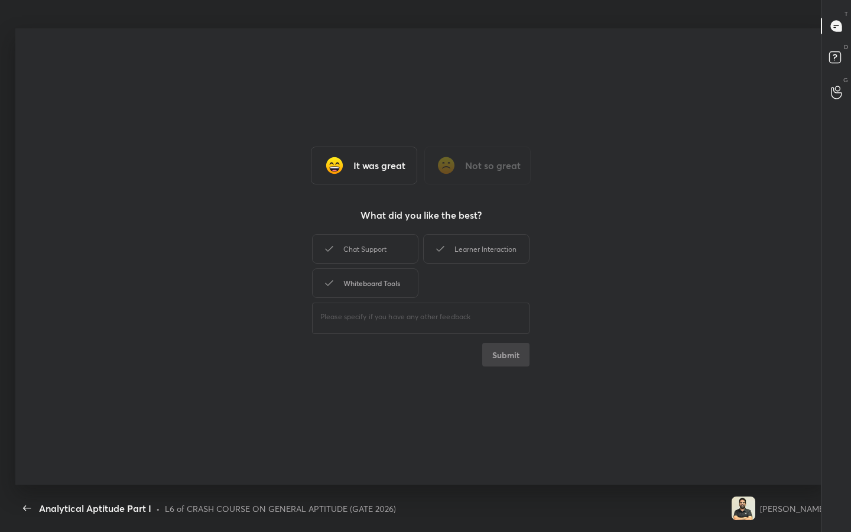
click at [375, 277] on div "Whiteboard Tools" at bounding box center [365, 283] width 106 height 30
click at [377, 244] on div "Chat Support" at bounding box center [365, 249] width 106 height 30
click at [476, 248] on div "Learner Interaction" at bounding box center [476, 249] width 106 height 30
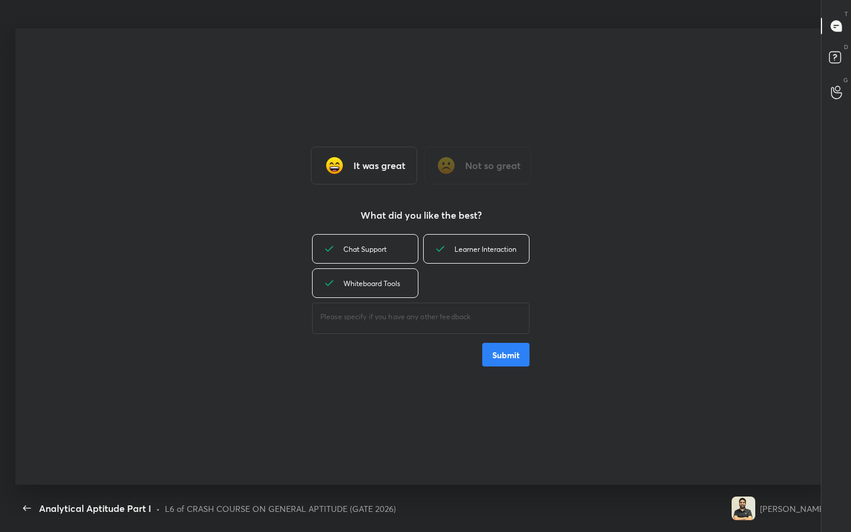
click at [513, 358] on button "Submit" at bounding box center [505, 355] width 47 height 24
type textarea "x"
